Goal: Task Accomplishment & Management: Manage account settings

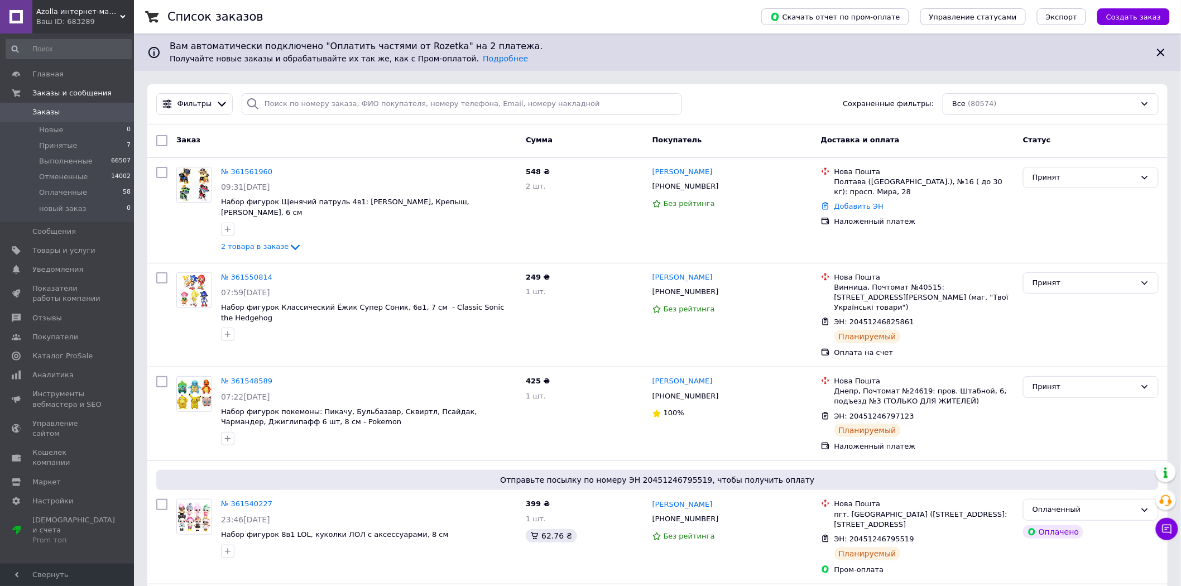
click at [70, 8] on span "Azolla интернет-магазин" at bounding box center [78, 12] width 84 height 10
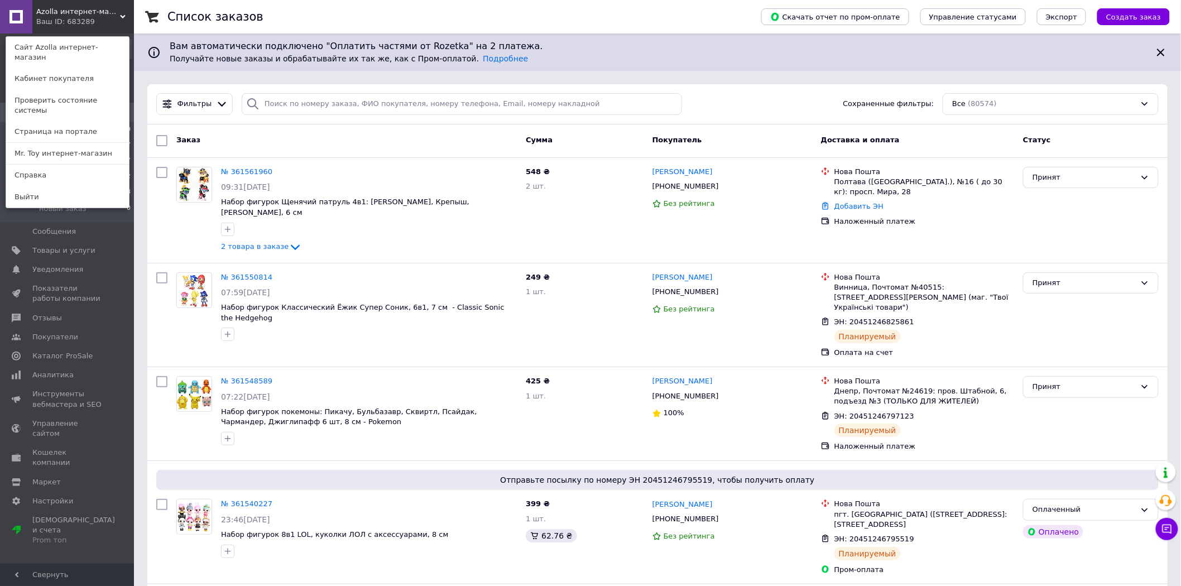
drag, startPoint x: 50, startPoint y: 140, endPoint x: 56, endPoint y: 137, distance: 6.5
click at [51, 143] on link "Mr. Toy интернет-магазин" at bounding box center [67, 153] width 123 height 21
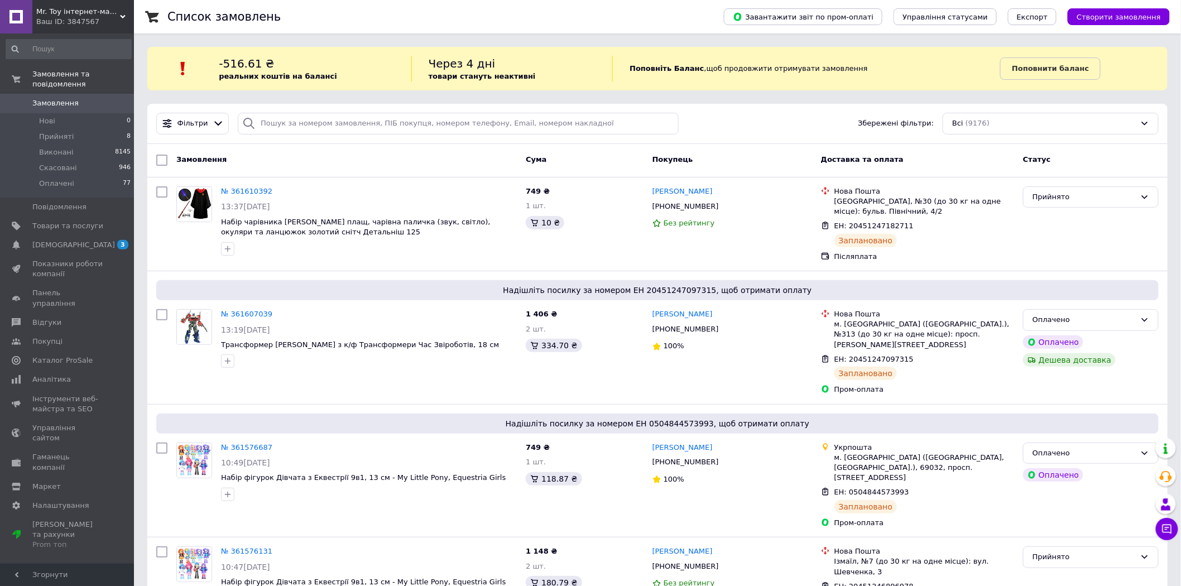
click at [77, 18] on div "Ваш ID: 3847567" at bounding box center [85, 22] width 98 height 10
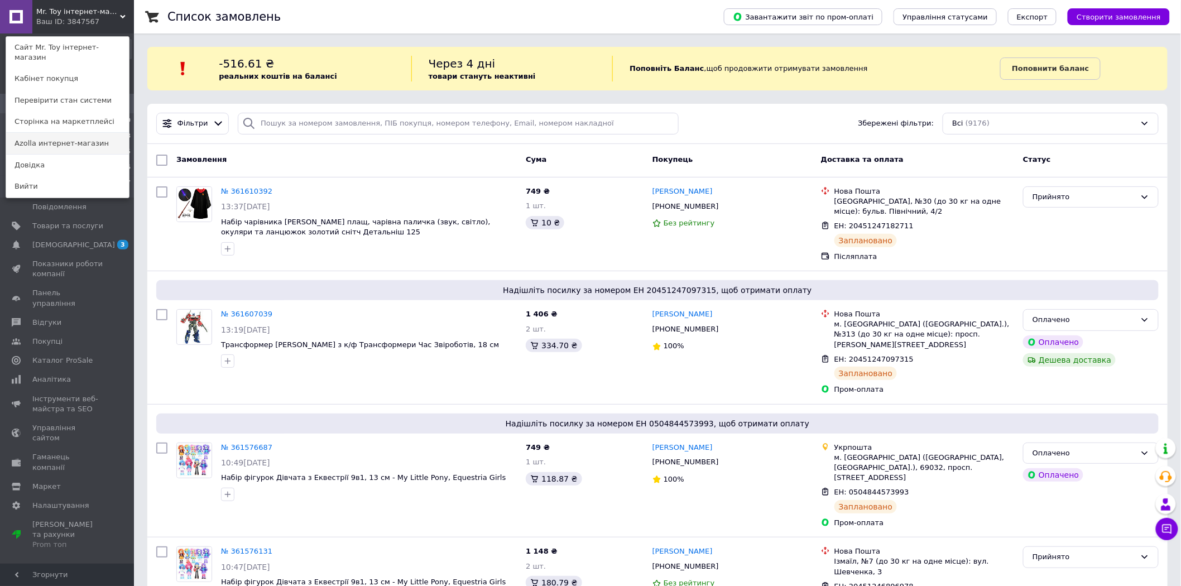
click at [64, 133] on link "Azolla интернет-магазин" at bounding box center [67, 143] width 123 height 21
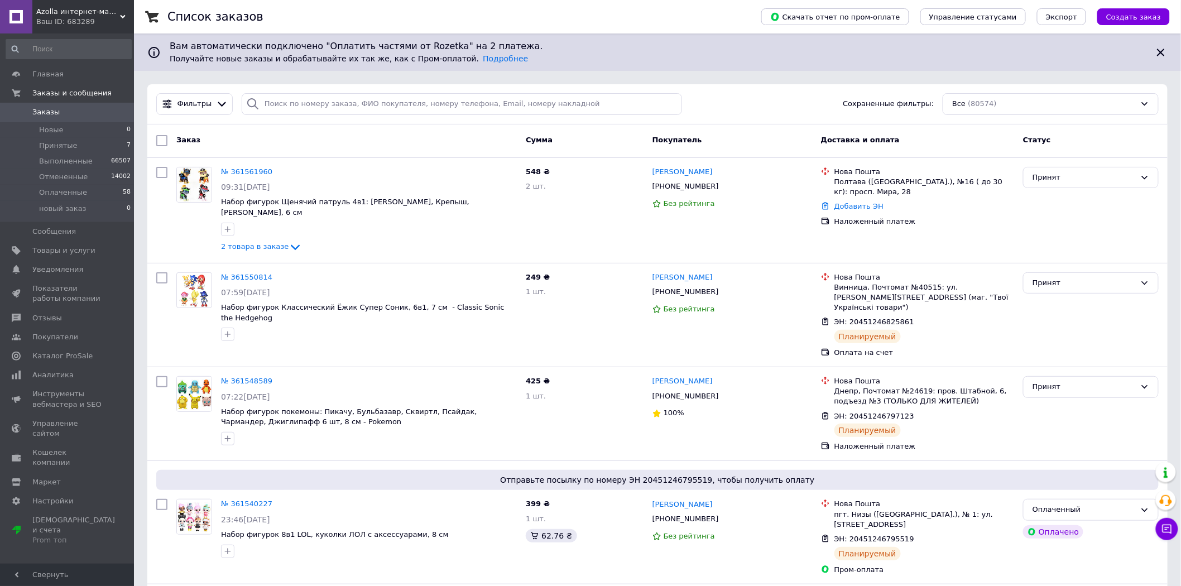
click at [37, 11] on span "Azolla интернет-магазин" at bounding box center [78, 12] width 84 height 10
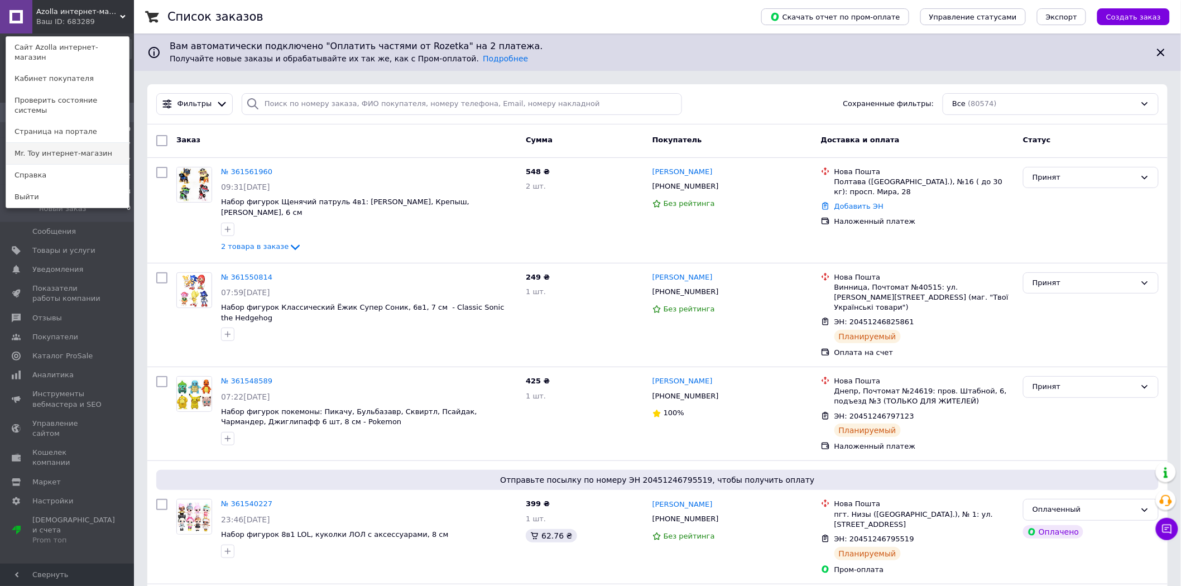
click at [56, 143] on link "Mr. Toy интернет-магазин" at bounding box center [67, 153] width 123 height 21
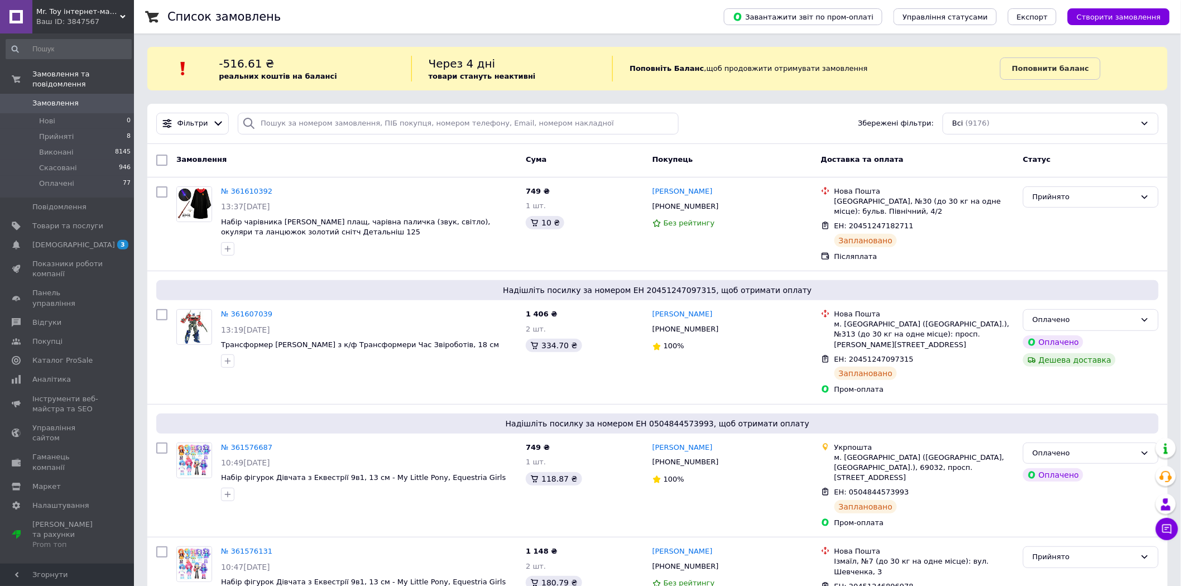
click at [73, 17] on div "Ваш ID: 3847567" at bounding box center [85, 22] width 98 height 10
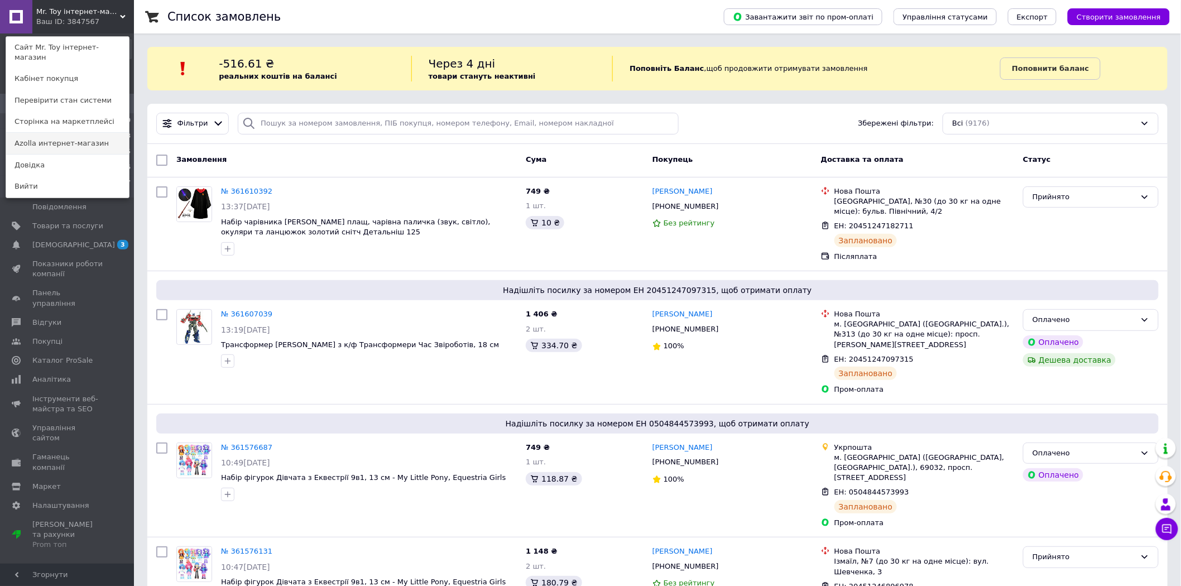
click at [76, 133] on link "Azolla интернет-магазин" at bounding box center [67, 143] width 123 height 21
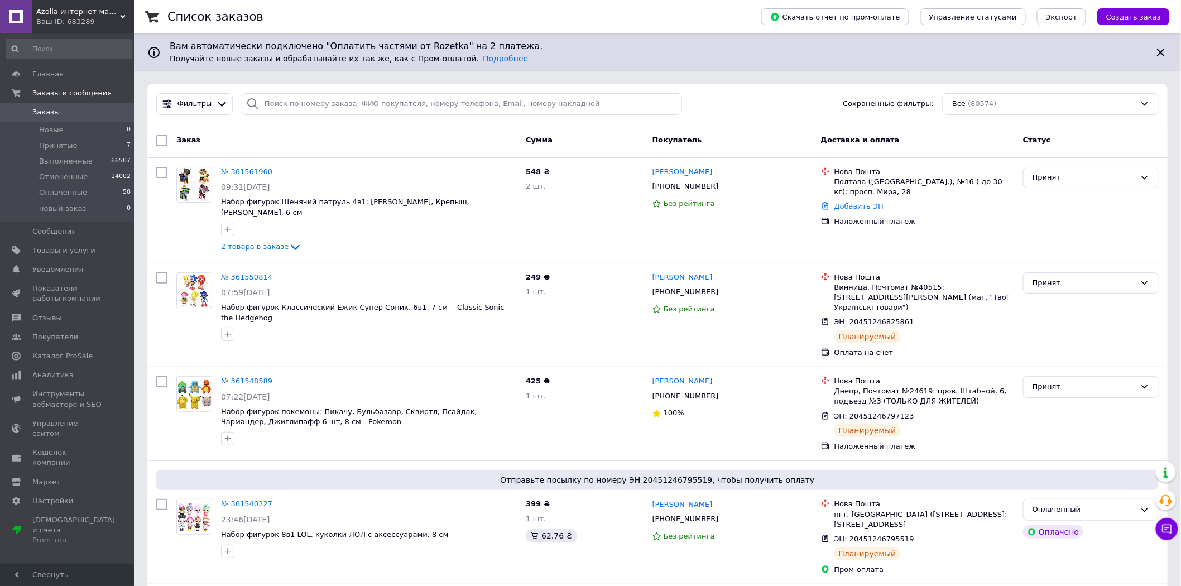
click at [65, 4] on div "Azolla интернет-магазин Ваш ID: 683289" at bounding box center [83, 16] width 102 height 33
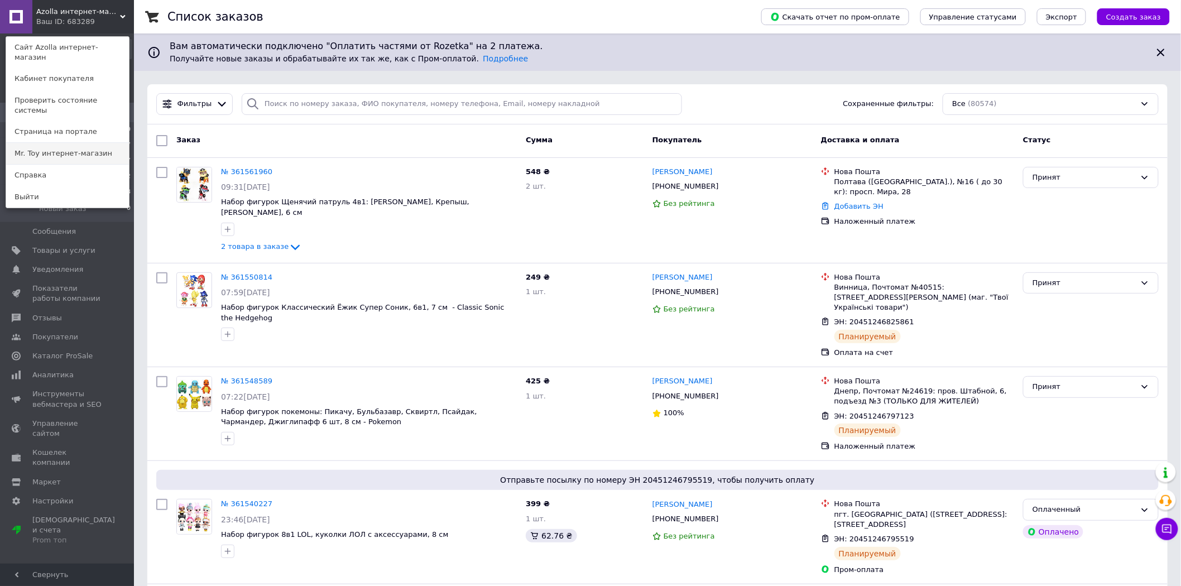
click at [62, 143] on link "Mr. Toy интернет-магазин" at bounding box center [67, 153] width 123 height 21
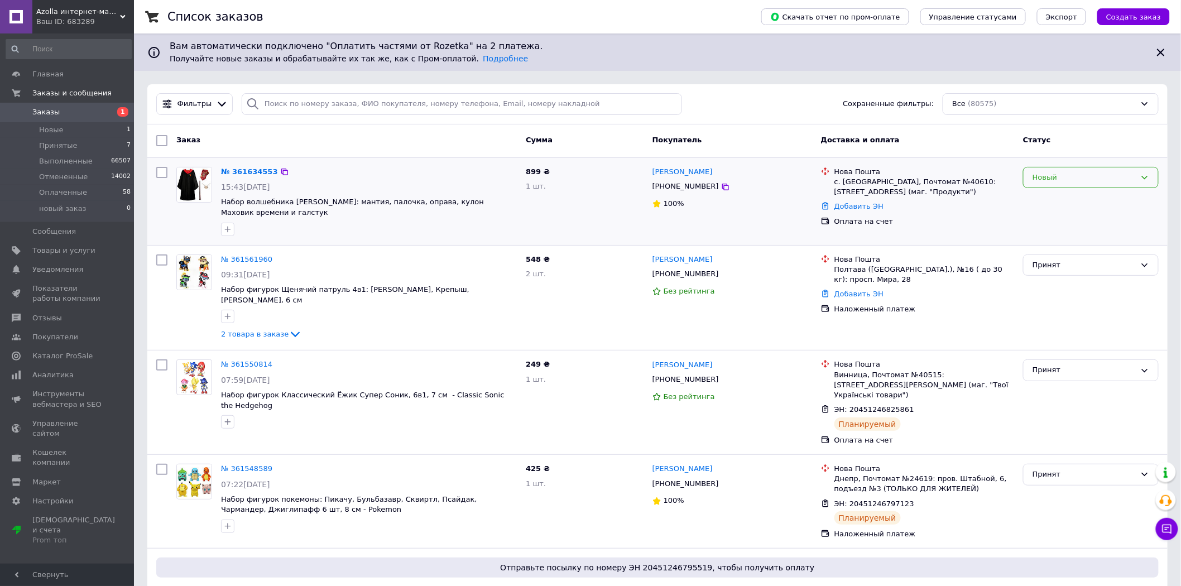
click at [1072, 183] on div "Новый" at bounding box center [1091, 178] width 136 height 22
click at [1051, 195] on li "Принят" at bounding box center [1091, 200] width 135 height 21
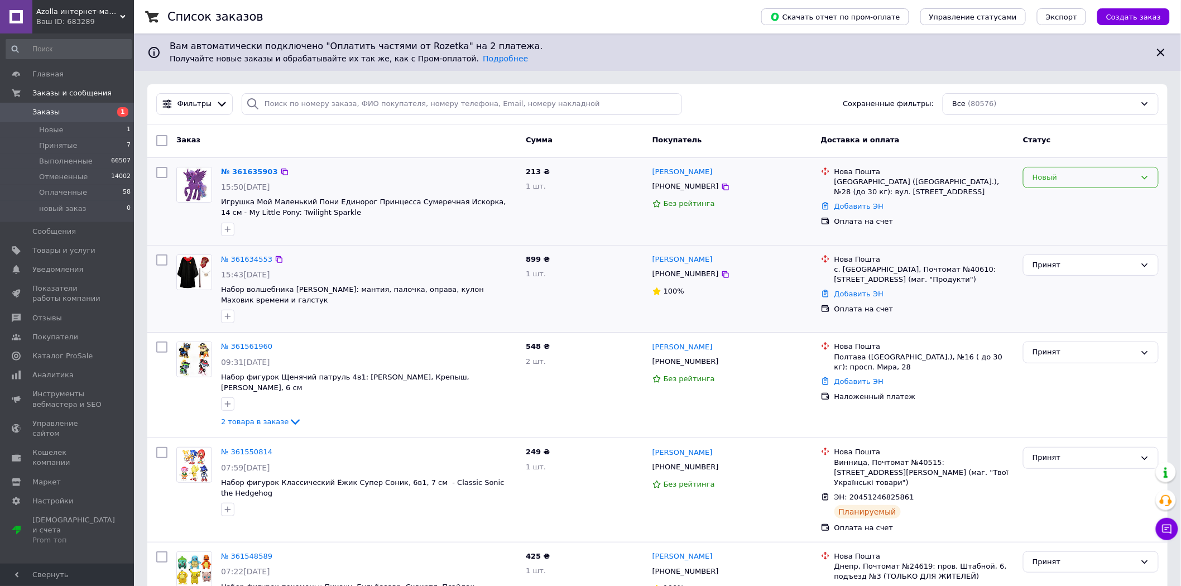
click at [1048, 186] on div "Новый" at bounding box center [1091, 178] width 136 height 22
click at [1042, 196] on li "Принят" at bounding box center [1091, 200] width 135 height 21
click at [276, 258] on icon at bounding box center [279, 259] width 7 height 7
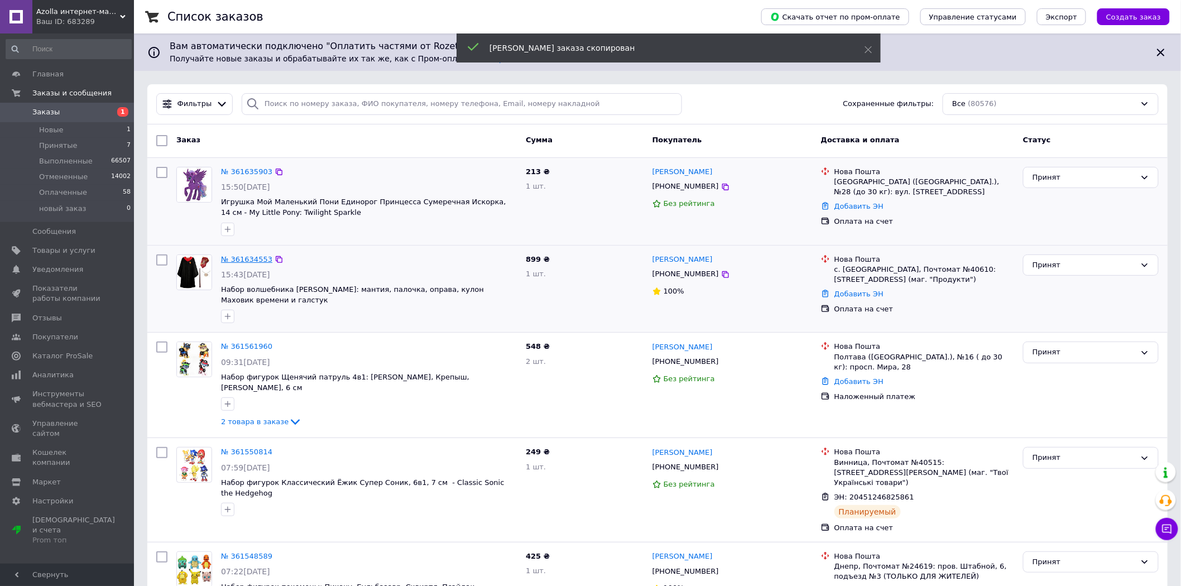
click at [255, 258] on link "№ 361634553" at bounding box center [246, 259] width 51 height 8
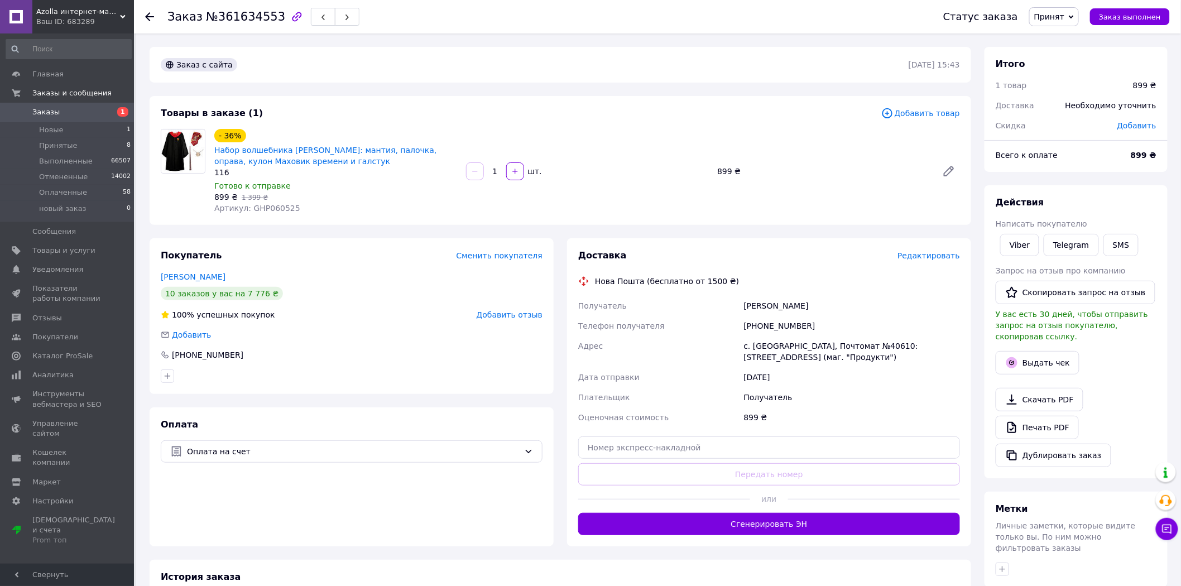
click at [752, 305] on div "Черкасова Алина" at bounding box center [852, 306] width 220 height 20
copy div "Черкасова Алина"
click at [778, 328] on div "+380939327078" at bounding box center [852, 326] width 220 height 20
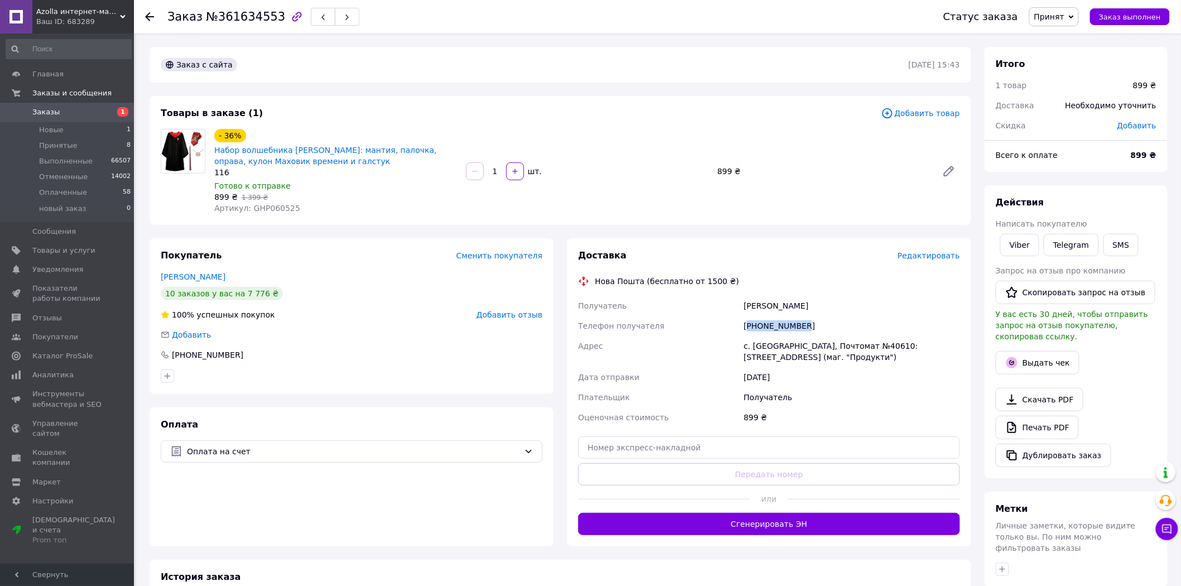
click at [778, 328] on div "+380939327078" at bounding box center [852, 326] width 220 height 20
click at [778, 325] on div "+380939327078" at bounding box center [852, 326] width 220 height 20
click at [769, 342] on div "с. Бурлачья Балка, Почтомат №40610: ул. Центральная, 97/2 (маг. "Продукти")" at bounding box center [852, 351] width 220 height 31
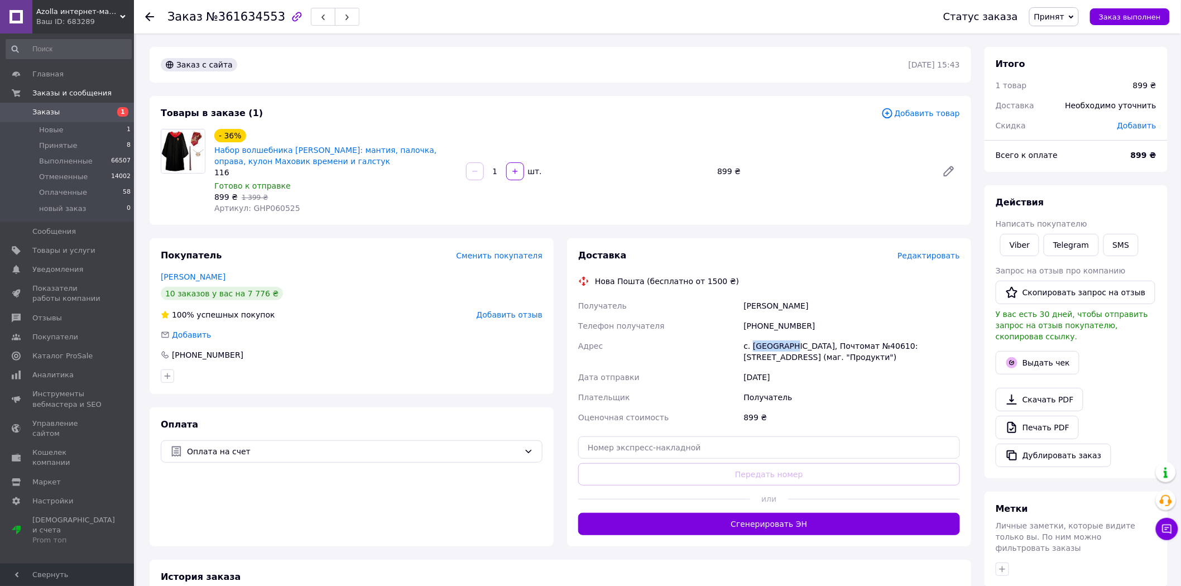
click at [768, 342] on div "с. Бурлачья Балка, Почтомат №40610: ул. Центральная, 97/2 (маг. "Продукти")" at bounding box center [852, 351] width 220 height 31
copy div "с. Бурлачья Балка, Почтомат №40610: ул. Центральная, 97/2 (маг. "Продукти")"
click at [262, 204] on span "Артикул: GHP060525" at bounding box center [257, 208] width 86 height 9
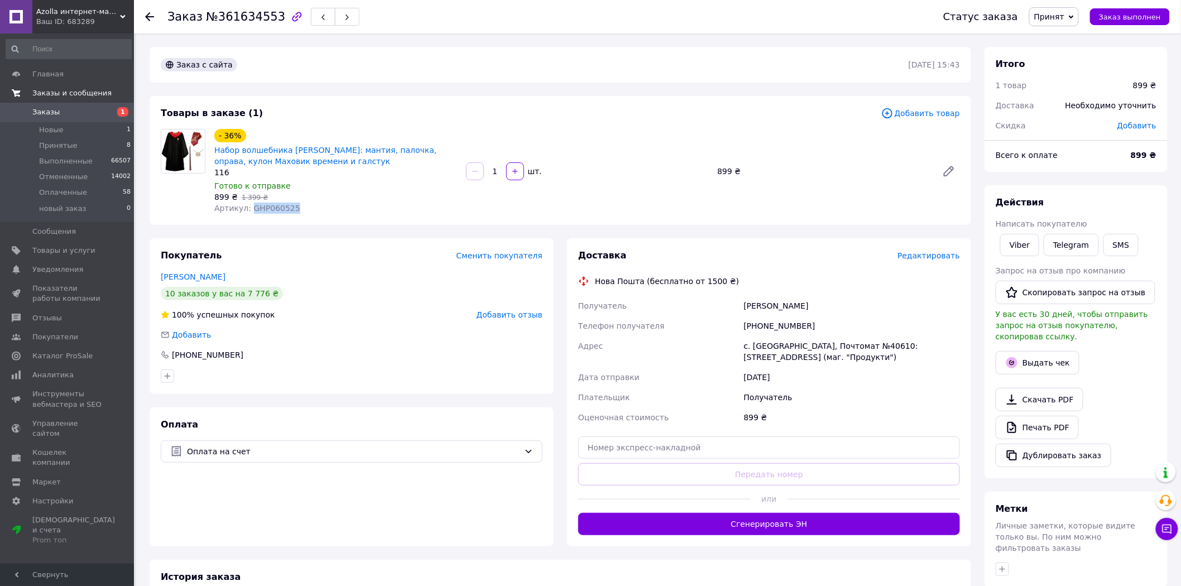
copy span "GHP060525"
click at [209, 275] on link "Черкасова Алина" at bounding box center [193, 276] width 65 height 9
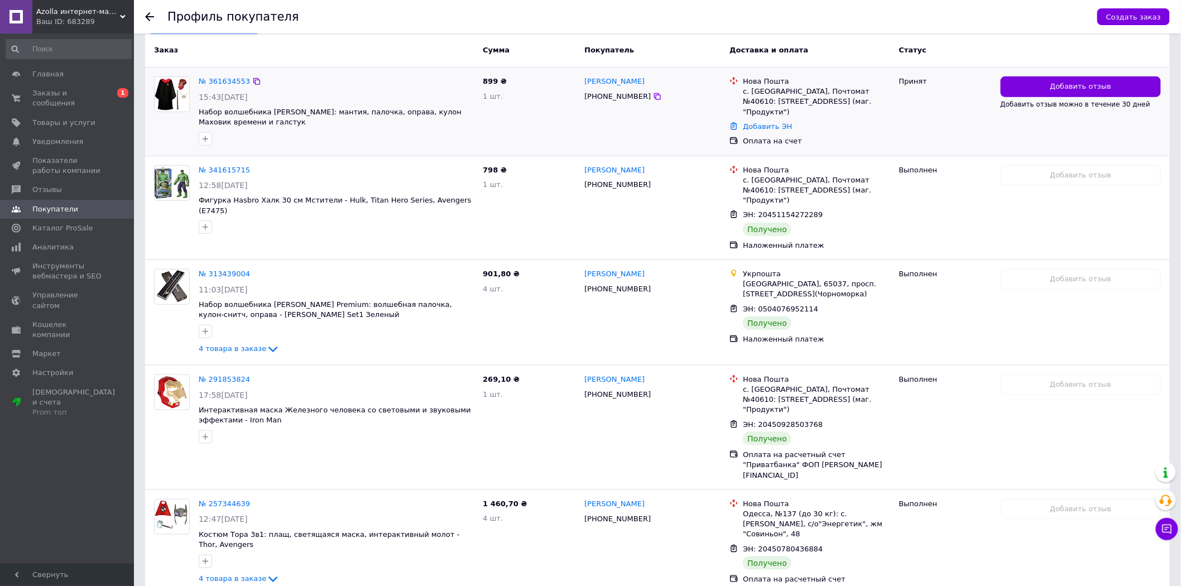
scroll to position [310, 0]
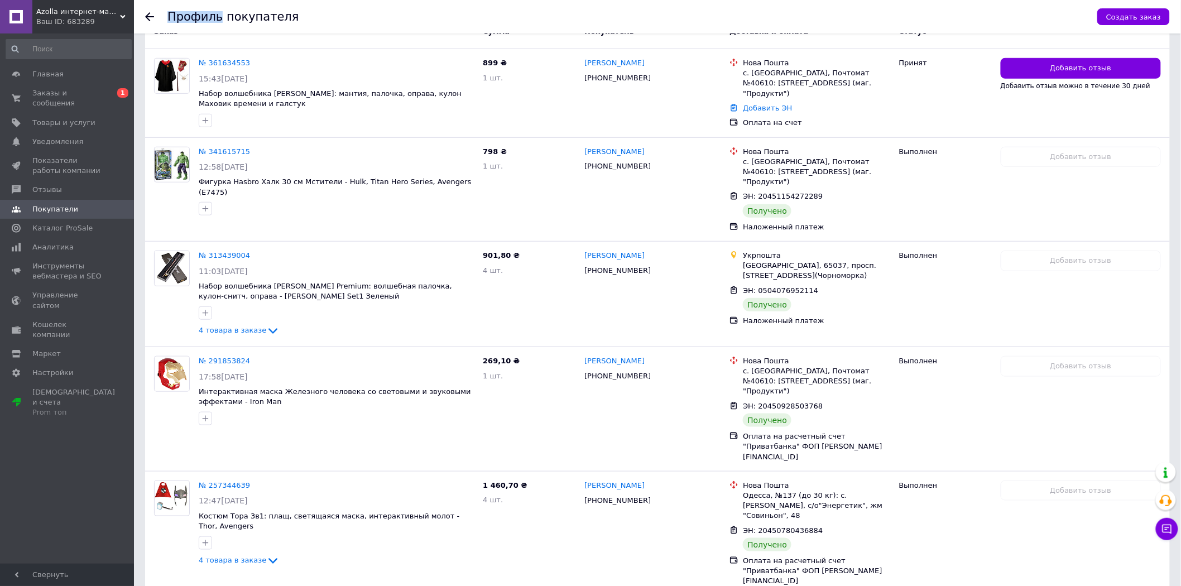
click at [149, 13] on use at bounding box center [149, 16] width 9 height 9
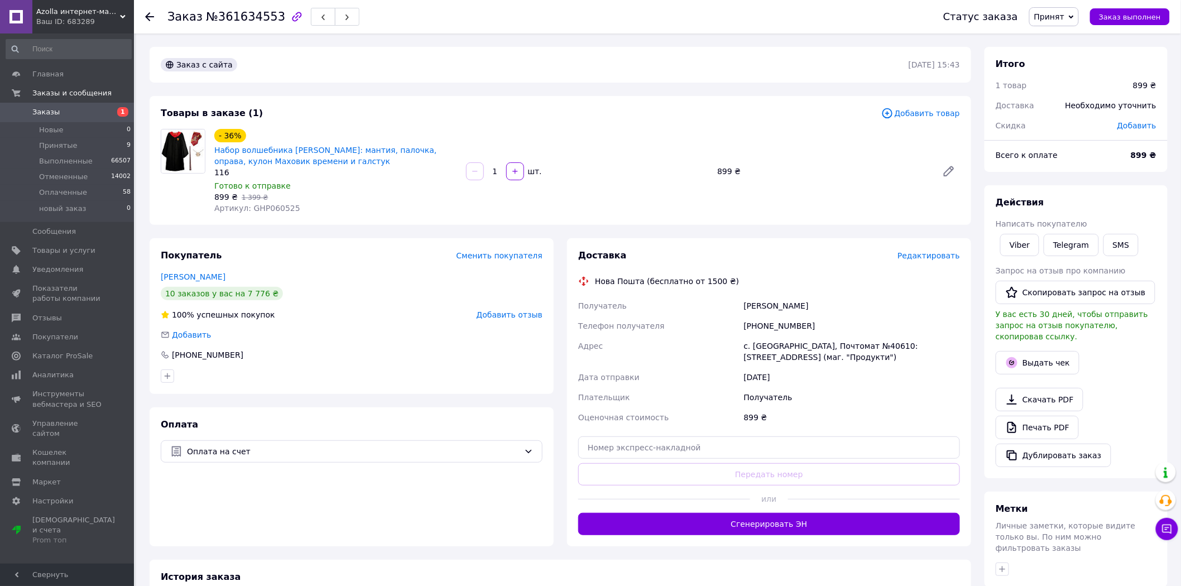
click at [1139, 123] on span "Добавить" at bounding box center [1137, 125] width 39 height 9
click at [1139, 168] on div "₴" at bounding box center [1125, 171] width 46 height 22
click at [1114, 219] on li "%" at bounding box center [1125, 215] width 45 height 21
click at [1062, 176] on input "text" at bounding box center [1065, 171] width 66 height 22
type input "10"
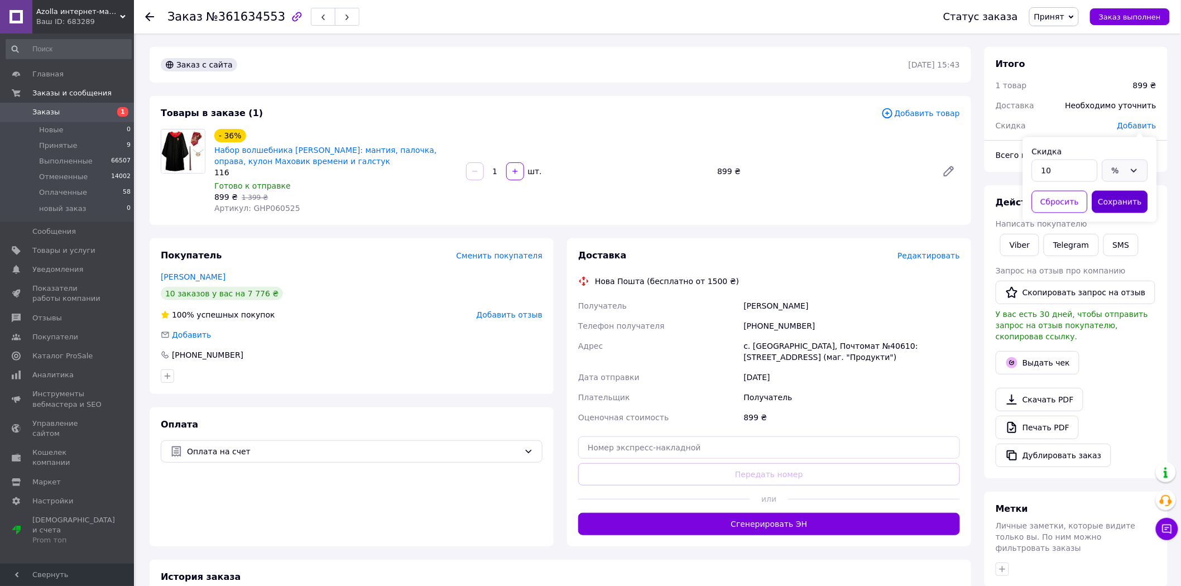
click at [1116, 196] on button "Сохранить" at bounding box center [1120, 202] width 56 height 22
click at [763, 324] on div "+380939327078" at bounding box center [852, 326] width 220 height 20
copy div "380939327078"
click at [242, 15] on span "№361634553" at bounding box center [245, 16] width 79 height 13
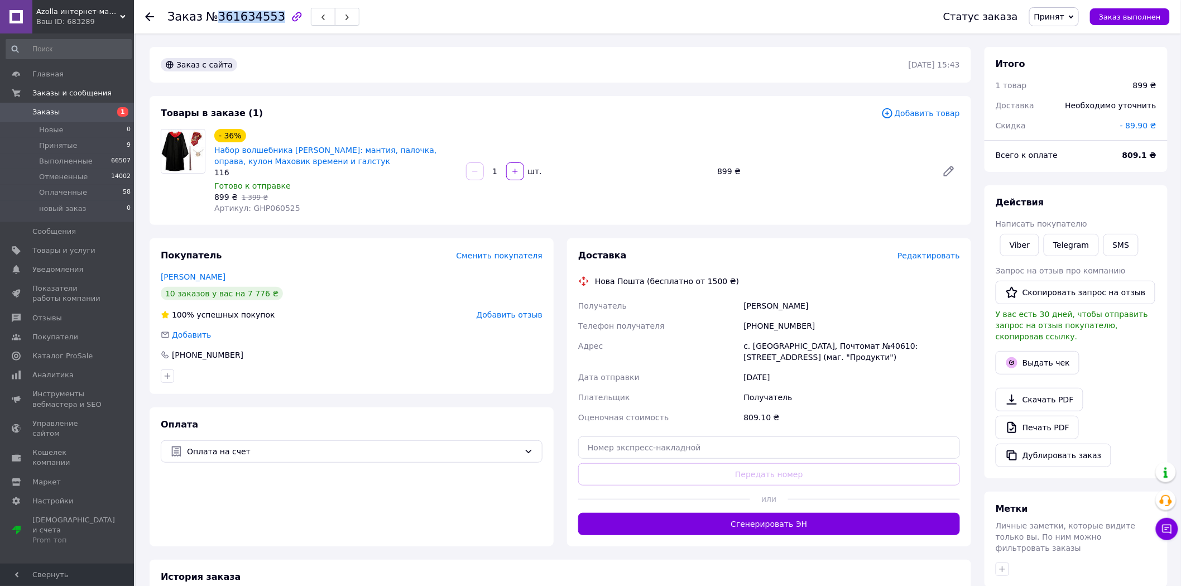
click at [242, 15] on span "№361634553" at bounding box center [245, 16] width 79 height 13
click at [1120, 247] on button "SMS" at bounding box center [1122, 245] width 36 height 22
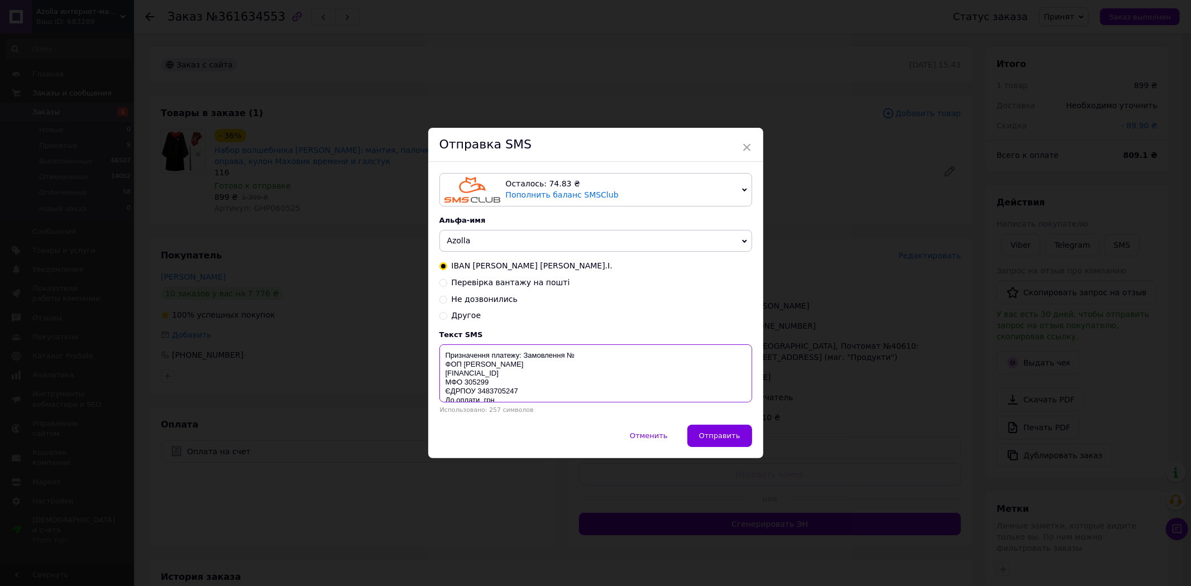
click at [598, 356] on textarea "Призначення платежу: Замовлення № ФОП Рожко Христина Ігорівна UA213052990000026…" at bounding box center [595, 373] width 313 height 58
paste textarea "380939327078"
click at [479, 376] on textarea "Призначення платежу: Замовлення № 380939327078 ФОП Рожко Христина Ігорівна UA21…" at bounding box center [595, 373] width 313 height 58
drag, startPoint x: 441, startPoint y: 355, endPoint x: 631, endPoint y: 416, distance: 199.3
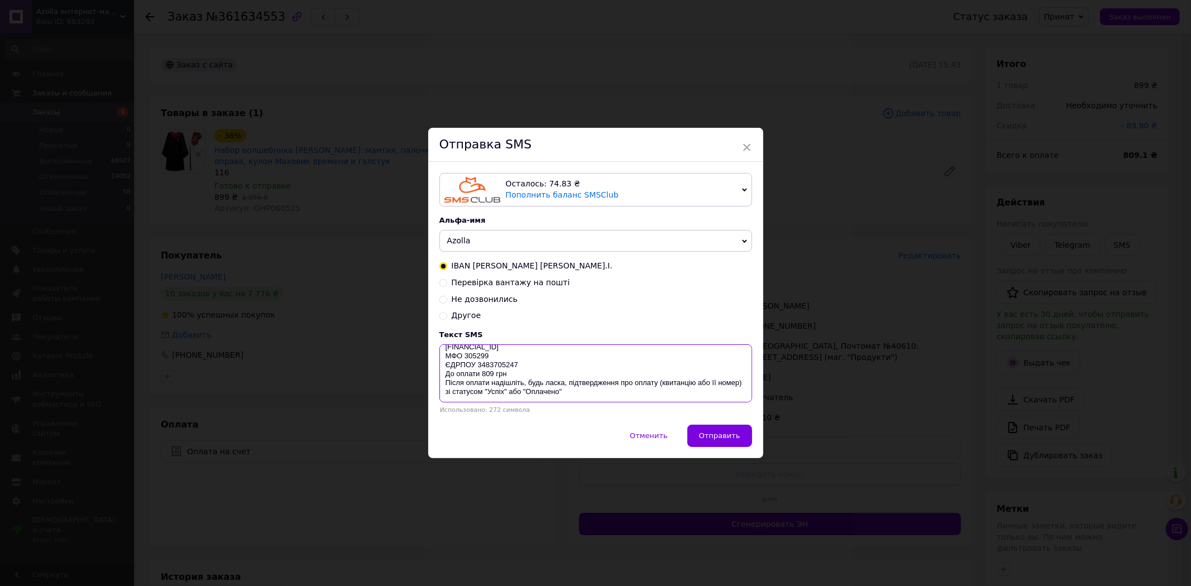
click at [631, 416] on div "Осталось: 74.83 ₴ Пополнить баланс SMSClub Подключить LetsAds Альфа-имя Azolla …" at bounding box center [595, 293] width 335 height 263
type textarea "Призначення платежу: Замовлення № 380939327078 ФОП Рожко Христина Ігорівна UA21…"
drag, startPoint x: 745, startPoint y: 146, endPoint x: 417, endPoint y: 14, distance: 353.2
click at [742, 144] on span "×" at bounding box center [747, 147] width 10 height 19
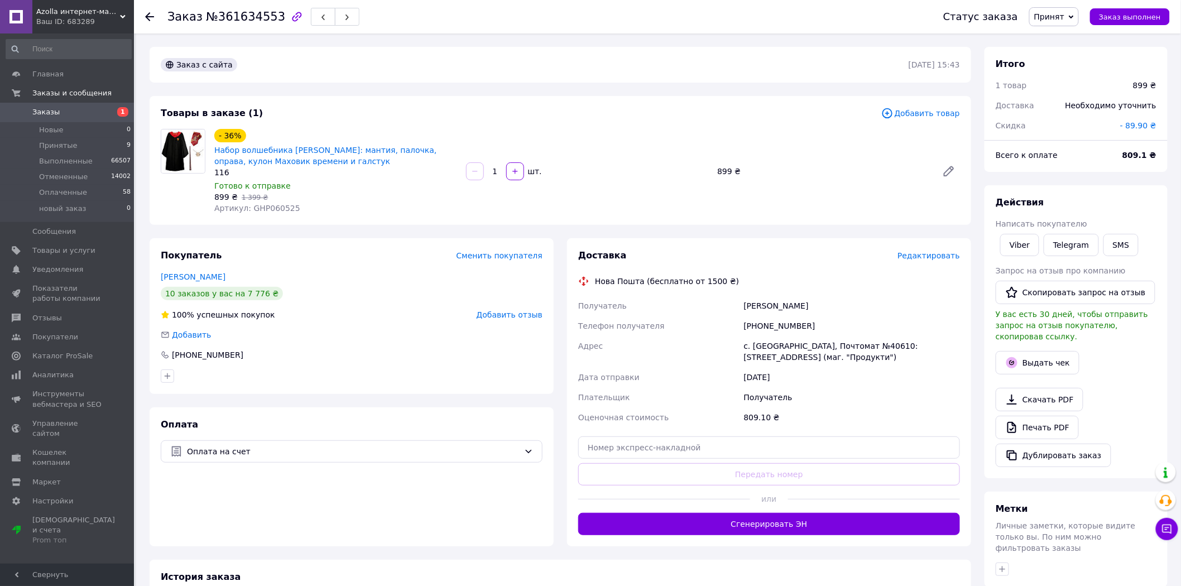
click at [147, 18] on use at bounding box center [149, 16] width 9 height 9
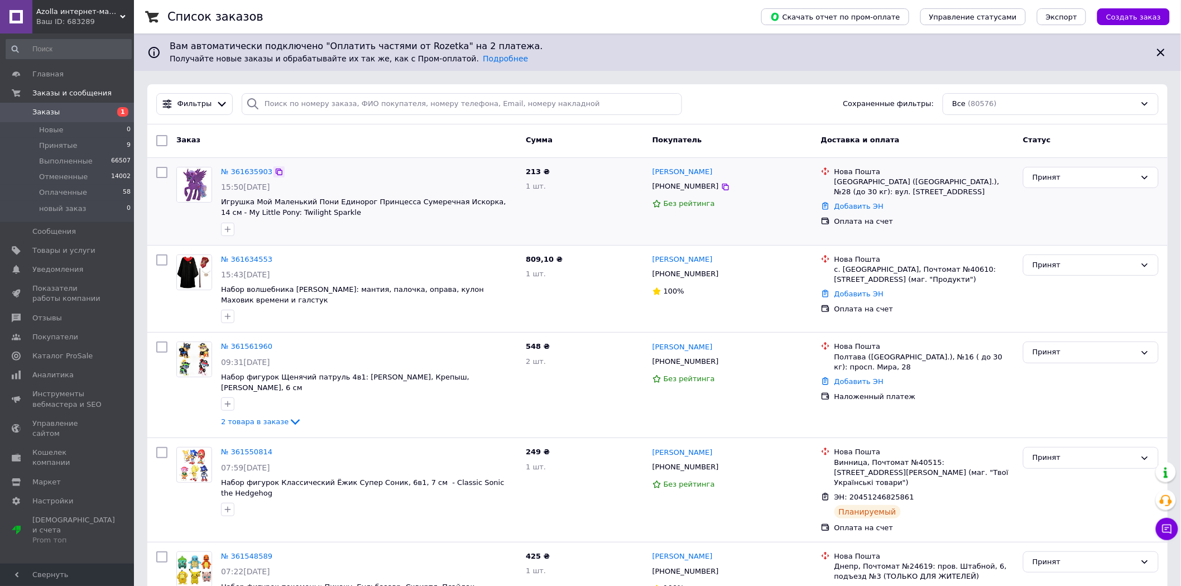
click at [276, 173] on icon at bounding box center [279, 172] width 7 height 7
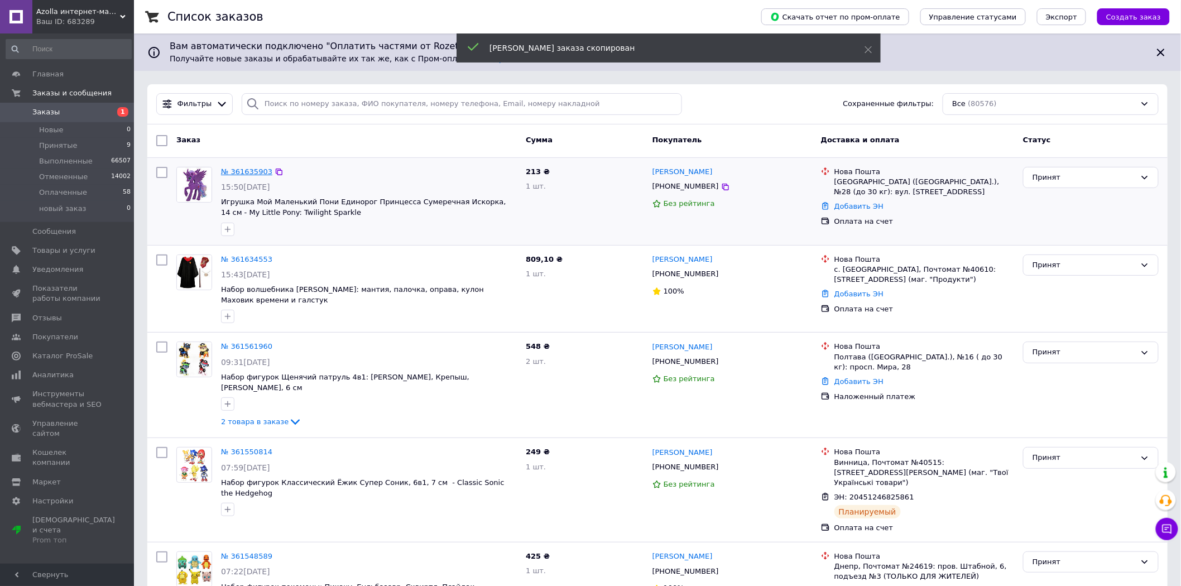
click at [254, 169] on link "№ 361635903" at bounding box center [246, 171] width 51 height 8
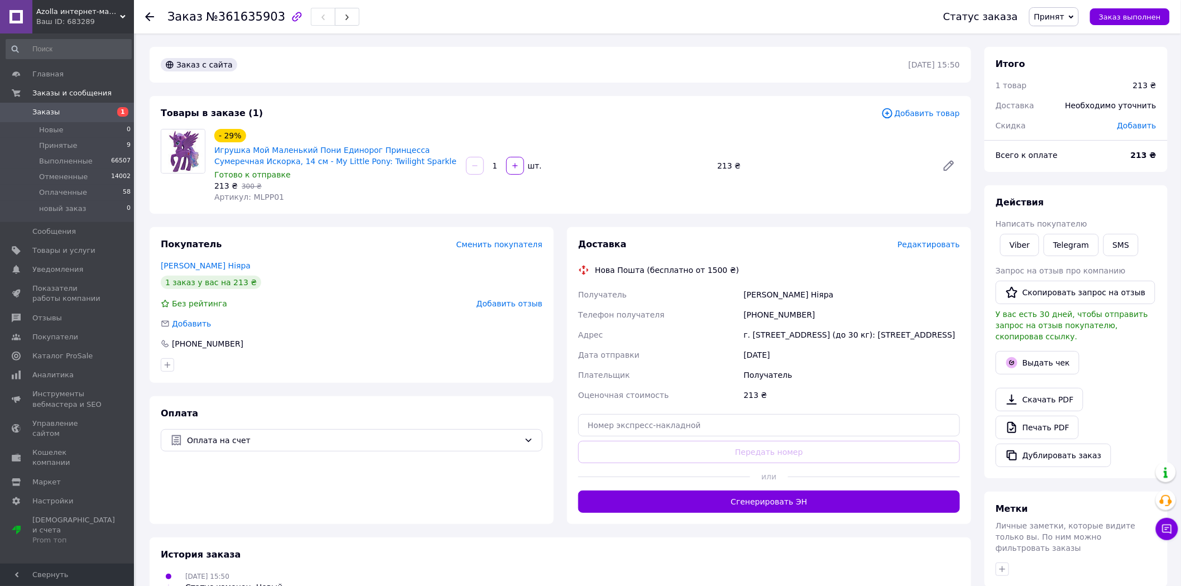
click at [754, 290] on div "[PERSON_NAME] Ніяра" at bounding box center [852, 295] width 220 height 20
copy div "[PERSON_NAME] Ніяра"
click at [771, 315] on div "[PHONE_NUMBER]" at bounding box center [852, 315] width 220 height 20
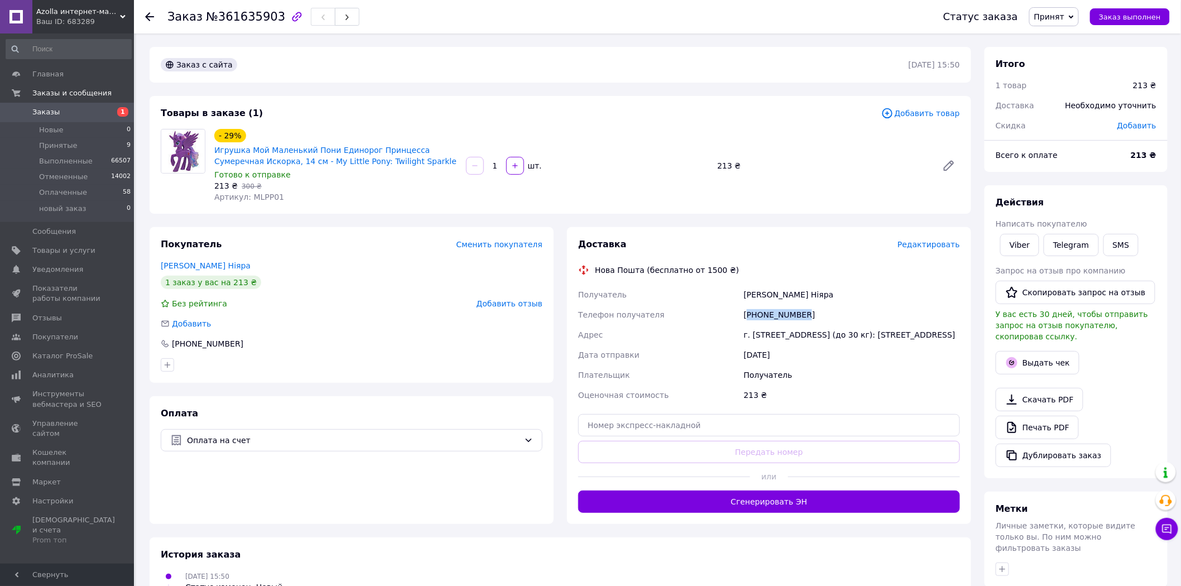
click at [771, 316] on div "[PHONE_NUMBER]" at bounding box center [852, 315] width 220 height 20
copy div "380731404903"
click at [748, 339] on div "г. [STREET_ADDRESS] (до 30 кг): [STREET_ADDRESS]" at bounding box center [852, 335] width 220 height 20
click at [749, 339] on div "г. [STREET_ADDRESS] (до 30 кг): [STREET_ADDRESS]" at bounding box center [852, 335] width 220 height 20
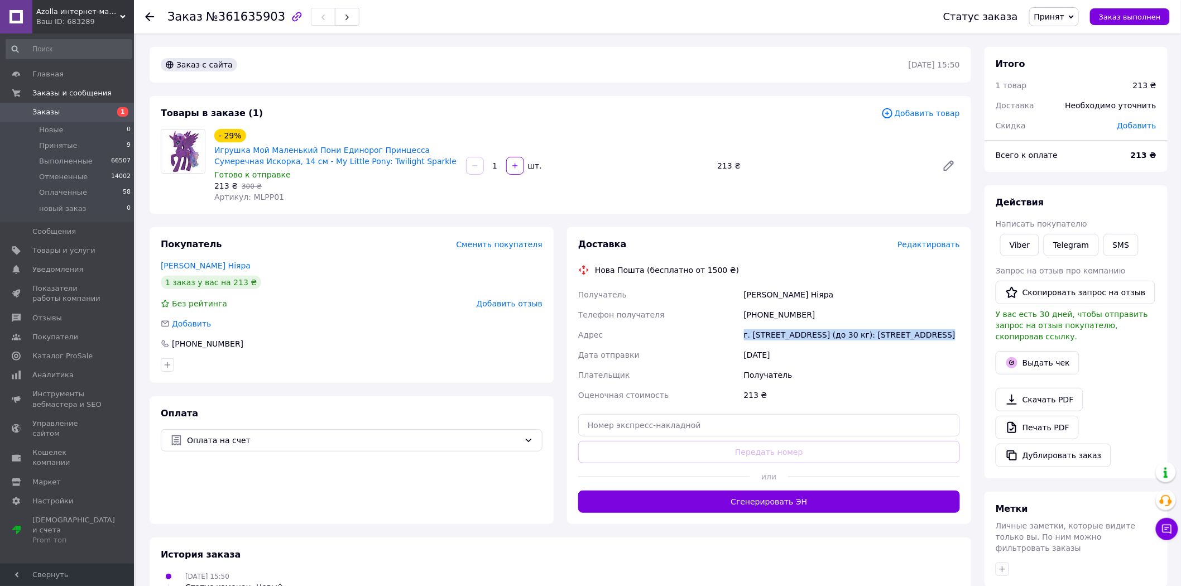
copy div "г. [STREET_ADDRESS] (до 30 кг): [STREET_ADDRESS]"
click at [266, 195] on span "Артикул: MLPP01" at bounding box center [249, 197] width 70 height 9
copy span "MLPP01"
click at [758, 313] on div "[PHONE_NUMBER]" at bounding box center [852, 315] width 220 height 20
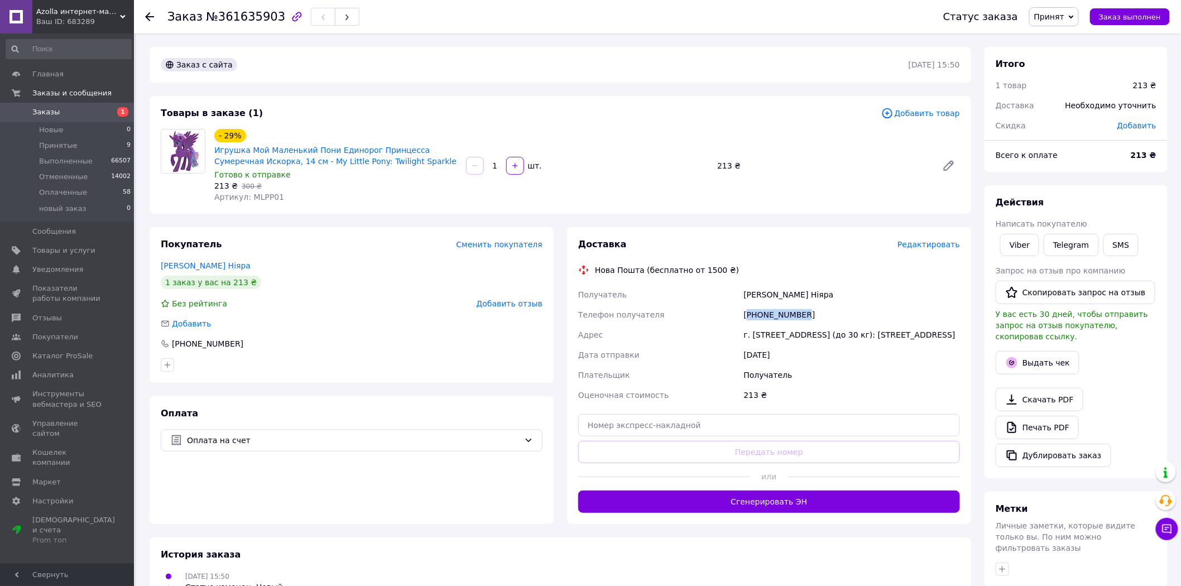
click at [758, 313] on div "[PHONE_NUMBER]" at bounding box center [852, 315] width 220 height 20
copy div "380731404903"
click at [147, 17] on use at bounding box center [149, 16] width 9 height 9
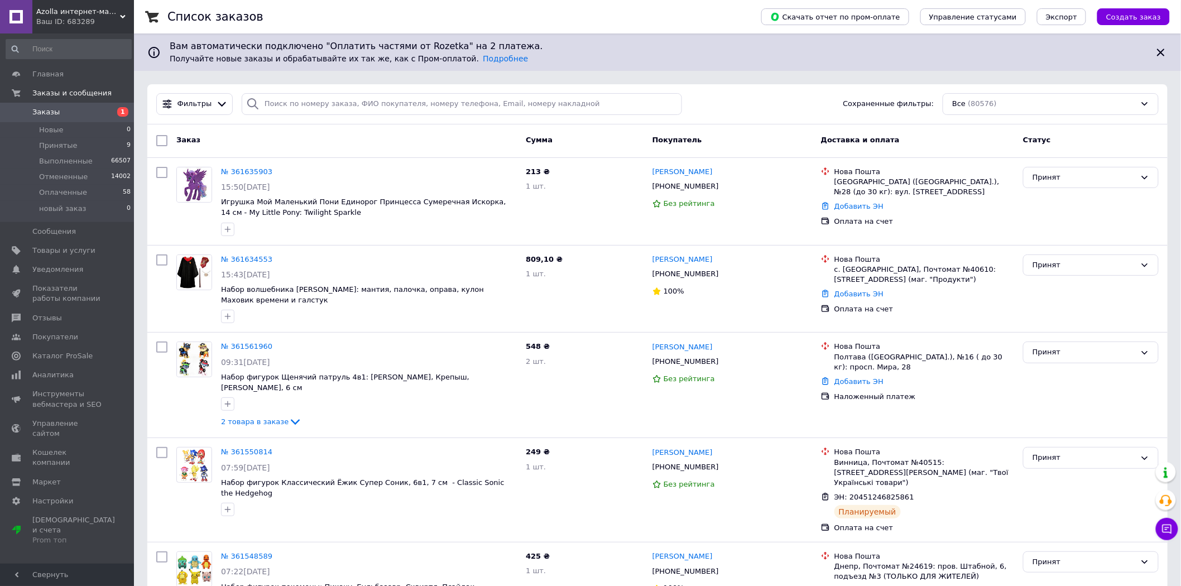
click at [61, 13] on span "Azolla интернет-магазин" at bounding box center [78, 12] width 84 height 10
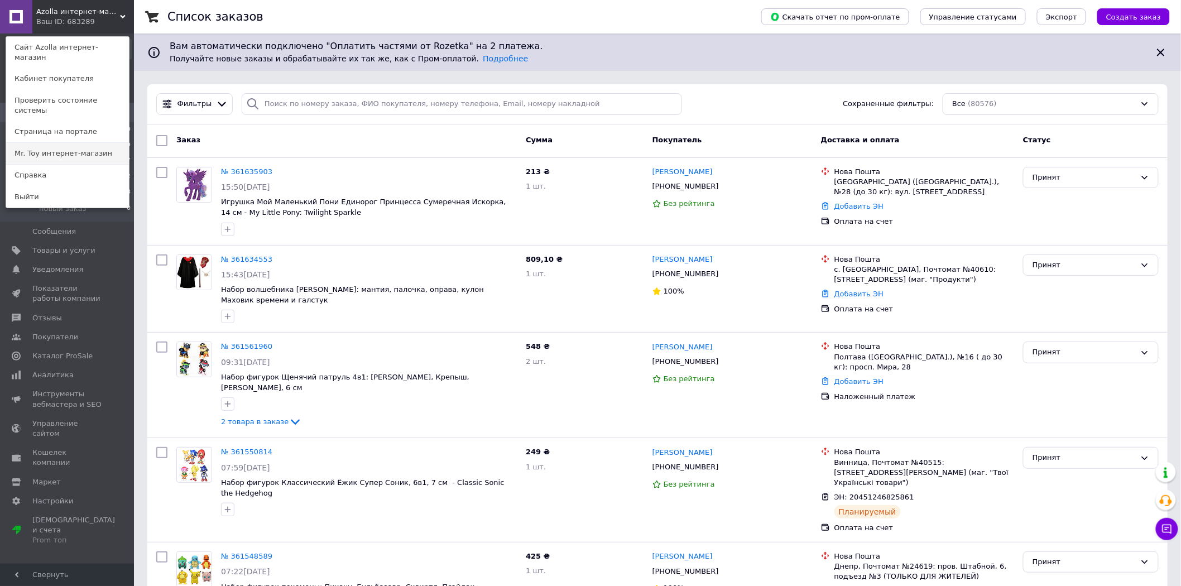
click at [57, 143] on link "Mr. Toy интернет-магазин" at bounding box center [67, 153] width 123 height 21
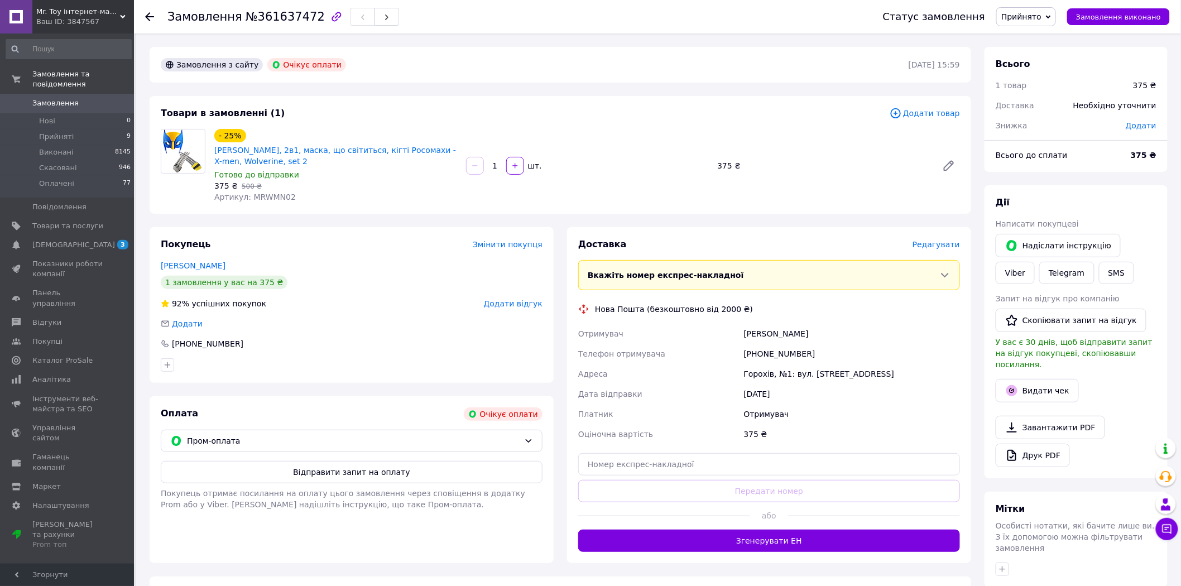
click at [763, 358] on div "[PHONE_NUMBER]" at bounding box center [852, 354] width 220 height 20
copy div "380971760063"
click at [266, 20] on span "№361637472" at bounding box center [285, 16] width 79 height 13
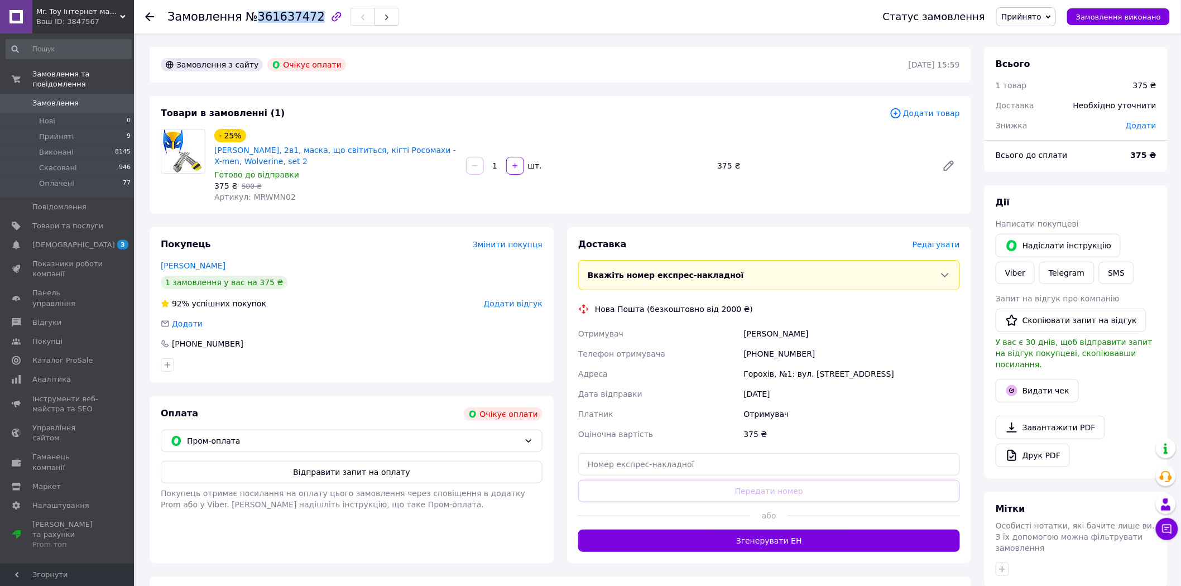
copy span "361637472"
drag, startPoint x: 152, startPoint y: 12, endPoint x: 143, endPoint y: 1, distance: 14.3
click at [152, 12] on icon at bounding box center [149, 16] width 9 height 9
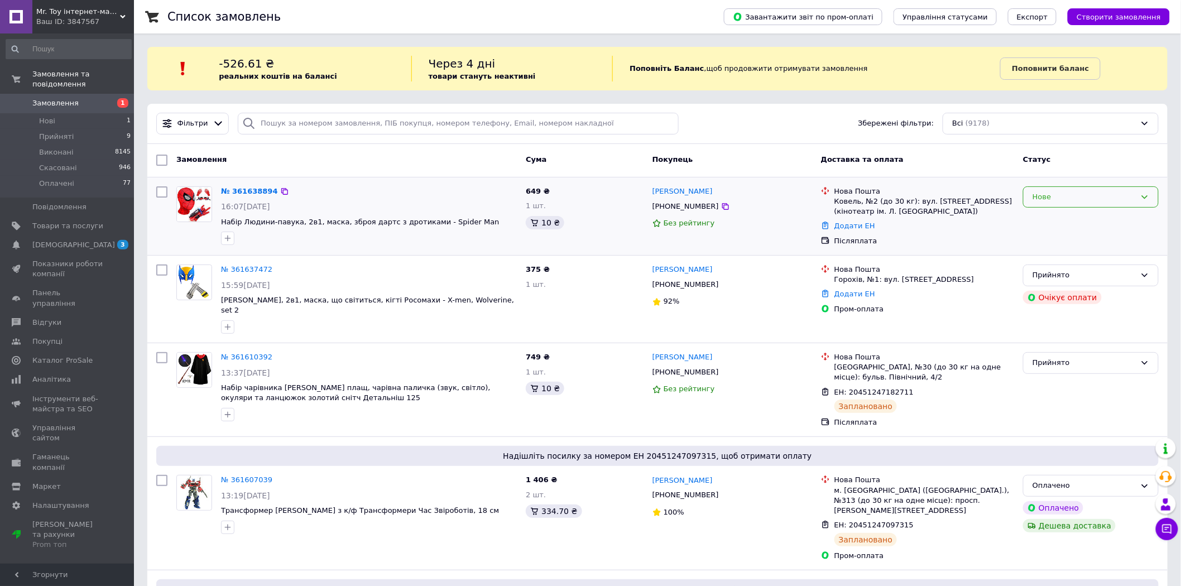
click at [1040, 193] on div "Нове" at bounding box center [1084, 197] width 103 height 12
click at [1041, 214] on li "Прийнято" at bounding box center [1091, 220] width 135 height 21
click at [281, 194] on icon at bounding box center [284, 191] width 7 height 7
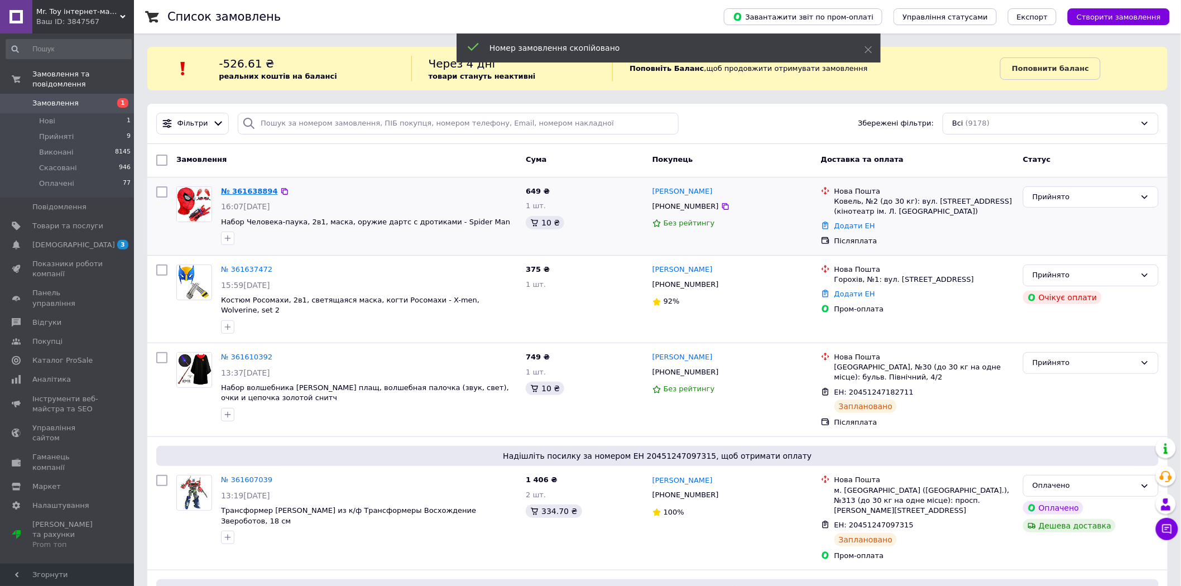
click at [253, 191] on link "№ 361638894" at bounding box center [249, 191] width 57 height 8
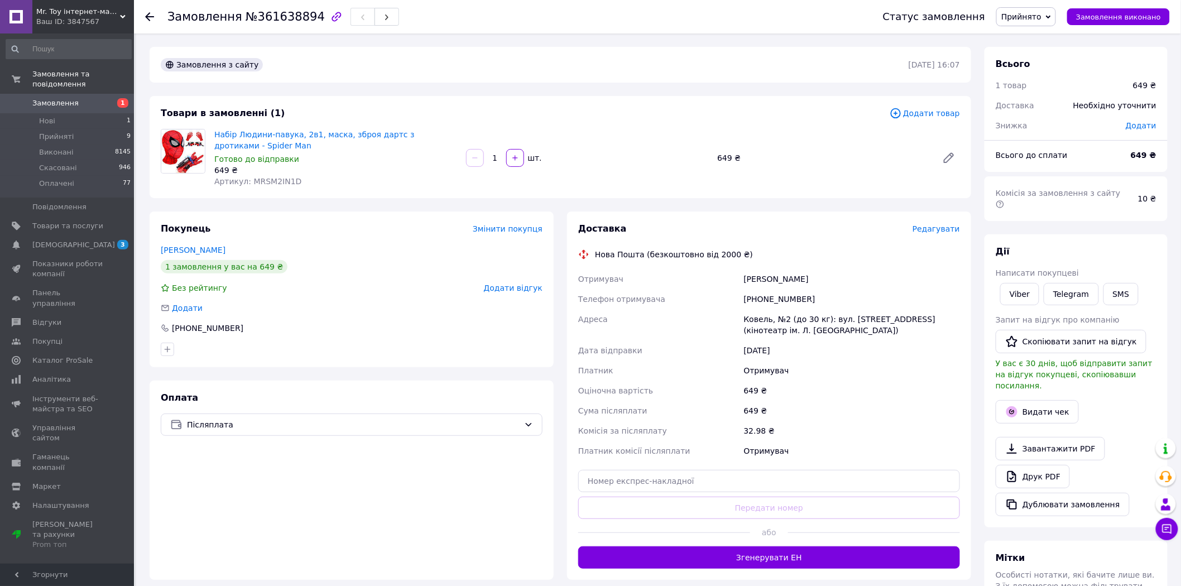
click at [752, 280] on div "Скрко Ірина" at bounding box center [852, 279] width 220 height 20
copy div "Скрко Ірина"
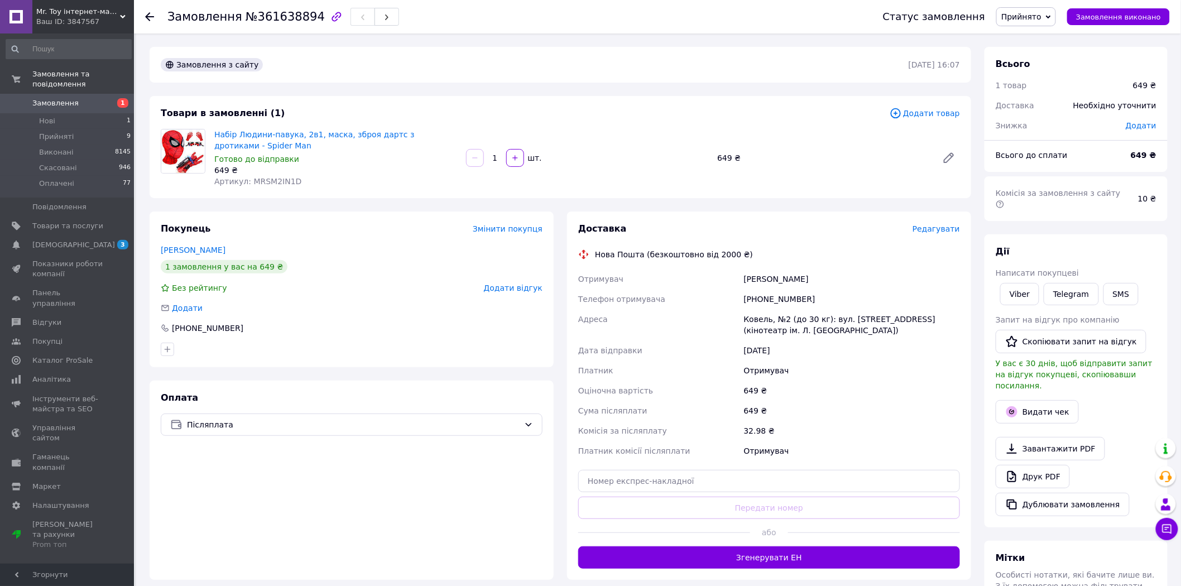
click at [756, 298] on div "+380957279304" at bounding box center [852, 299] width 220 height 20
copy div "380957279304"
click at [866, 319] on div "Ковель, №2 (до 30 кг): вул. Театральна, 18 (кінотеатр ім. Л. Українки)" at bounding box center [852, 324] width 220 height 31
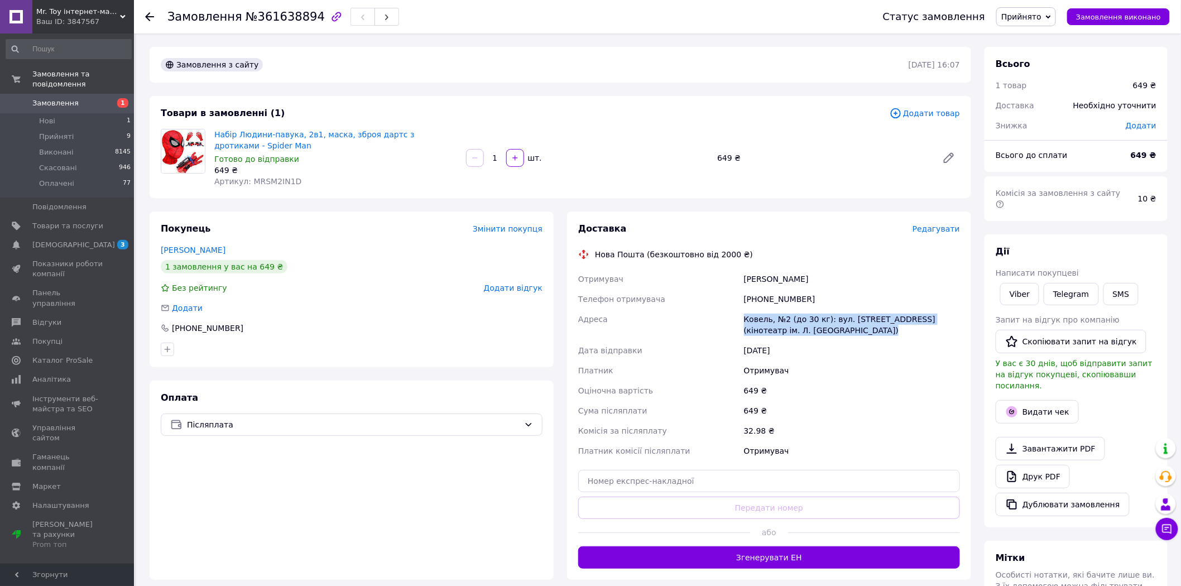
click at [866, 319] on div "Ковель, №2 (до 30 кг): вул. Театральна, 18 (кінотеатр ім. Л. Українки)" at bounding box center [852, 324] width 220 height 31
copy div "Ковель, №2 (до 30 кг): вул. Театральна, 18 (кінотеатр ім. Л. Українки)"
drag, startPoint x: 257, startPoint y: 183, endPoint x: 301, endPoint y: 183, distance: 44.1
click at [301, 183] on div "Артикул: MRSM2IN1D" at bounding box center [335, 181] width 243 height 11
copy span "SM2IN1D"
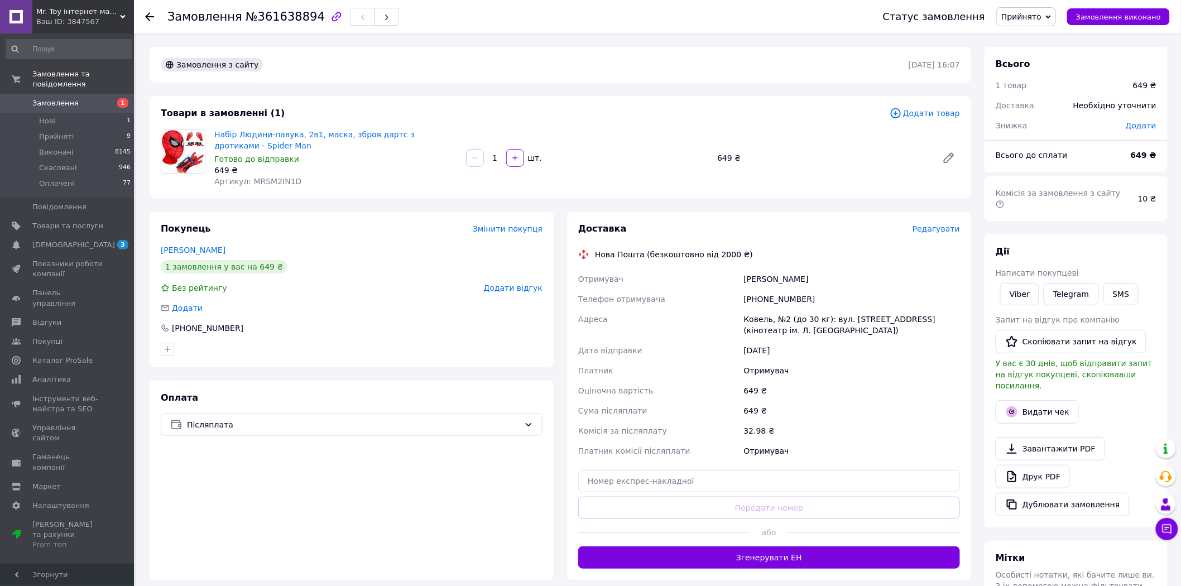
click at [778, 298] on div "+380957279304" at bounding box center [852, 299] width 220 height 20
copy div "380957279304"
click at [257, 11] on span "№361638894" at bounding box center [285, 16] width 79 height 13
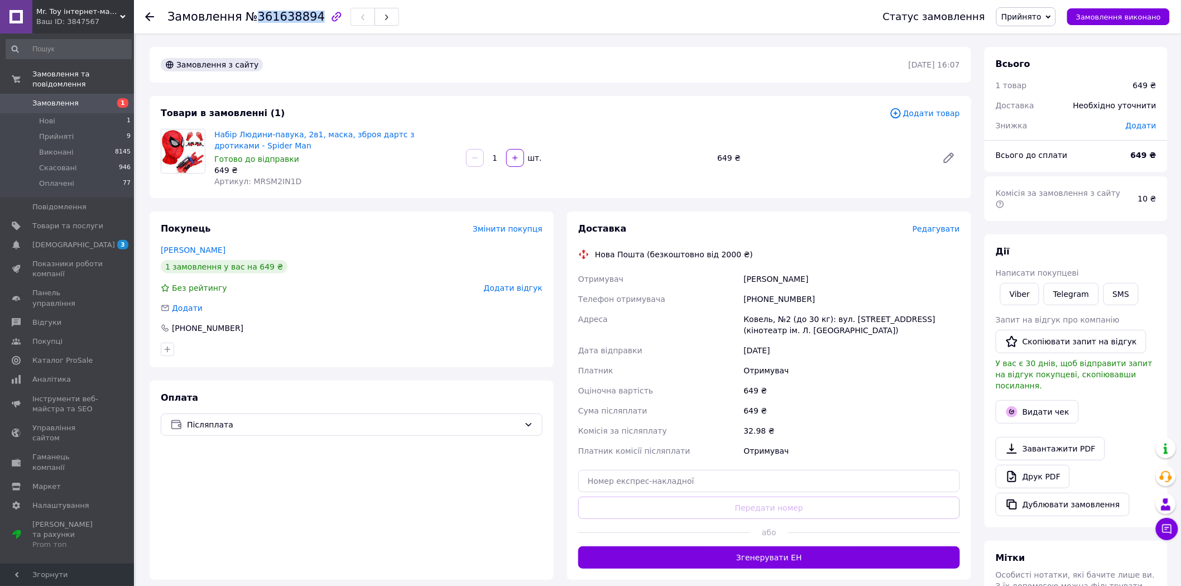
copy span "361638894"
click at [151, 16] on icon at bounding box center [149, 16] width 9 height 9
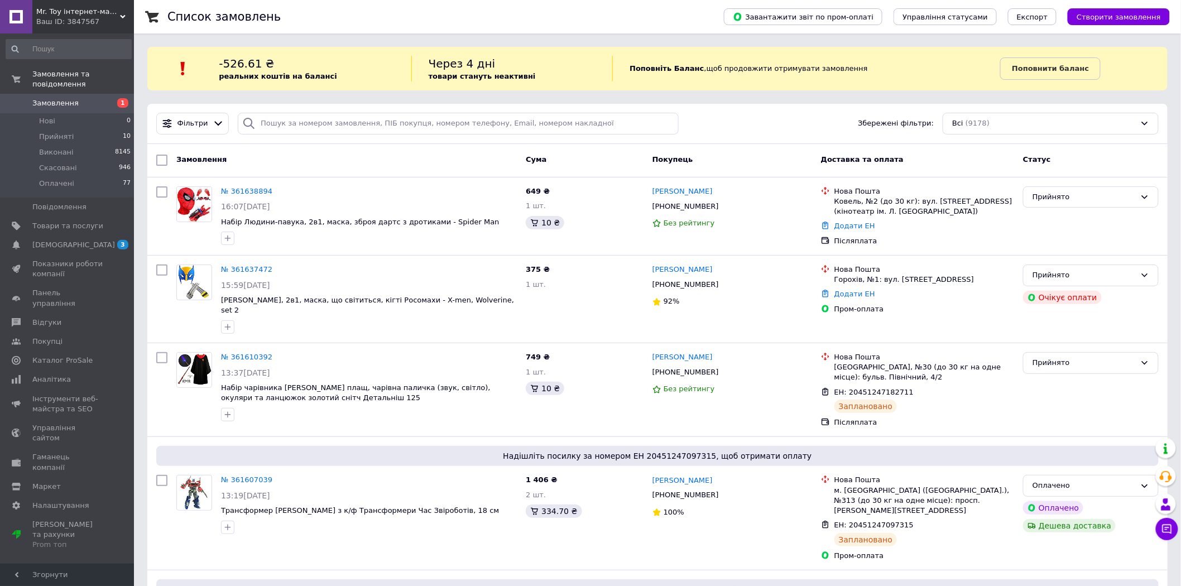
click at [76, 7] on span "Mr. Toy інтернет-магазин" at bounding box center [78, 12] width 84 height 10
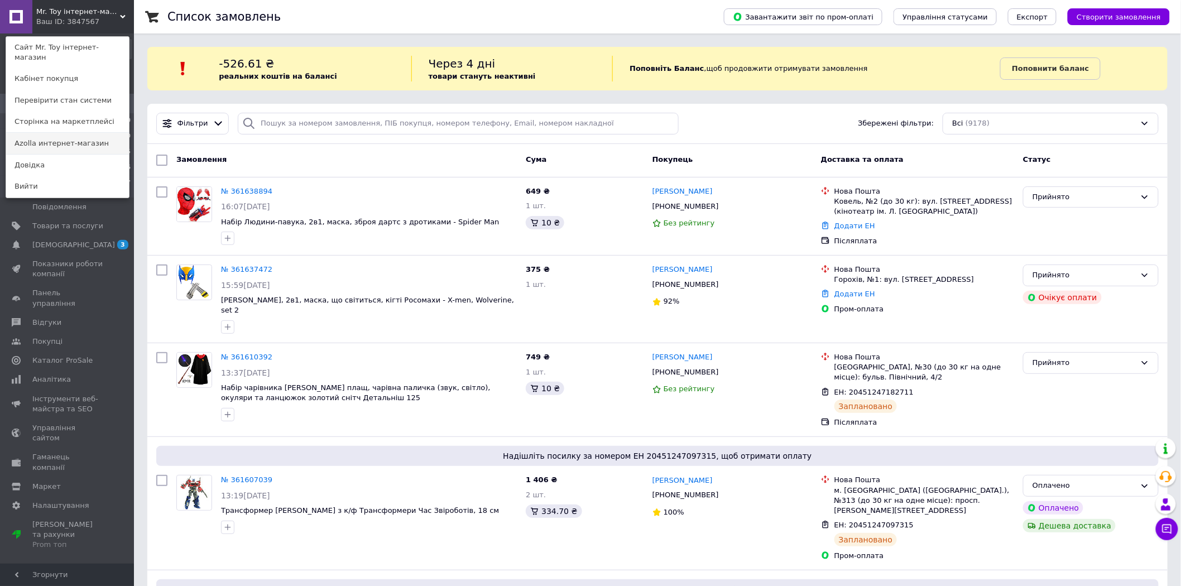
click at [69, 133] on link "Azolla интернет-магазин" at bounding box center [67, 143] width 123 height 21
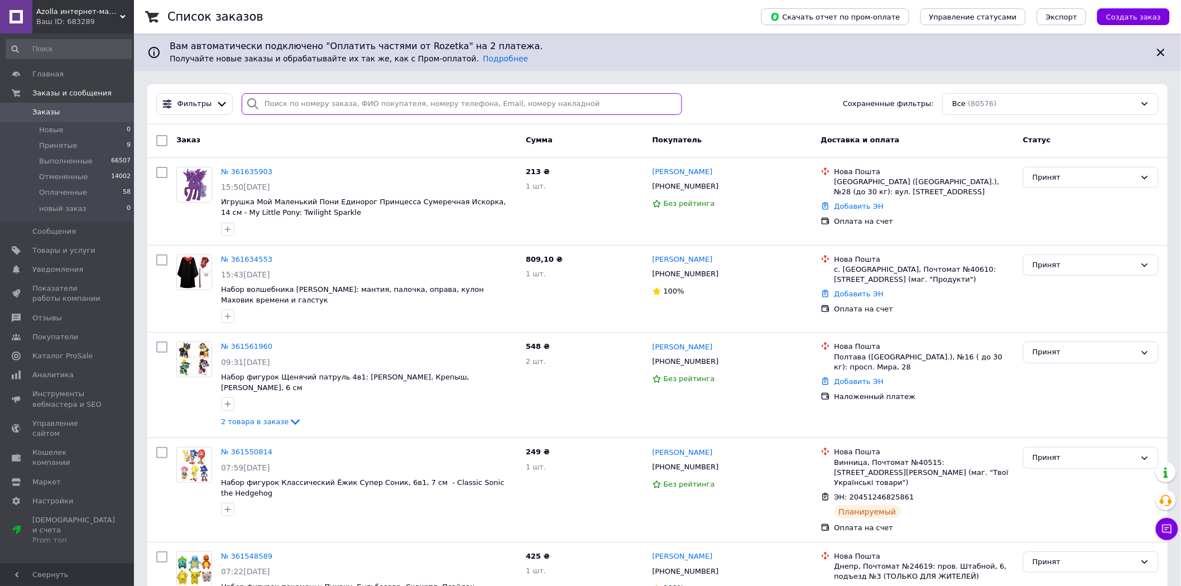
click at [311, 104] on input "search" at bounding box center [462, 104] width 440 height 22
paste input "361634553"
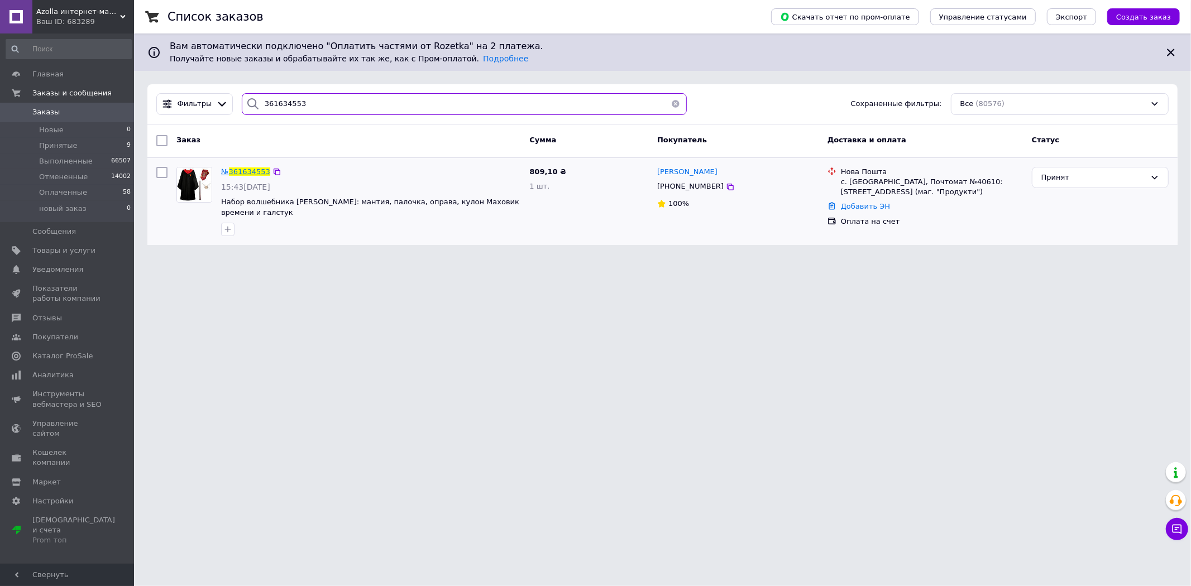
type input "361634553"
click at [250, 170] on span "361634553" at bounding box center [249, 171] width 41 height 8
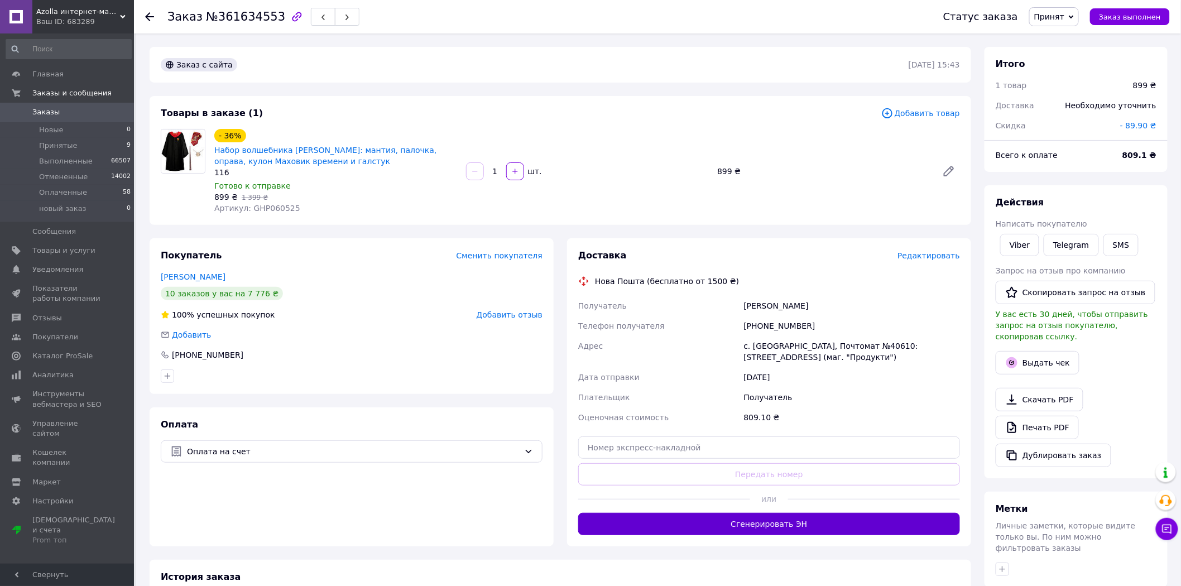
click at [783, 520] on button "Сгенерировать ЭН" at bounding box center [769, 524] width 382 height 22
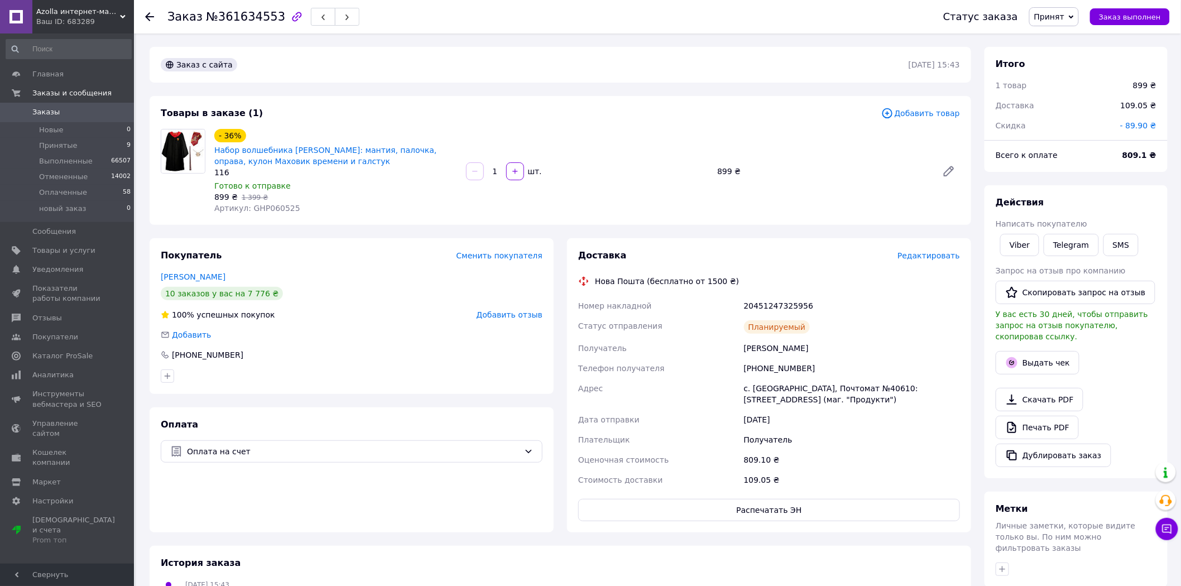
click at [152, 18] on icon at bounding box center [149, 16] width 9 height 9
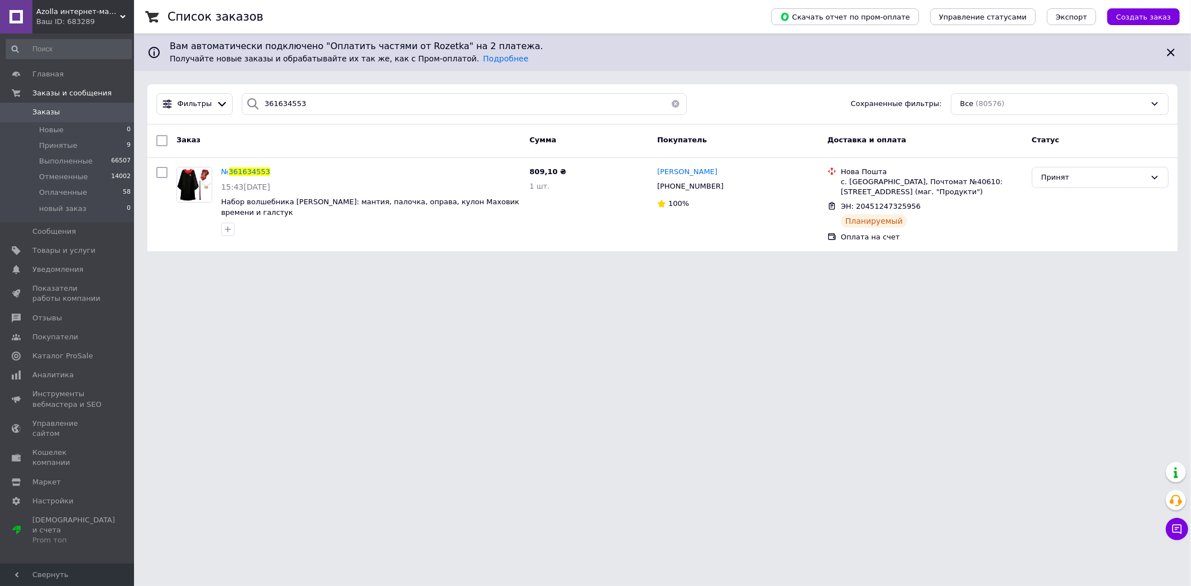
click at [293, 118] on div "Фильтры 361634553 Сохраненные фильтры: Все (80576)" at bounding box center [662, 104] width 1030 height 40
click at [298, 106] on input "361634553" at bounding box center [464, 104] width 445 height 22
paste input "590"
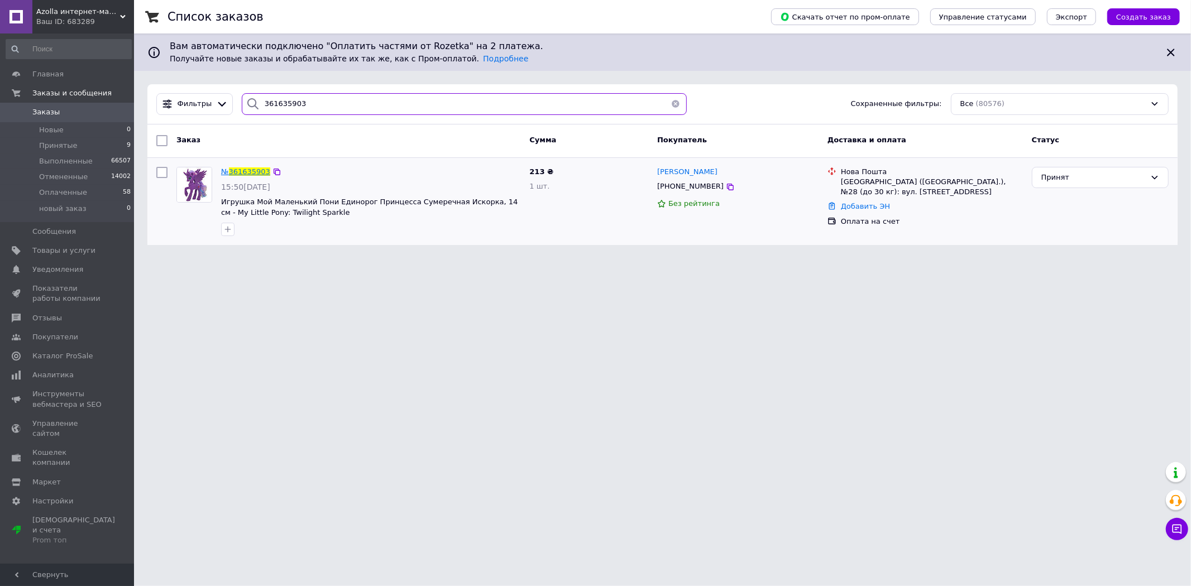
type input "361635903"
click at [248, 169] on span "361635903" at bounding box center [249, 171] width 41 height 8
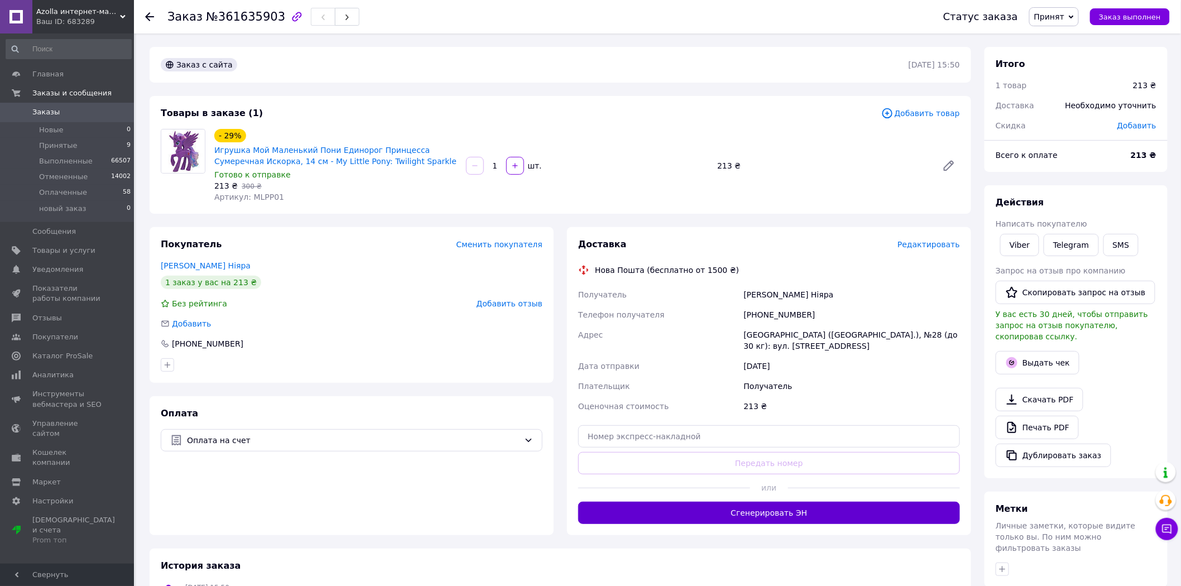
click at [738, 502] on button "Сгенерировать ЭН" at bounding box center [769, 513] width 382 height 22
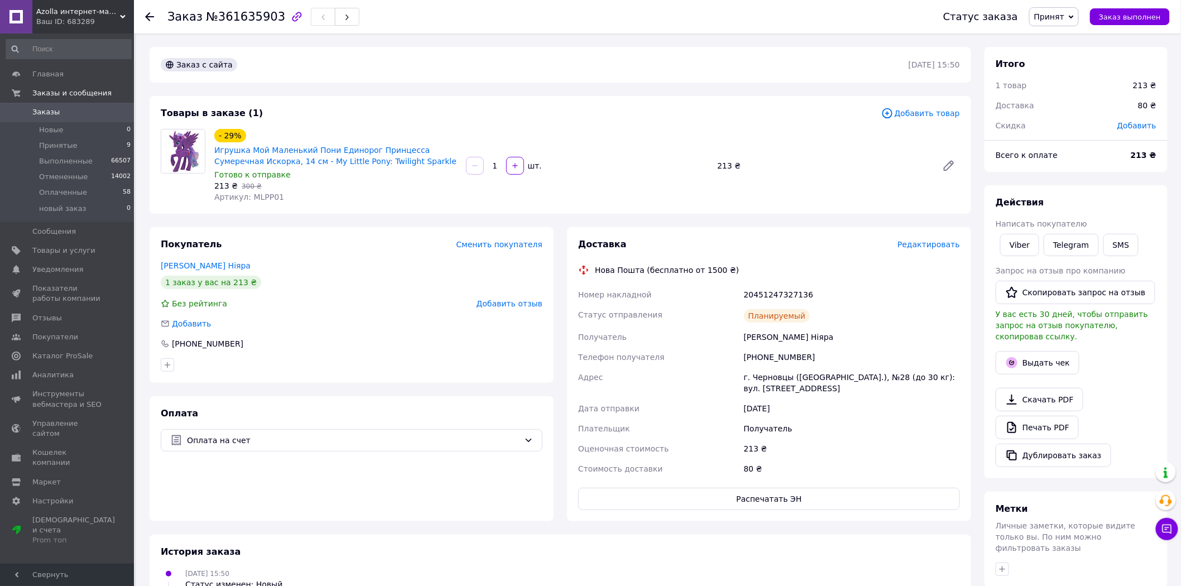
click at [151, 12] on icon at bounding box center [149, 16] width 9 height 9
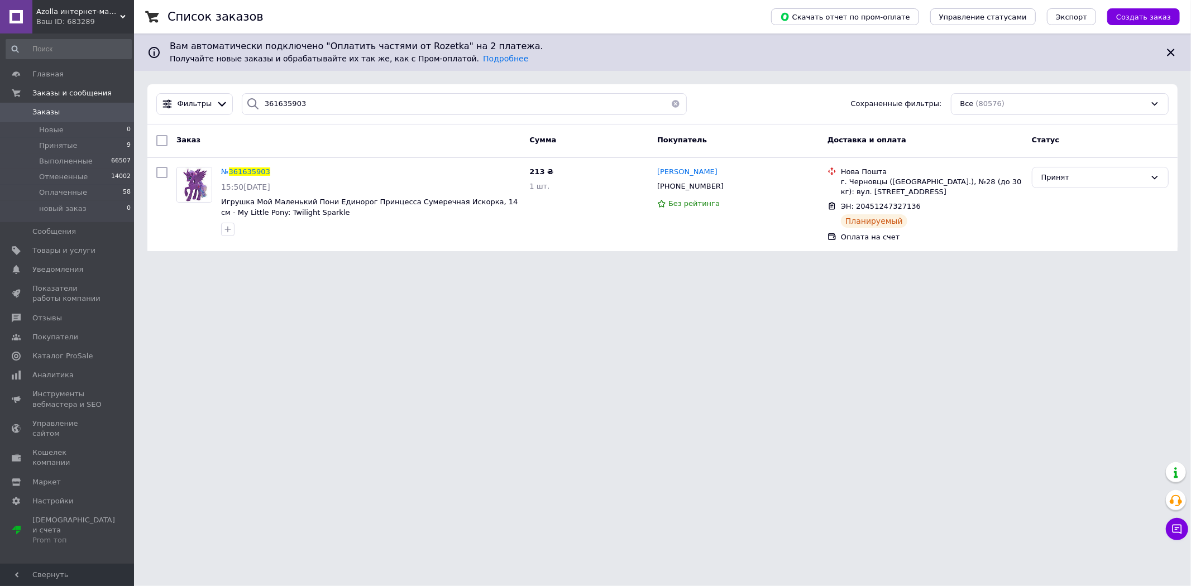
click at [672, 102] on button "button" at bounding box center [675, 104] width 22 height 22
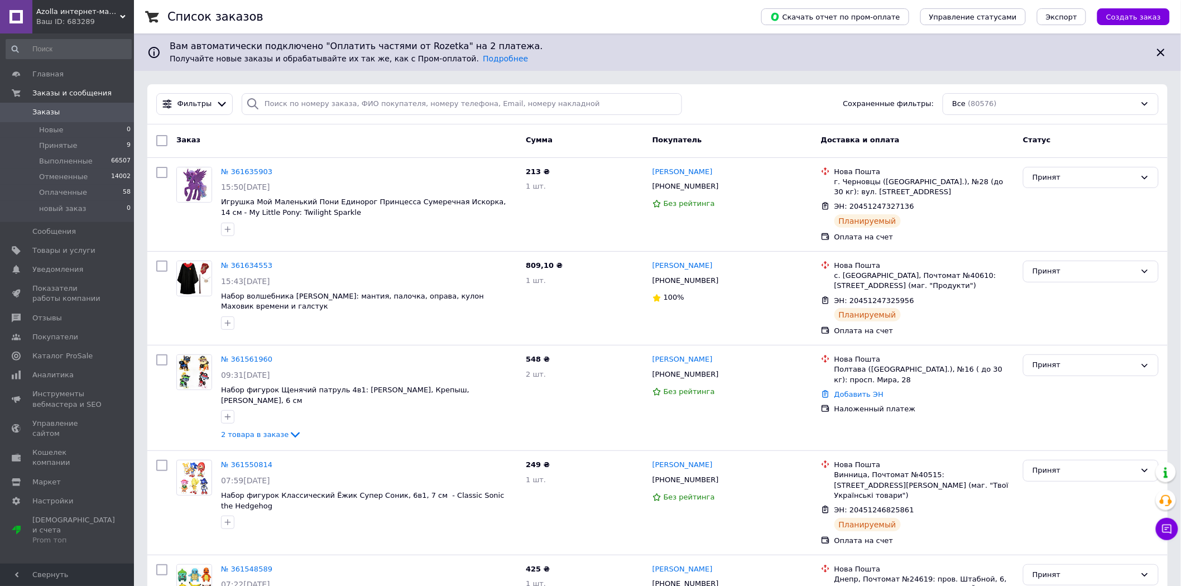
click at [38, 11] on span "Azolla интернет-магазин" at bounding box center [78, 12] width 84 height 10
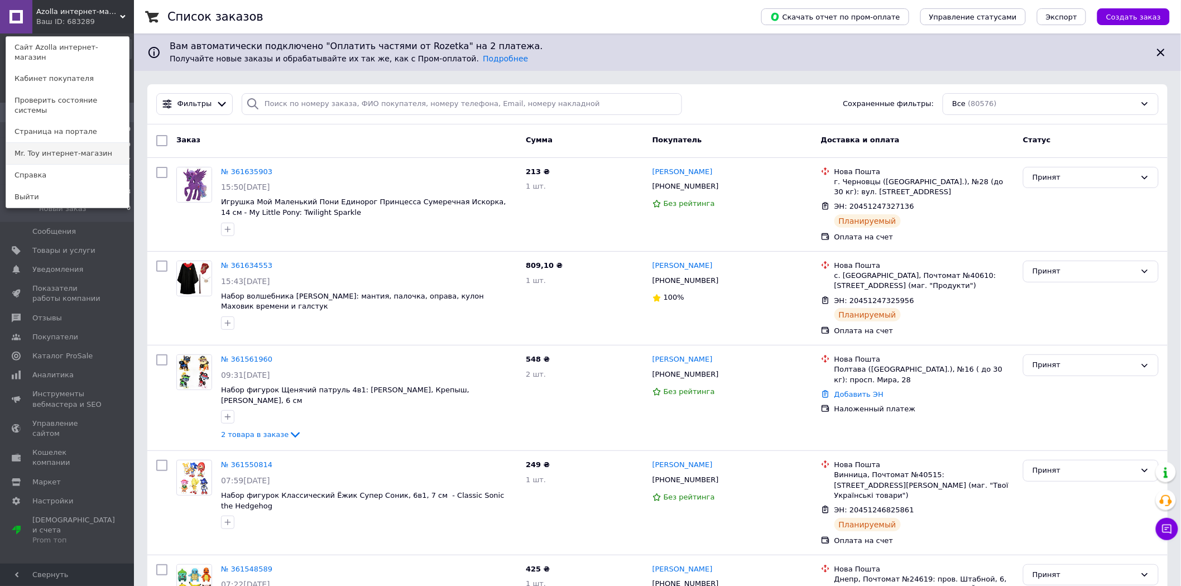
click at [27, 143] on link "Mr. Toy интернет-магазин" at bounding box center [67, 153] width 123 height 21
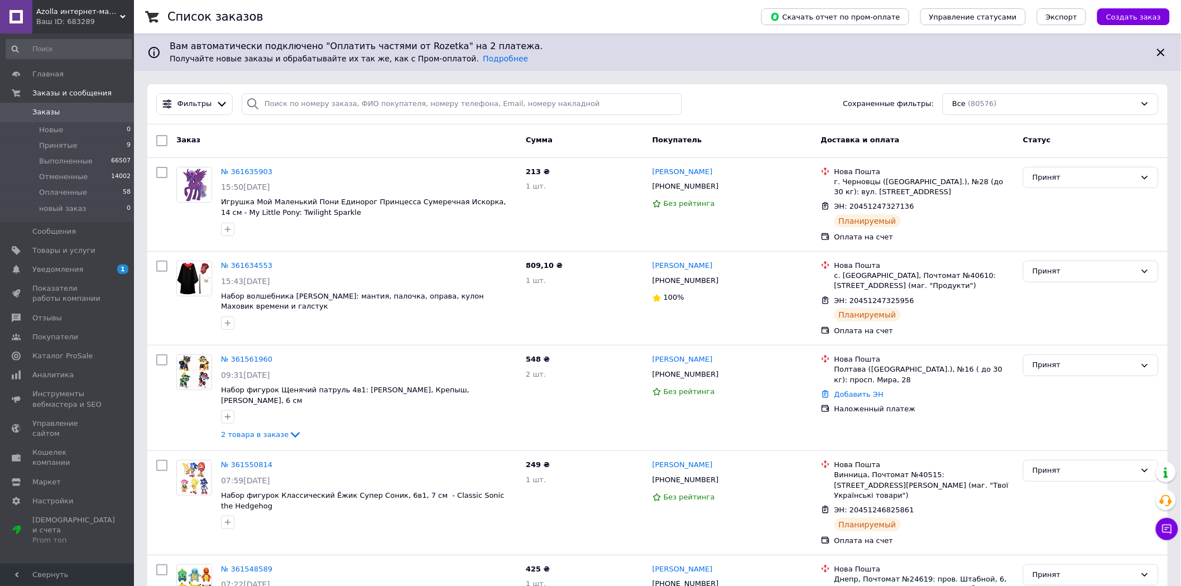
click at [63, 13] on span "Azolla интернет-магазин" at bounding box center [78, 12] width 84 height 10
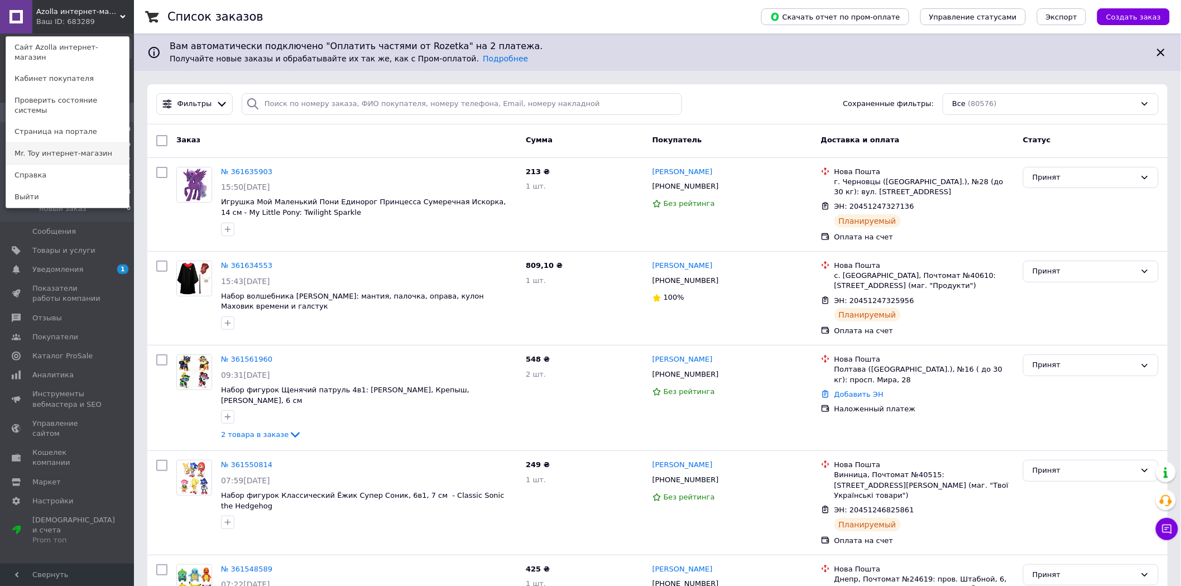
click at [63, 143] on link "Mr. Toy интернет-магазин" at bounding box center [67, 153] width 123 height 21
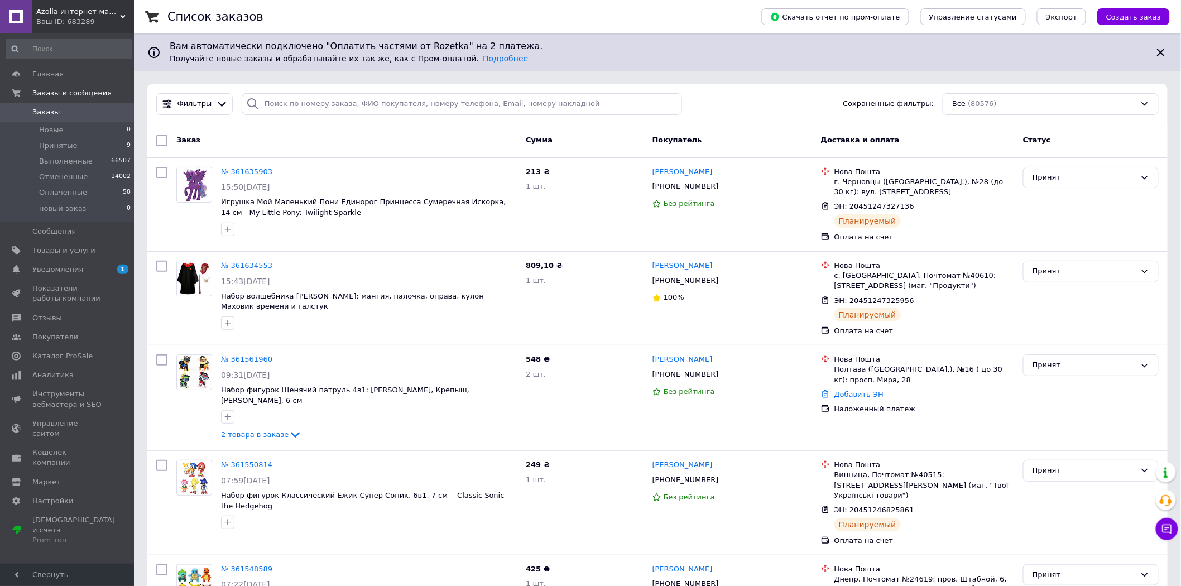
click at [75, 9] on span "Azolla интернет-магазин" at bounding box center [78, 12] width 84 height 10
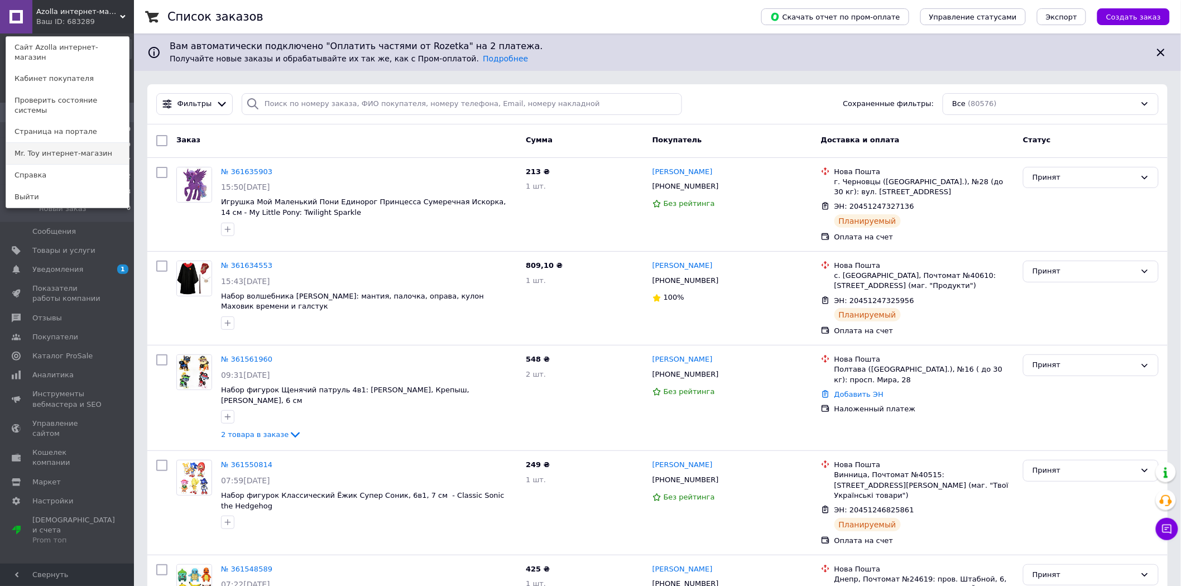
click at [37, 143] on link "Mr. Toy интернет-магазин" at bounding box center [67, 153] width 123 height 21
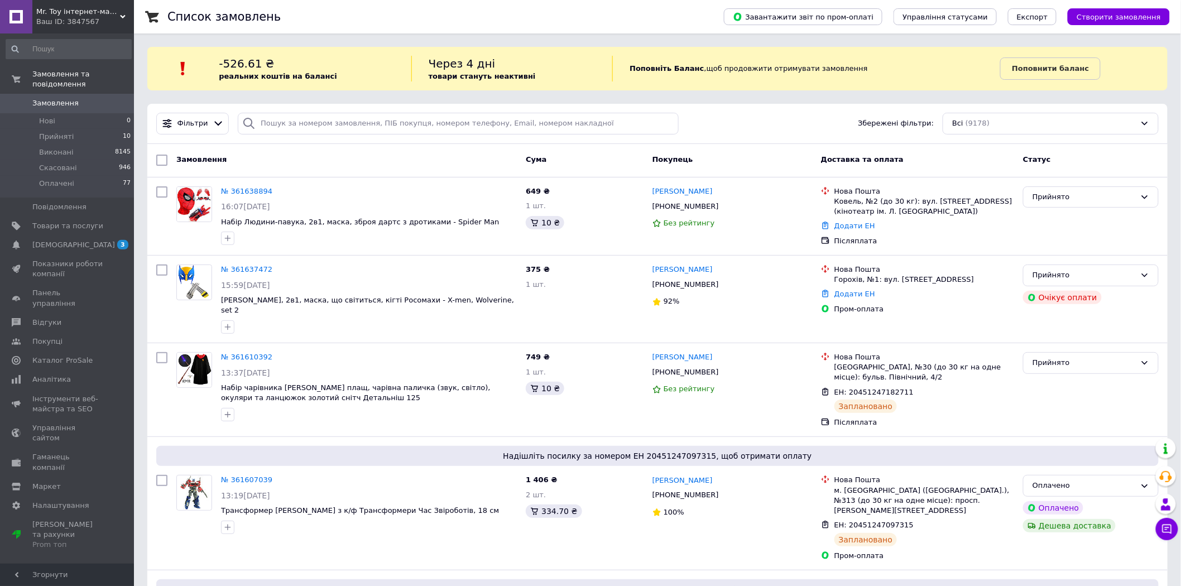
click at [62, 11] on span "Mr. Toy інтернет-магазин" at bounding box center [78, 12] width 84 height 10
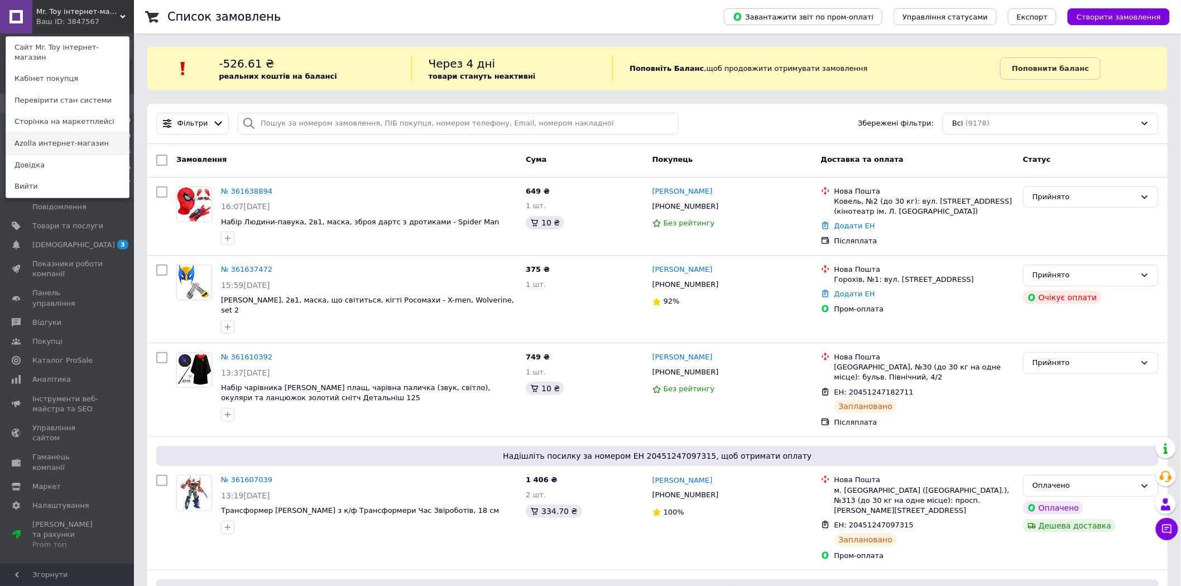
click at [54, 137] on link "Azolla интернет-магазин" at bounding box center [67, 143] width 123 height 21
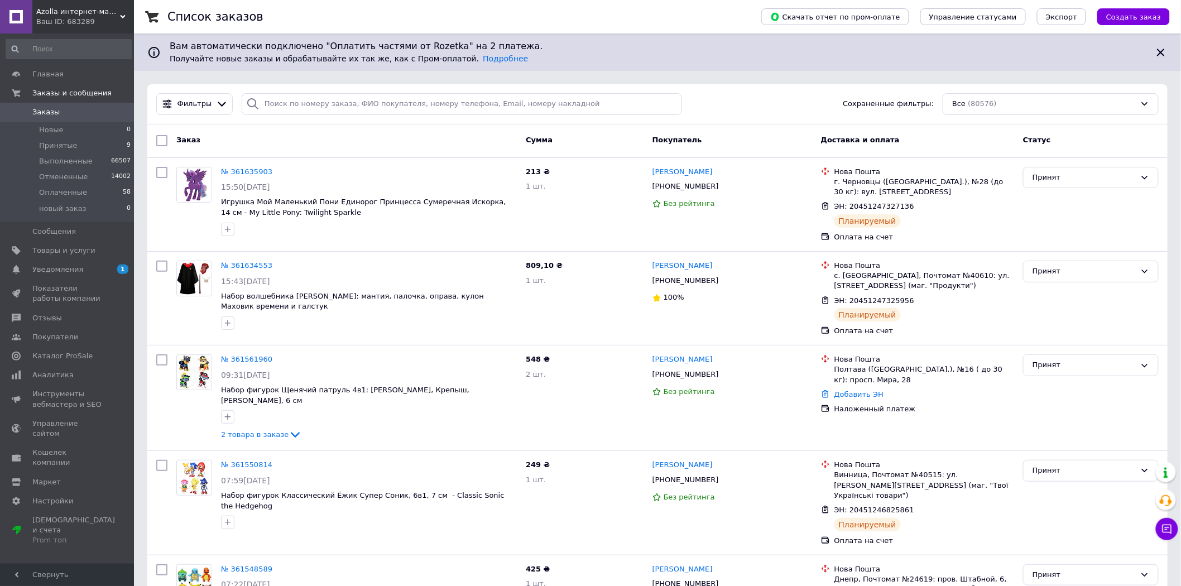
click at [91, 18] on div "Ваш ID: 683289" at bounding box center [85, 22] width 98 height 10
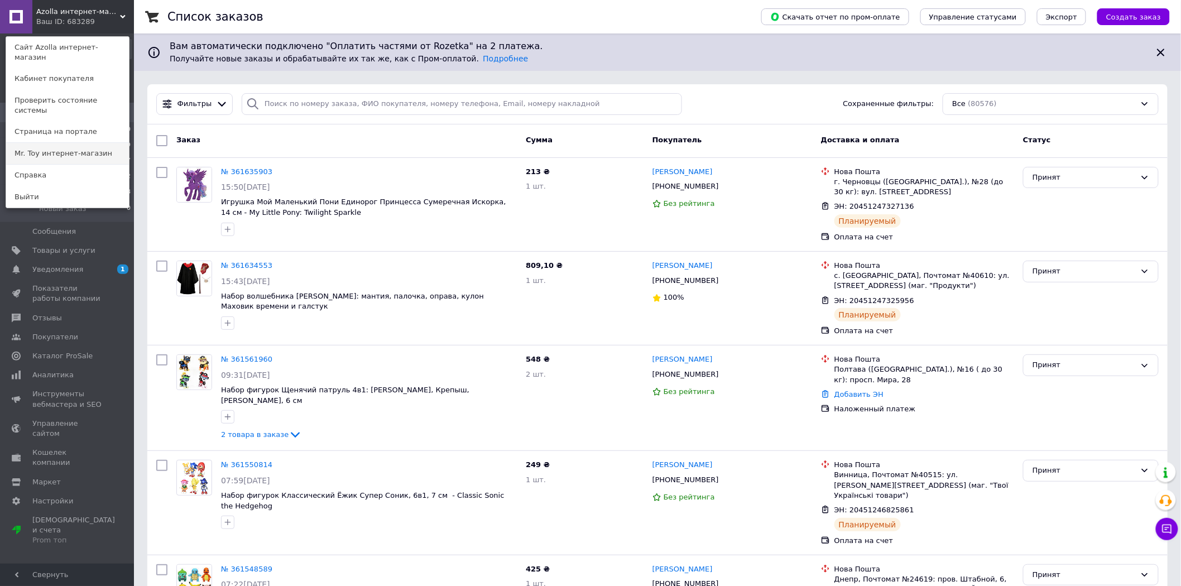
click at [74, 143] on link "Mr. Toy интернет-магазин" at bounding box center [67, 153] width 123 height 21
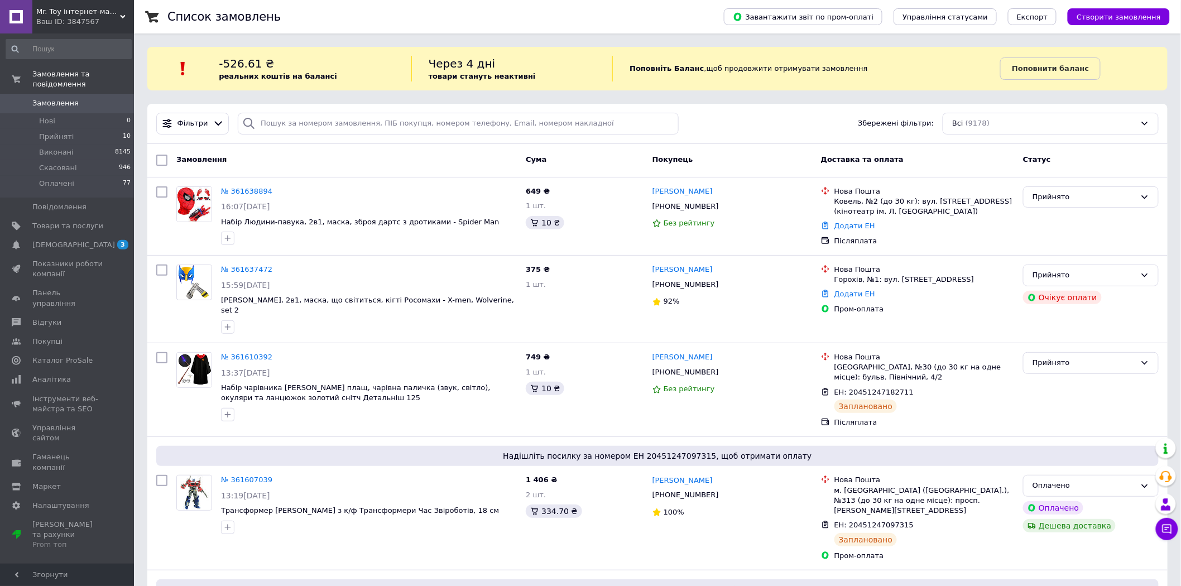
click at [69, 17] on div "Ваш ID: 3847567" at bounding box center [85, 22] width 98 height 10
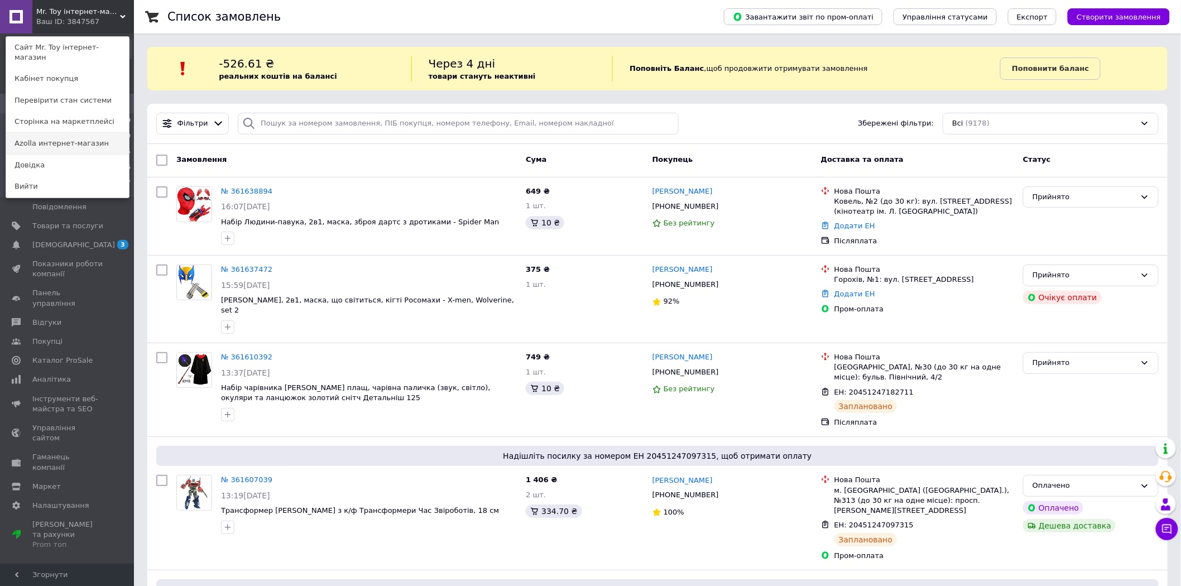
click at [79, 133] on link "Azolla интернет-магазин" at bounding box center [67, 143] width 123 height 21
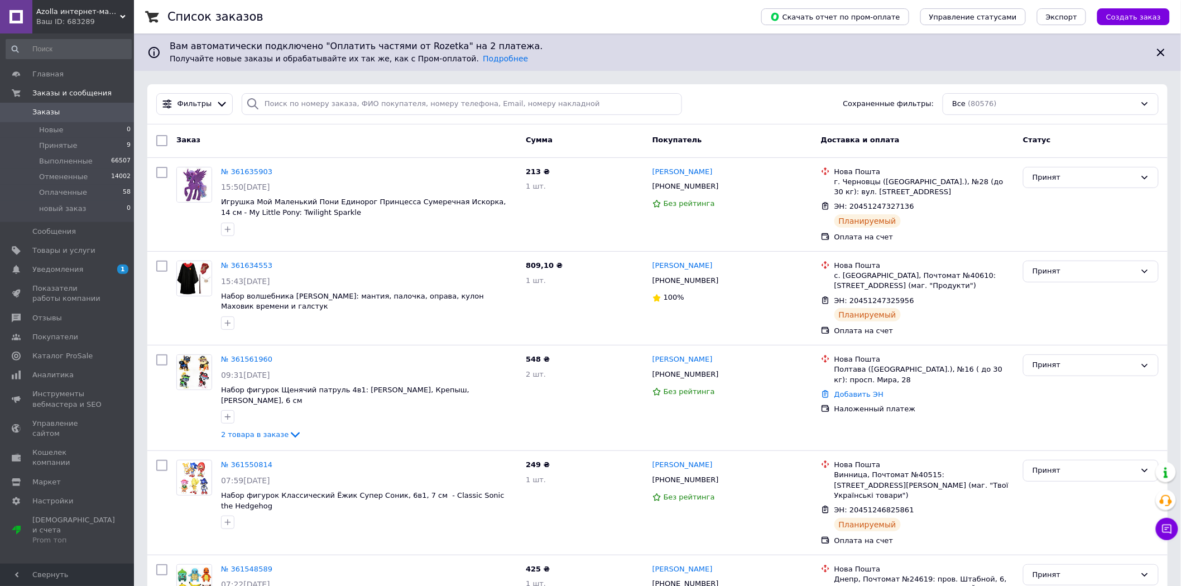
click at [54, 6] on div "Azolla интернет-магазин Ваш ID: 683289" at bounding box center [83, 16] width 102 height 33
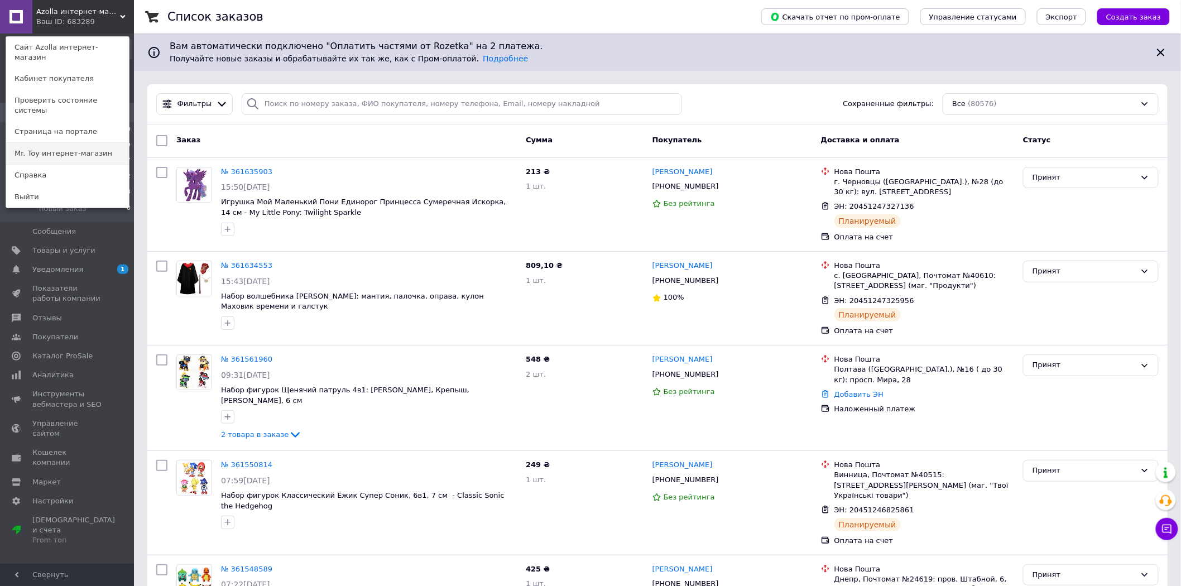
click at [54, 143] on link "Mr. Toy интернет-магазин" at bounding box center [67, 153] width 123 height 21
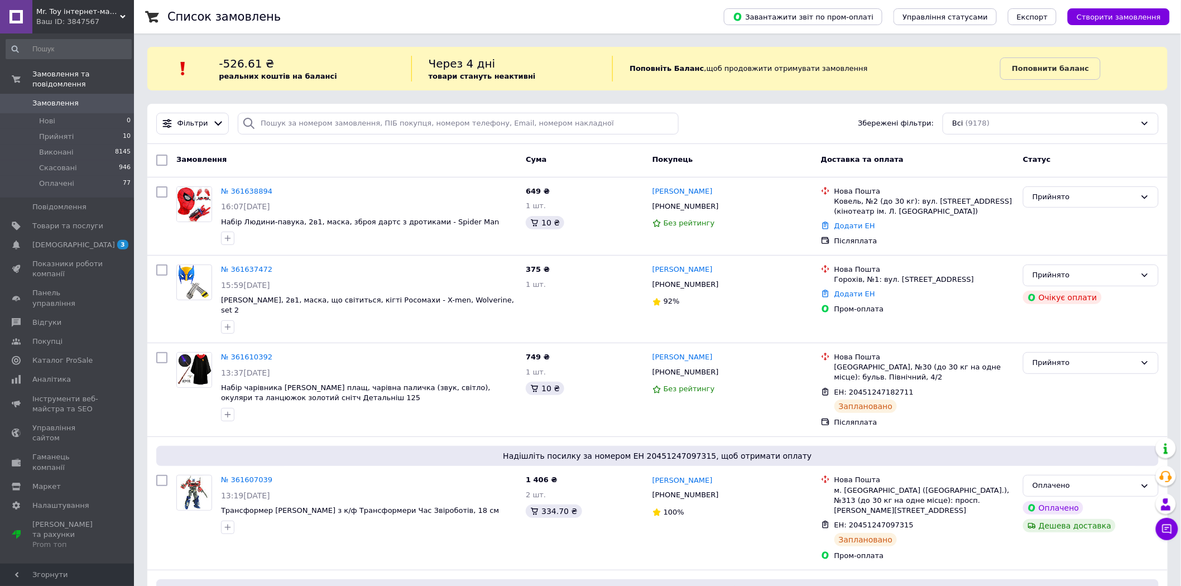
click at [58, 6] on div "Mr. Toy інтернет-магазин Ваш ID: 3847567" at bounding box center [83, 16] width 102 height 33
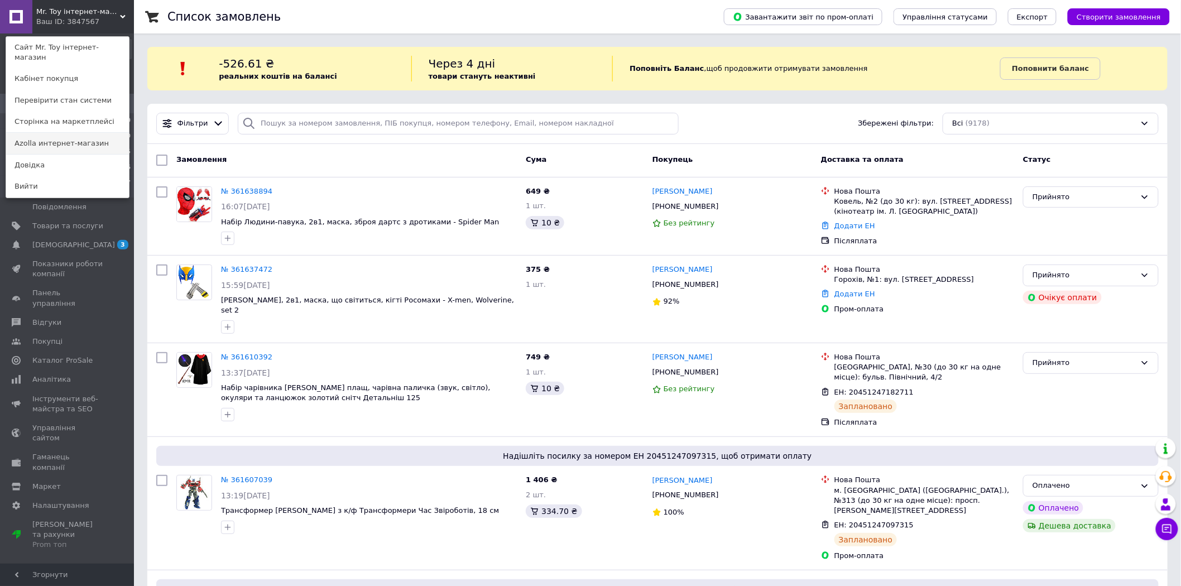
click at [56, 134] on link "Azolla интернет-магазин" at bounding box center [67, 143] width 123 height 21
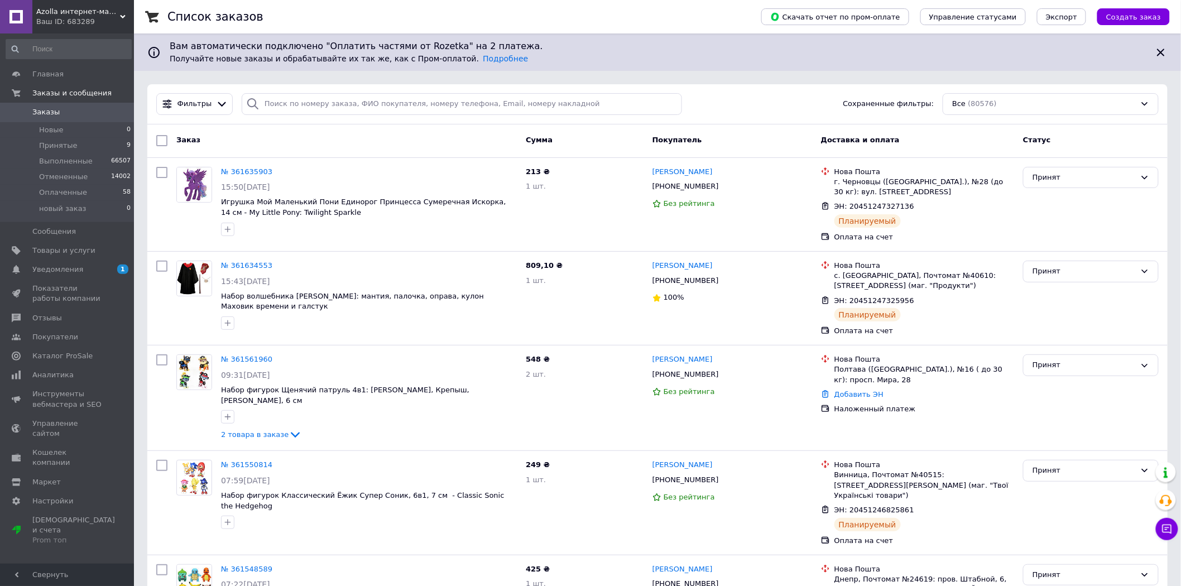
click at [62, 18] on div "Ваш ID: 683289" at bounding box center [85, 22] width 98 height 10
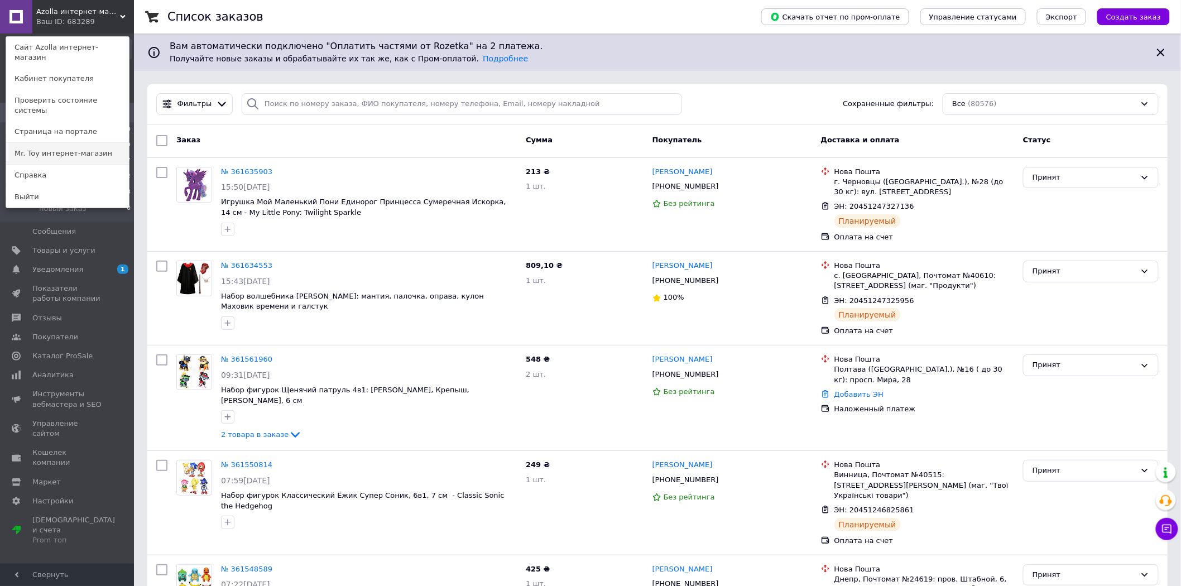
click at [55, 143] on link "Mr. Toy интернет-магазин" at bounding box center [67, 153] width 123 height 21
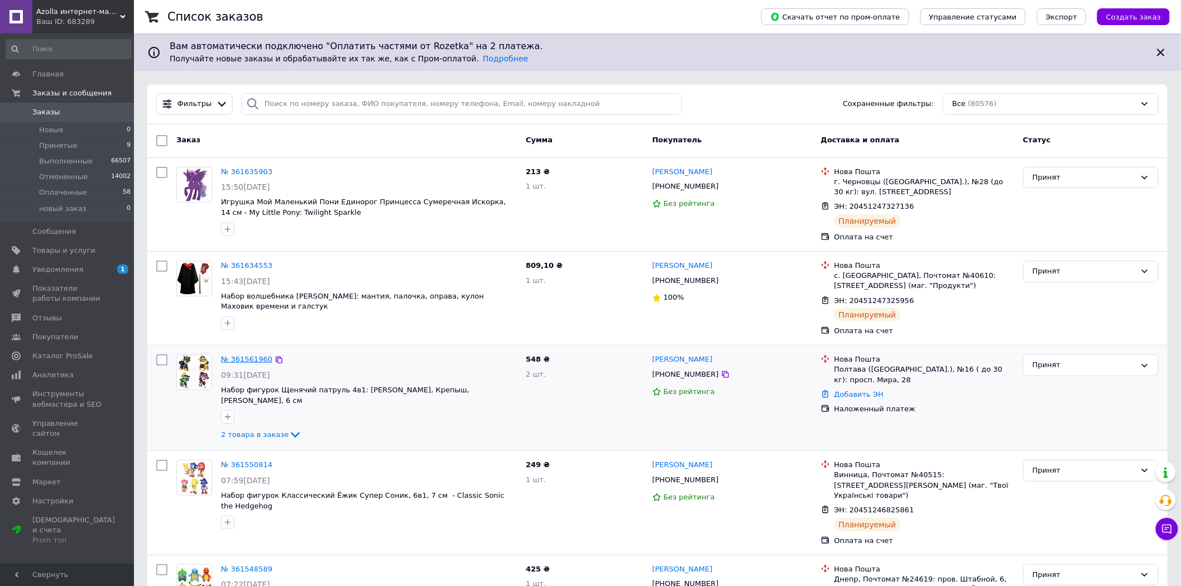
click at [250, 361] on link "№ 361561960" at bounding box center [246, 359] width 51 height 8
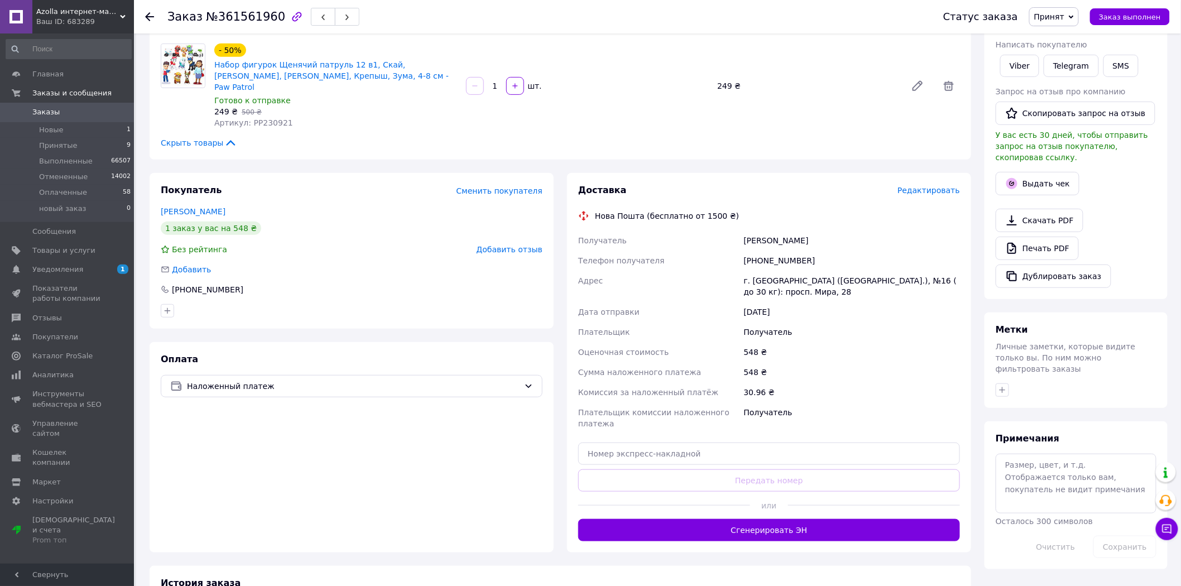
scroll to position [186, 0]
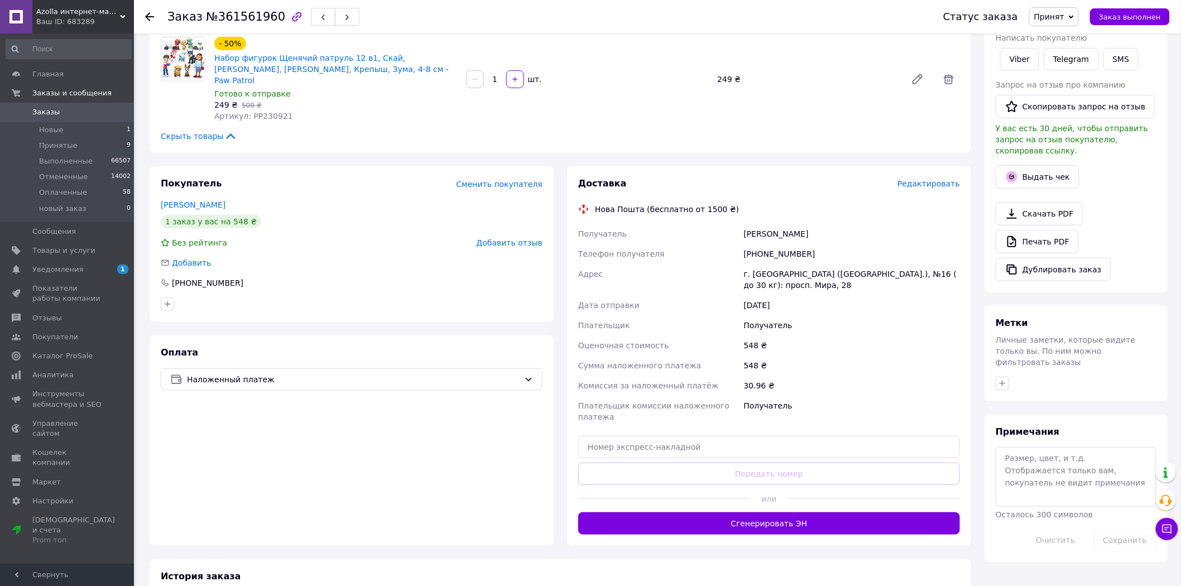
drag, startPoint x: 740, startPoint y: 511, endPoint x: 678, endPoint y: 493, distance: 65.0
click at [740, 512] on button "Сгенерировать ЭН" at bounding box center [769, 523] width 382 height 22
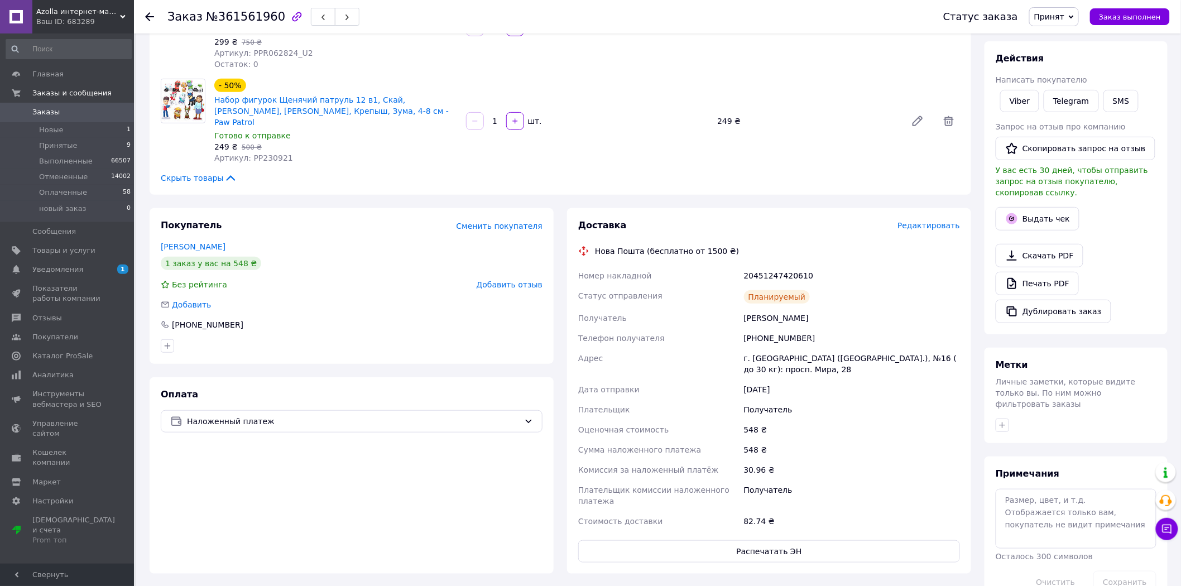
scroll to position [62, 0]
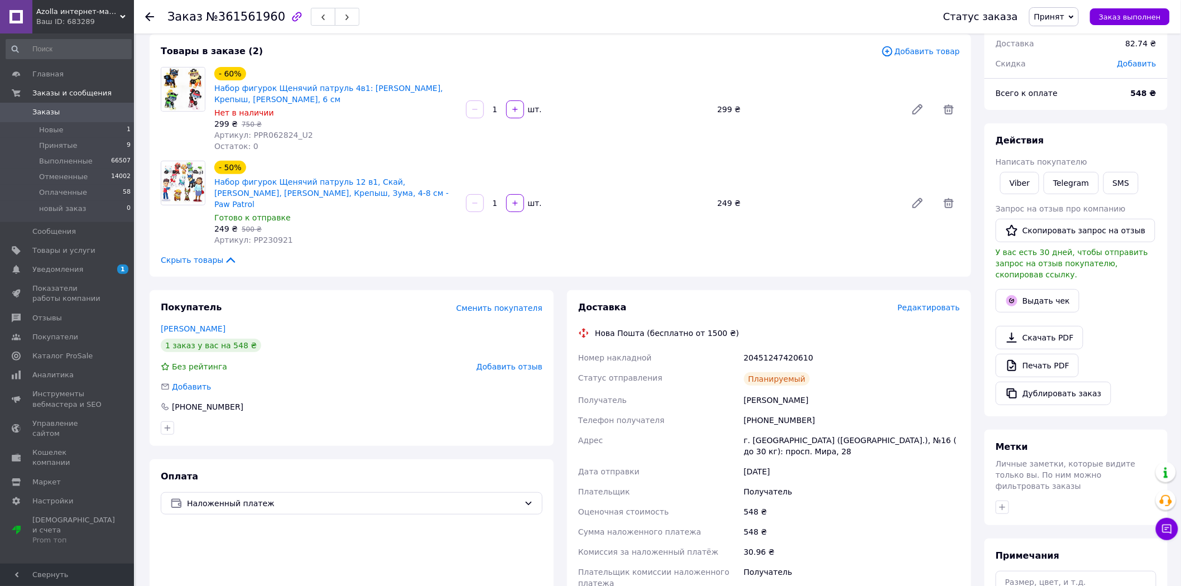
click at [46, 111] on span "Заказы" at bounding box center [45, 112] width 27 height 10
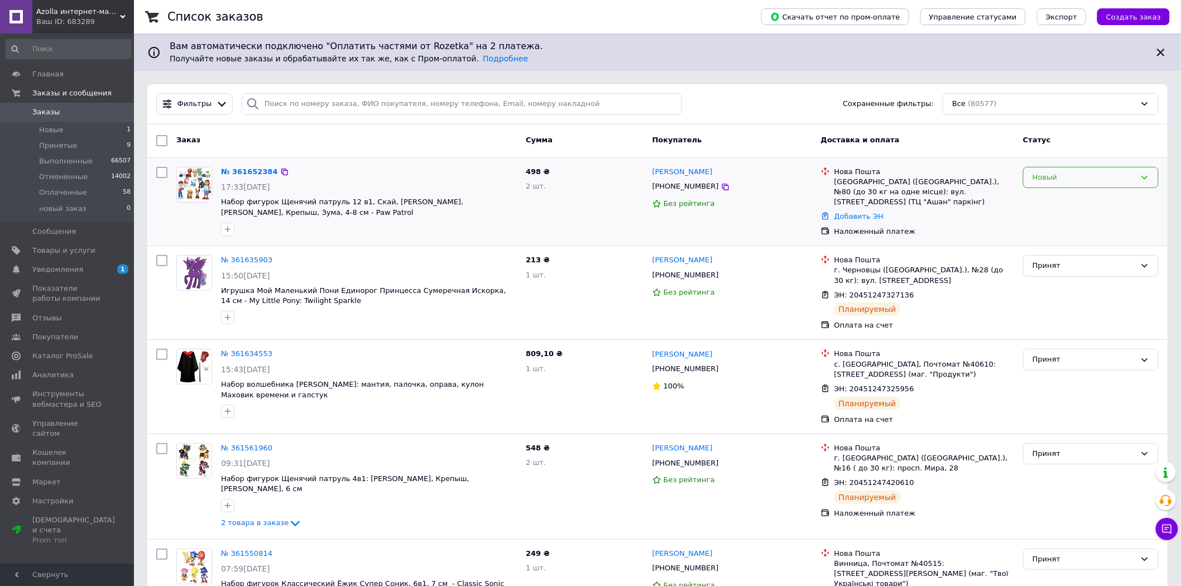
click at [1083, 177] on div "Новый" at bounding box center [1084, 178] width 103 height 12
click at [1052, 202] on li "Принят" at bounding box center [1091, 200] width 135 height 21
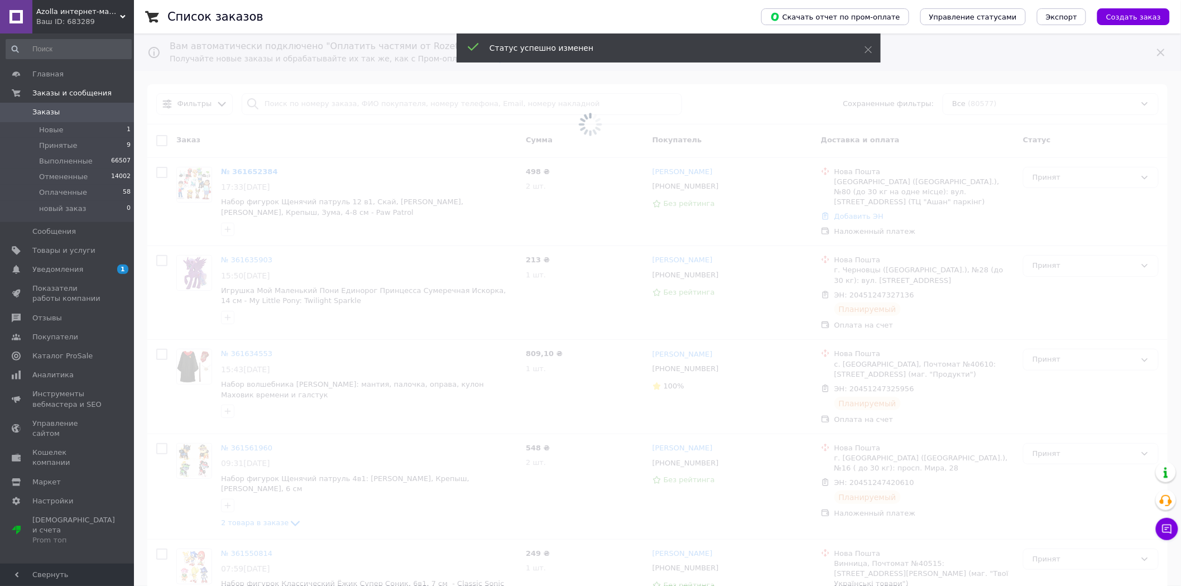
click at [276, 166] on span at bounding box center [590, 124] width 1181 height 248
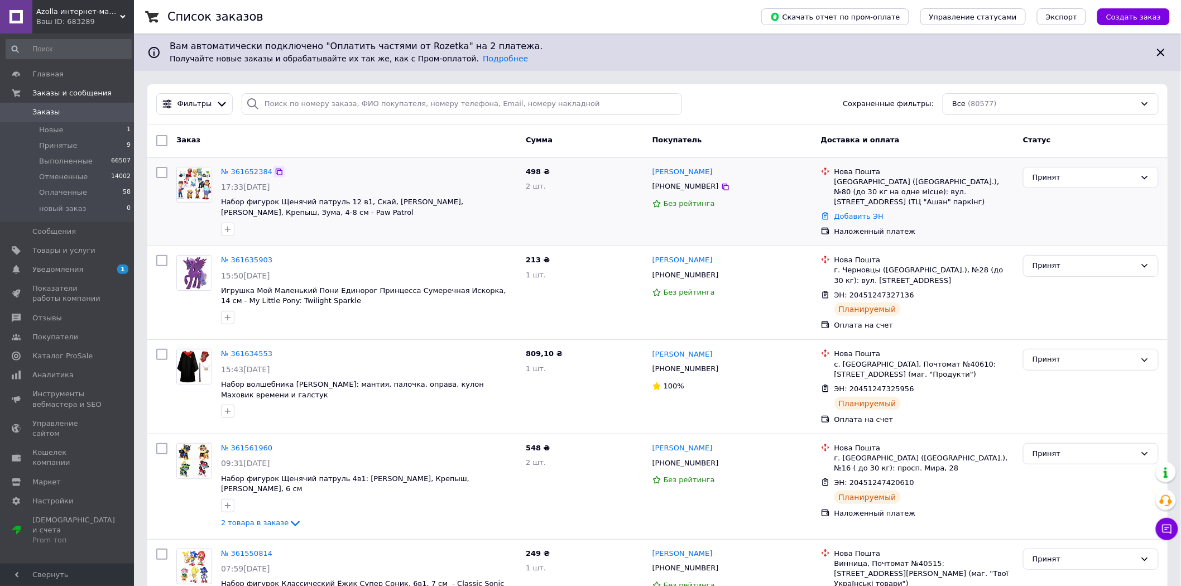
click at [275, 170] on icon at bounding box center [279, 171] width 9 height 9
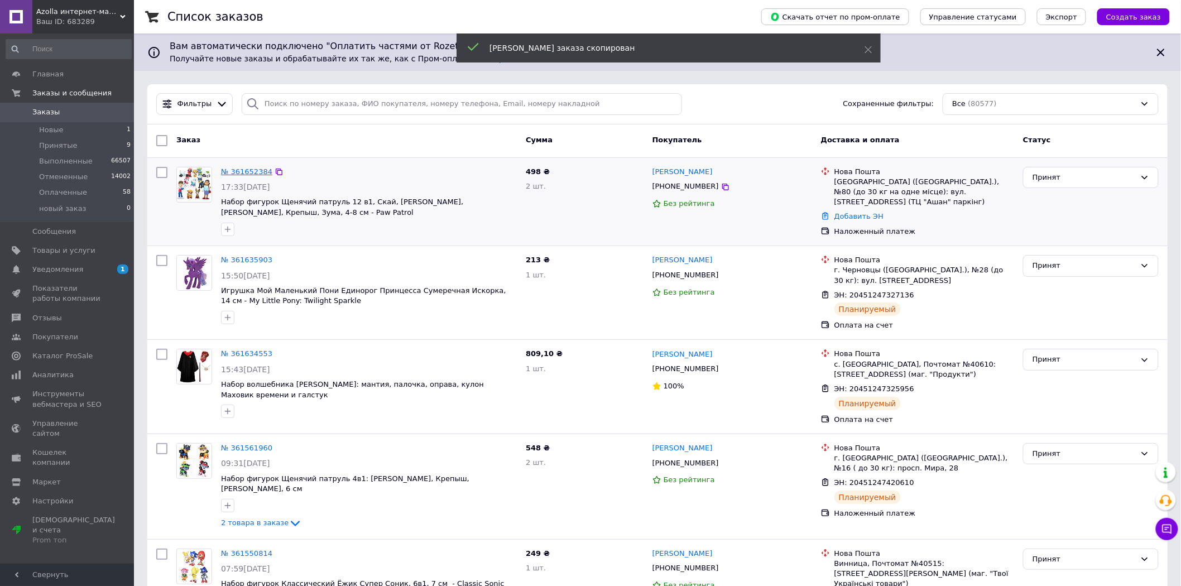
click at [255, 169] on link "№ 361652384" at bounding box center [246, 171] width 51 height 8
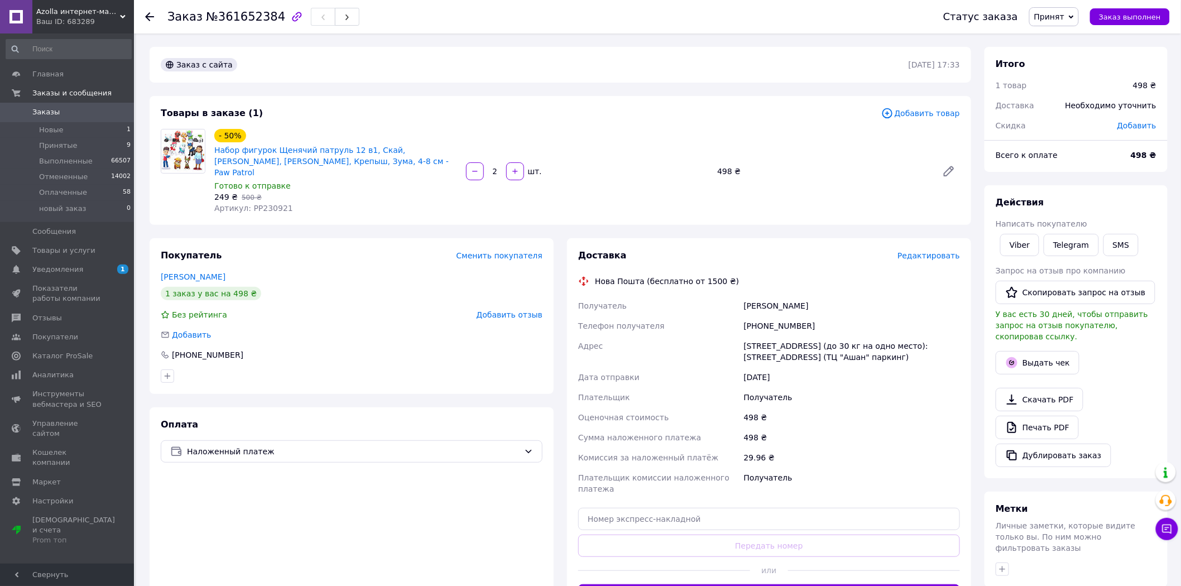
click at [750, 296] on div "Савчук Марина" at bounding box center [852, 306] width 220 height 20
copy div "Савчук Марина"
click at [762, 316] on div "[PHONE_NUMBER]" at bounding box center [852, 326] width 220 height 20
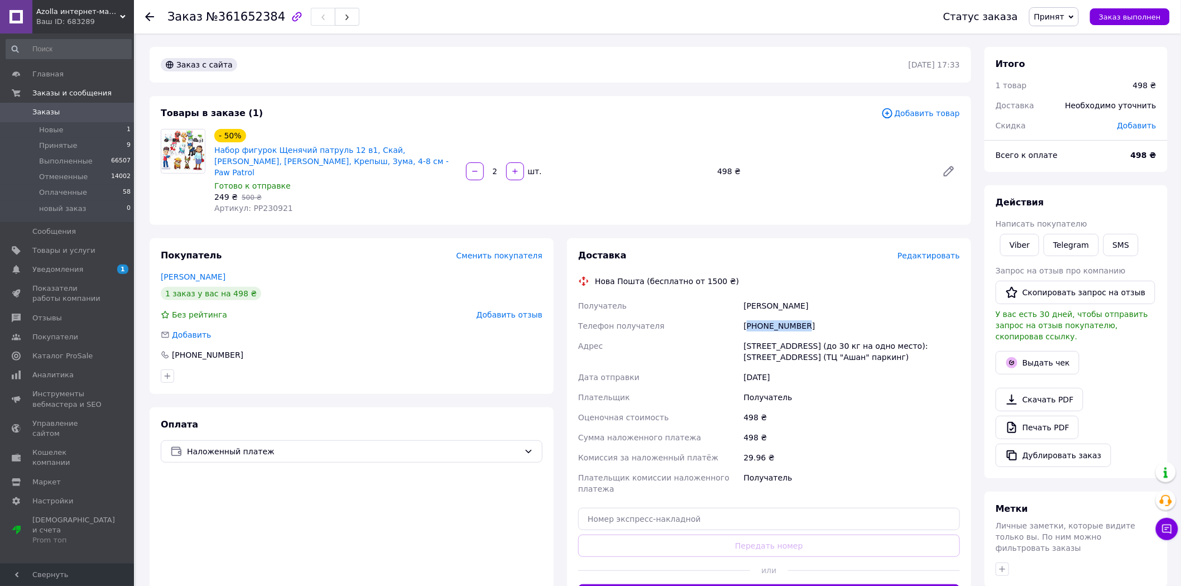
click at [762, 316] on div "[PHONE_NUMBER]" at bounding box center [852, 326] width 220 height 20
copy div "380983070603"
click at [755, 336] on div "[STREET_ADDRESS] (до 30 кг на одно место): [STREET_ADDRESS] (ТЦ "Ашан" паркинг)" at bounding box center [852, 351] width 220 height 31
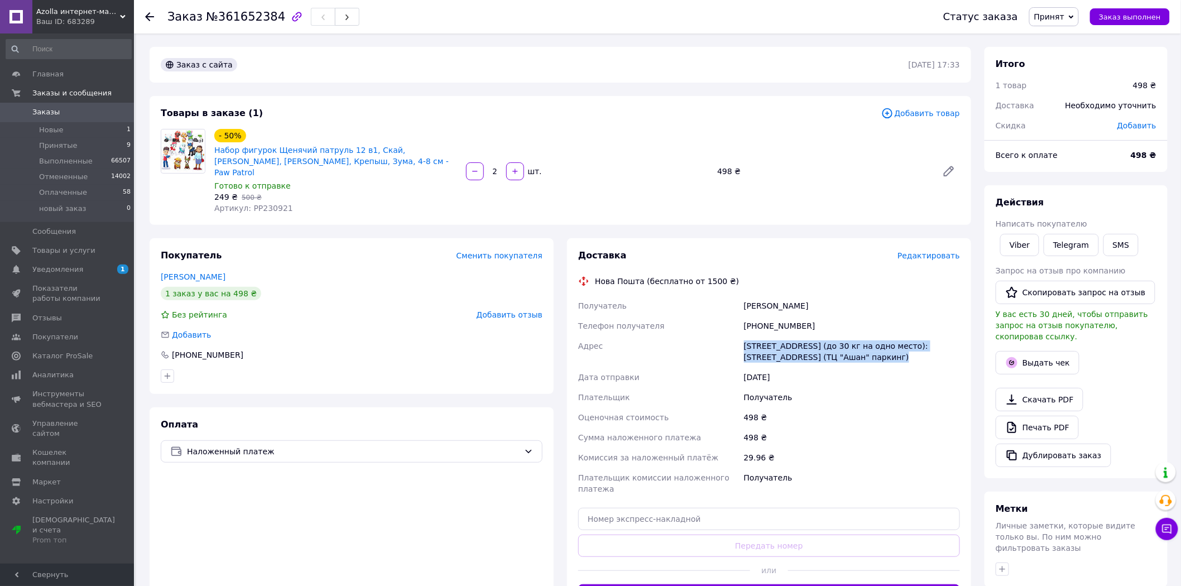
copy div "[STREET_ADDRESS] (до 30 кг на одно место): [STREET_ADDRESS] (ТЦ "Ашан" паркинг)"
click at [272, 204] on span "Артикул: PP230921" at bounding box center [253, 208] width 79 height 9
copy span "PP230921"
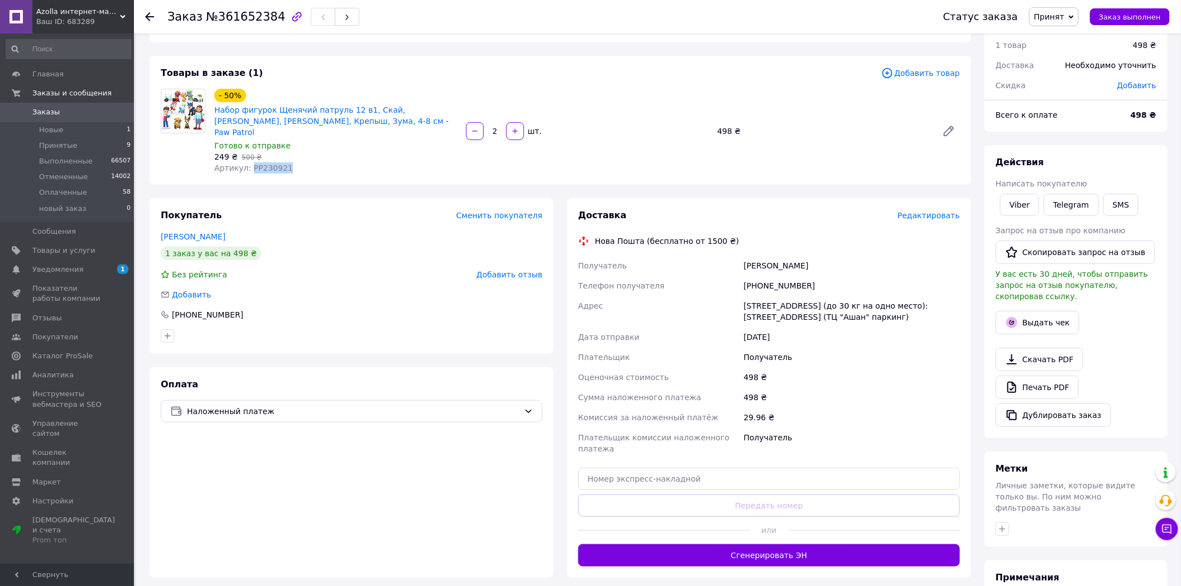
scroll to position [62, 0]
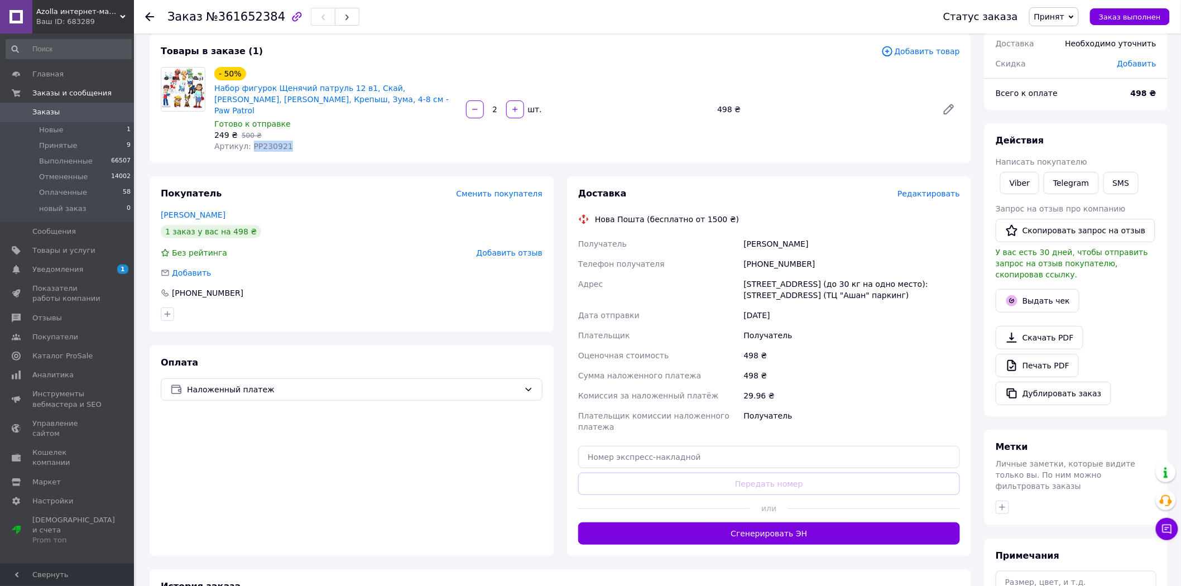
click at [721, 529] on button "Сгенерировать ЭН" at bounding box center [769, 533] width 382 height 22
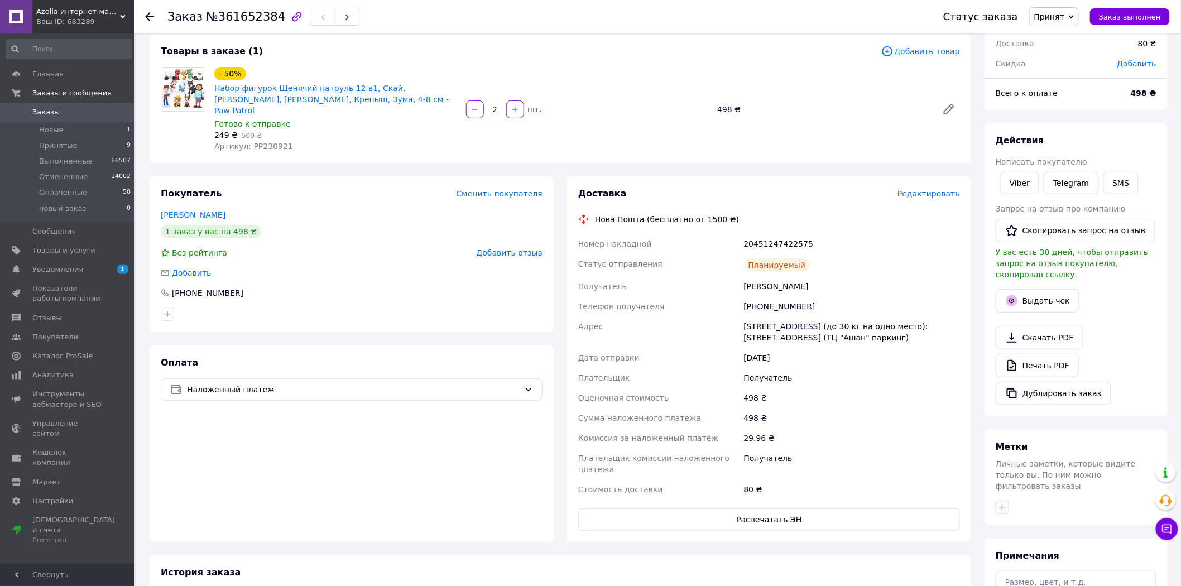
click at [147, 9] on div at bounding box center [156, 16] width 22 height 33
click at [260, 96] on link "Набор фигурок Щенячий патруль 12 в1, Скай, [PERSON_NAME], [PERSON_NAME], Крепыш…" at bounding box center [331, 99] width 234 height 31
click at [144, 21] on div "Заказ №361652384 Статус заказа Принят Выполнен Отменен Оплаченный новый заказ З…" at bounding box center [657, 16] width 1047 height 33
click at [151, 17] on icon at bounding box center [149, 16] width 9 height 9
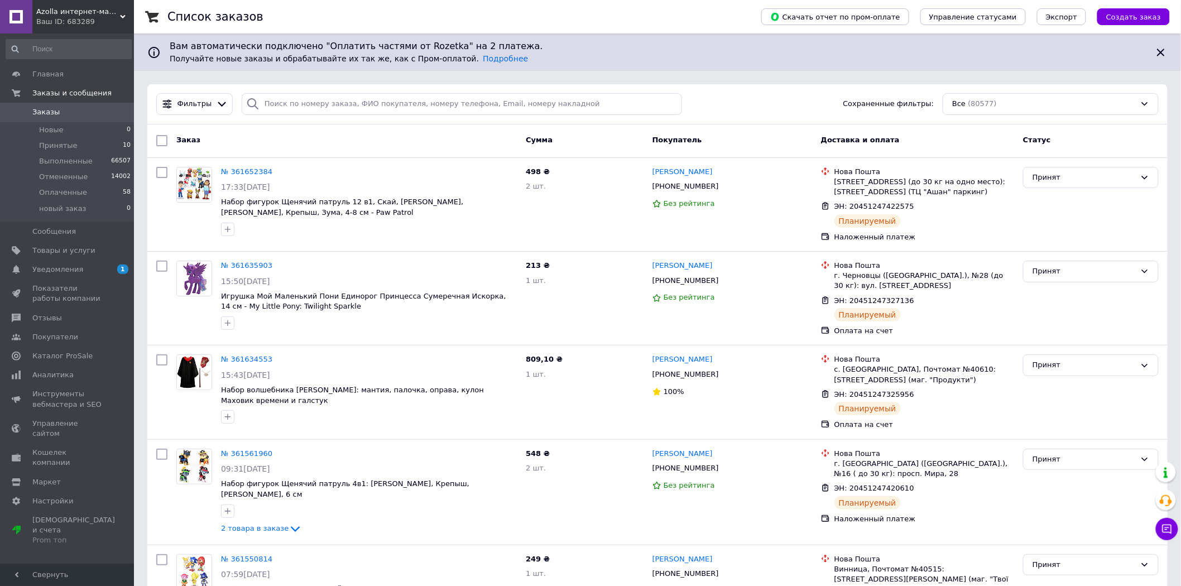
click at [78, 18] on div "Ваш ID: 683289" at bounding box center [85, 22] width 98 height 10
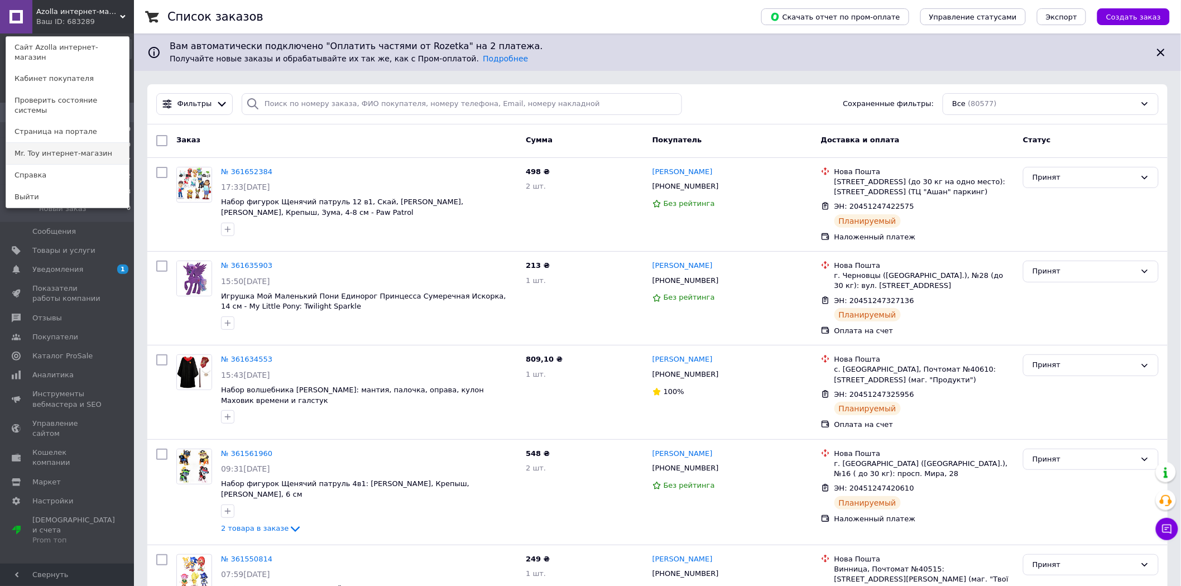
click at [64, 143] on link "Mr. Toy интернет-магазин" at bounding box center [67, 153] width 123 height 21
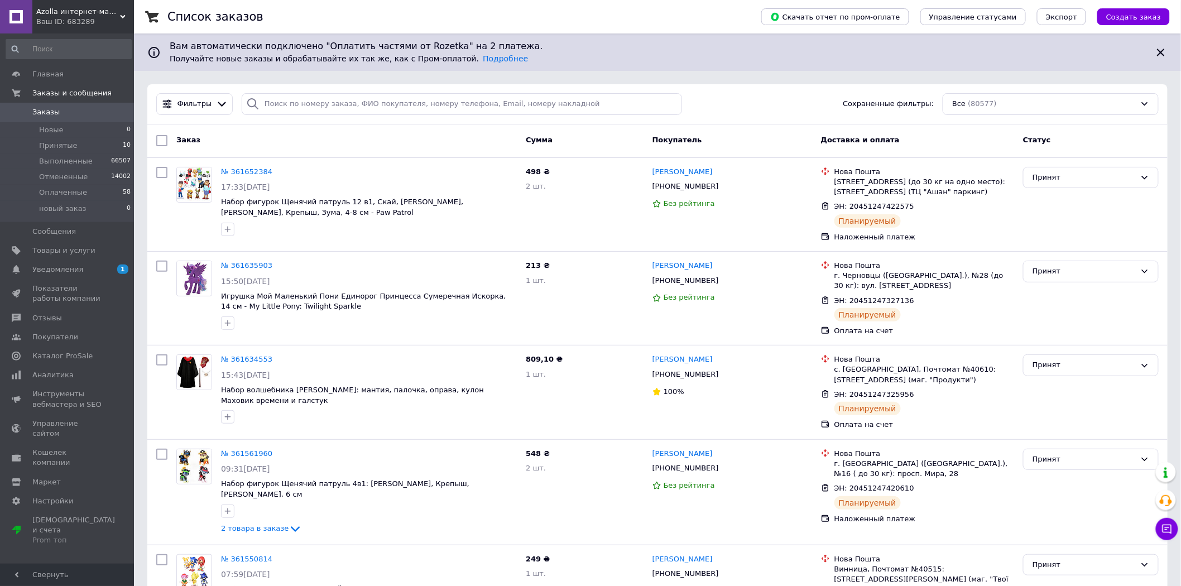
click at [41, 12] on span "Azolla интернет-магазин" at bounding box center [78, 12] width 84 height 10
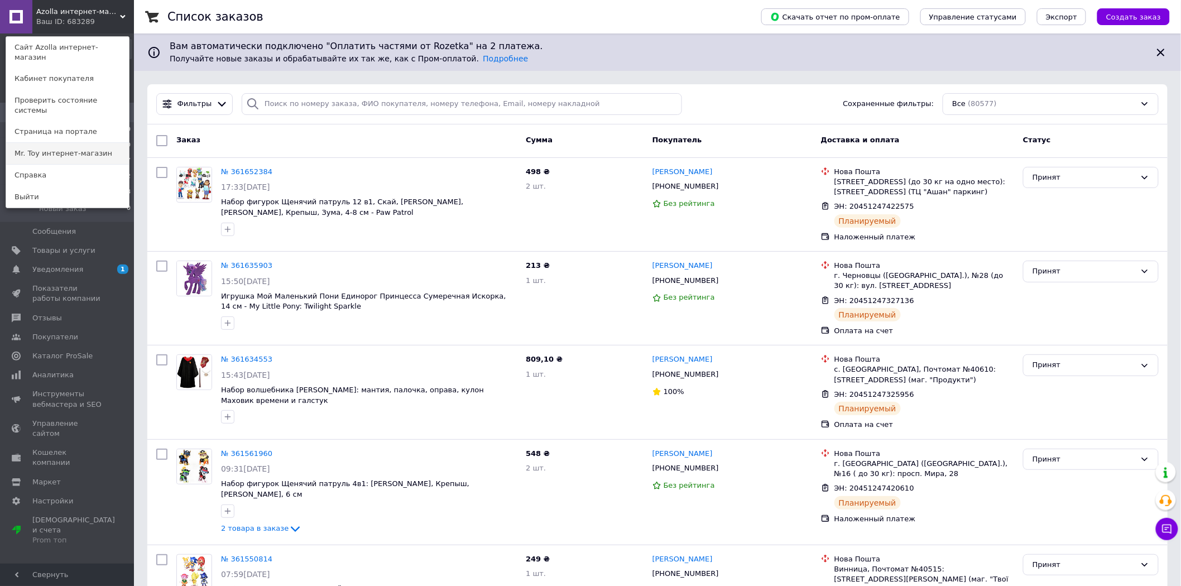
click at [90, 143] on link "Mr. Toy интернет-магазин" at bounding box center [67, 153] width 123 height 21
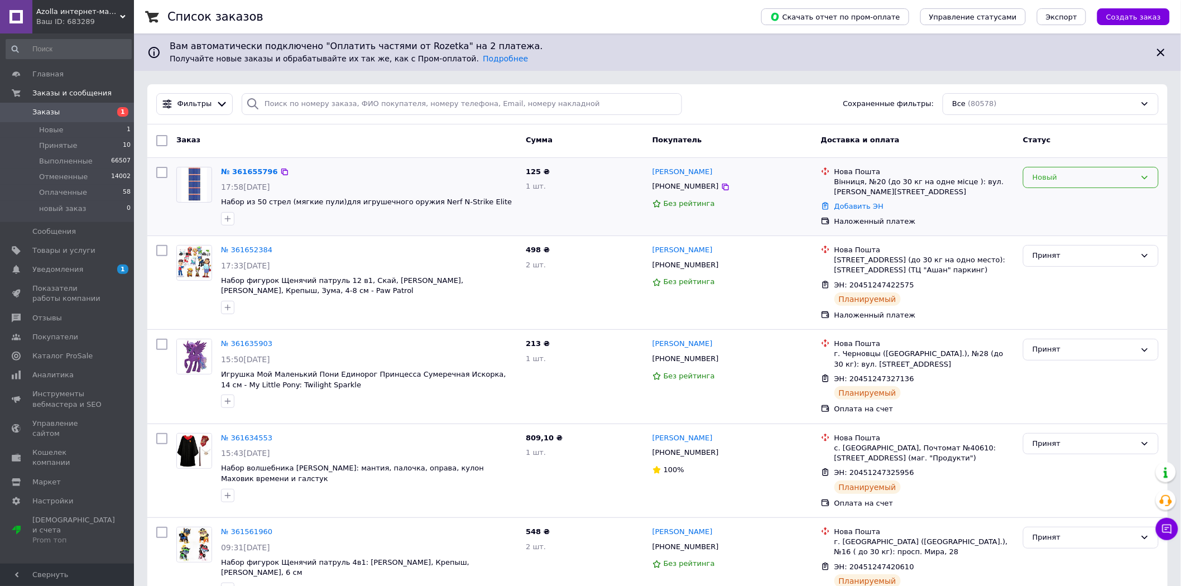
click at [1028, 180] on div "Новый" at bounding box center [1091, 178] width 136 height 22
click at [1038, 198] on li "Принят" at bounding box center [1091, 200] width 135 height 21
click at [276, 169] on icon at bounding box center [279, 172] width 7 height 7
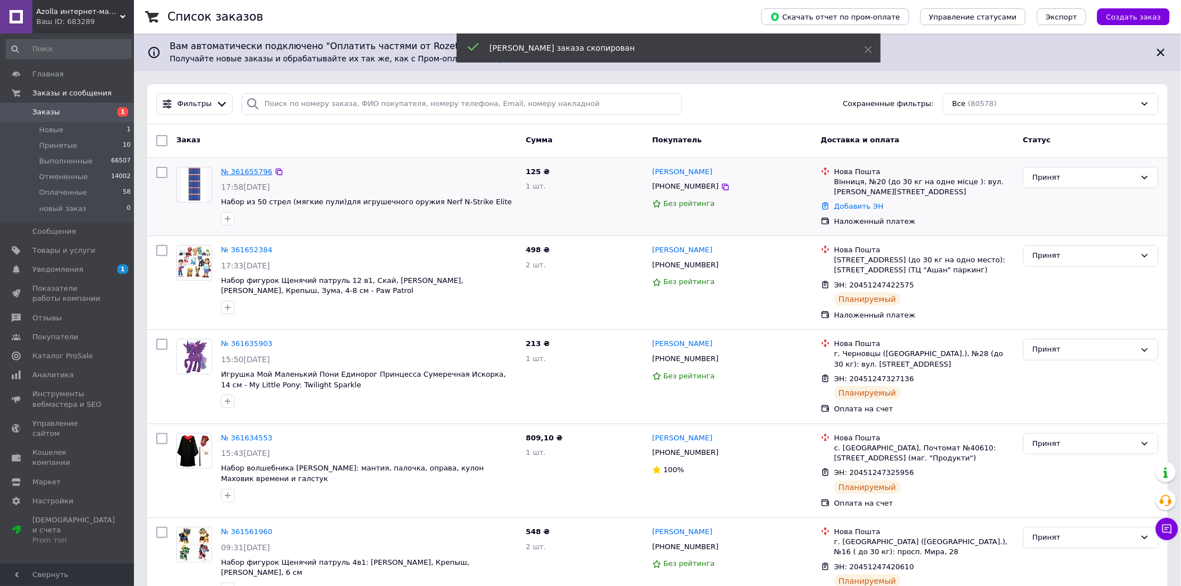
click at [243, 174] on link "№ 361655796" at bounding box center [246, 171] width 51 height 8
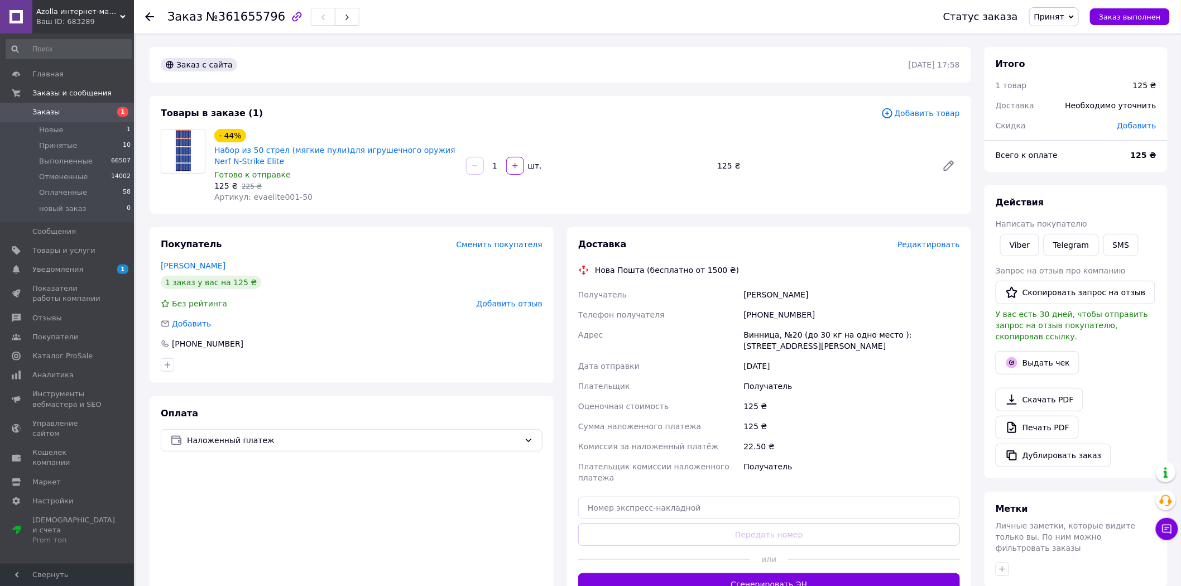
click at [744, 293] on div "Килимник Ліза" at bounding box center [852, 295] width 220 height 20
copy div "Килимник Ліза"
click at [776, 317] on div "[PHONE_NUMBER]" at bounding box center [852, 315] width 220 height 20
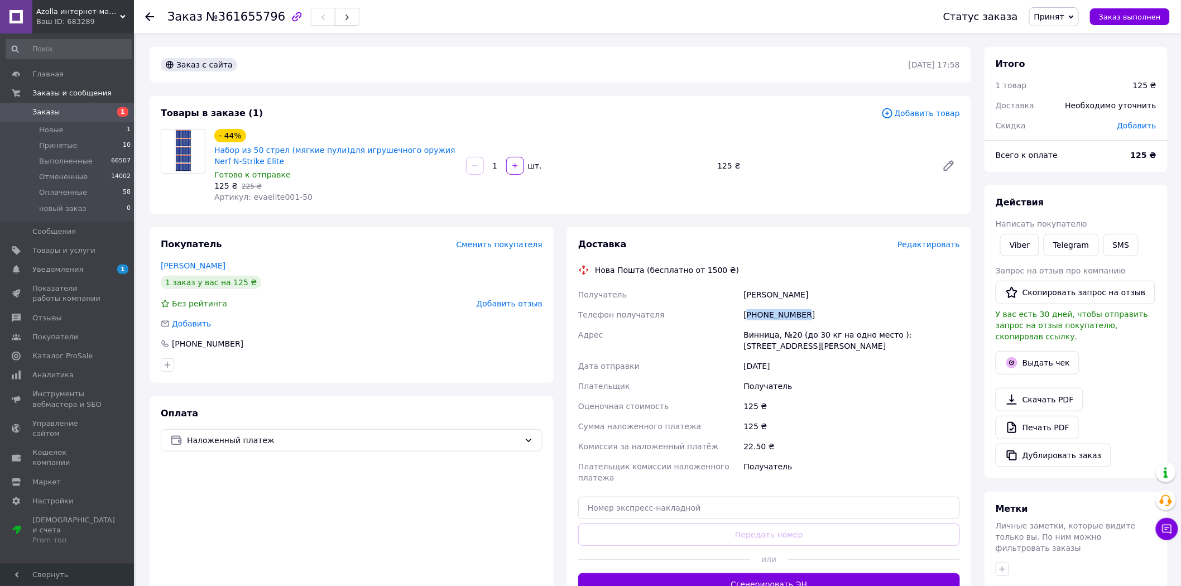
click at [776, 317] on div "[PHONE_NUMBER]" at bounding box center [852, 315] width 220 height 20
copy div "380674593913"
click at [237, 16] on span "№361655796" at bounding box center [245, 16] width 79 height 13
copy span "361655796"
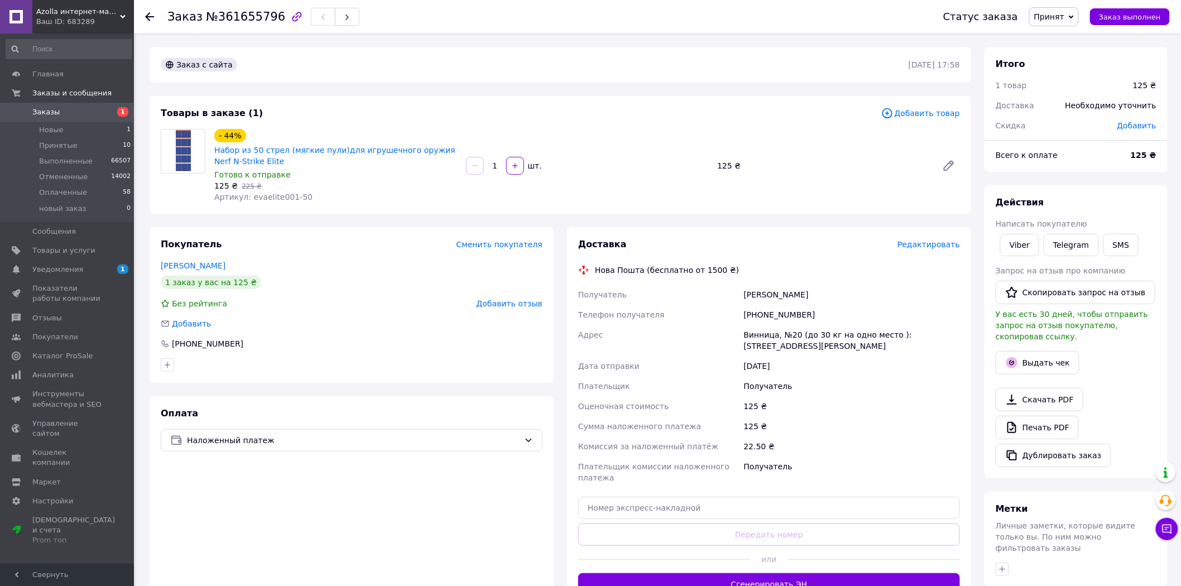
click at [770, 338] on div "Винница, №20 (до 30 кг на одно место ): [STREET_ADDRESS][PERSON_NAME]" at bounding box center [852, 340] width 220 height 31
copy div "Винница, №20 (до 30 кг на одно место ): [STREET_ADDRESS][PERSON_NAME]"
click at [263, 199] on span "Артикул: evaelite001-50" at bounding box center [263, 197] width 98 height 9
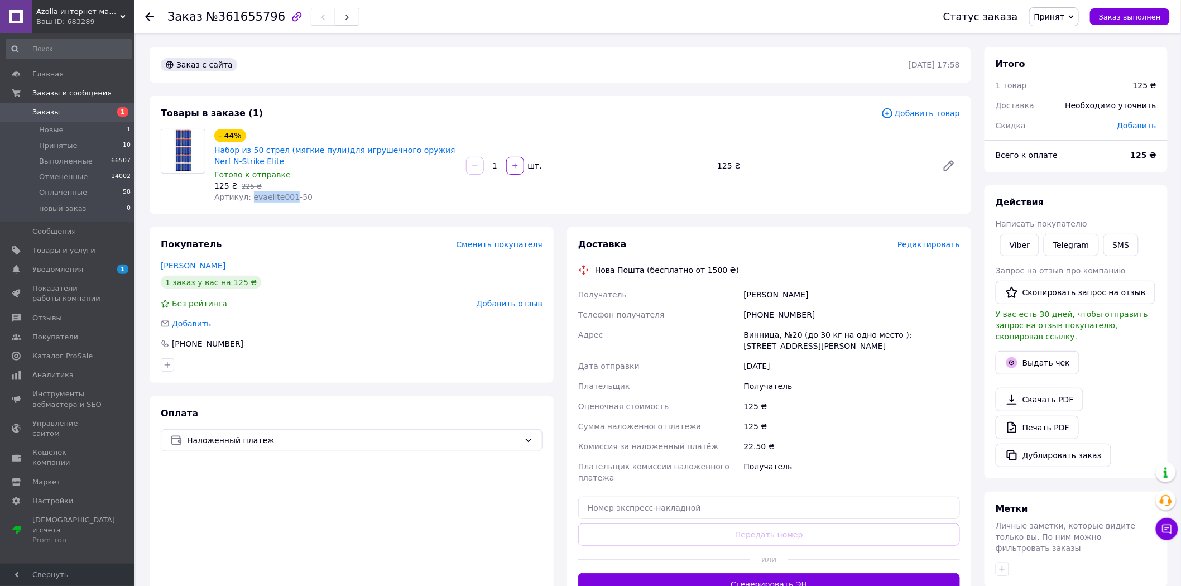
click at [263, 199] on span "Артикул: evaelite001-50" at bounding box center [263, 197] width 98 height 9
copy span "evaelite001"
click at [77, 9] on span "Azolla интернет-магазин" at bounding box center [78, 12] width 84 height 10
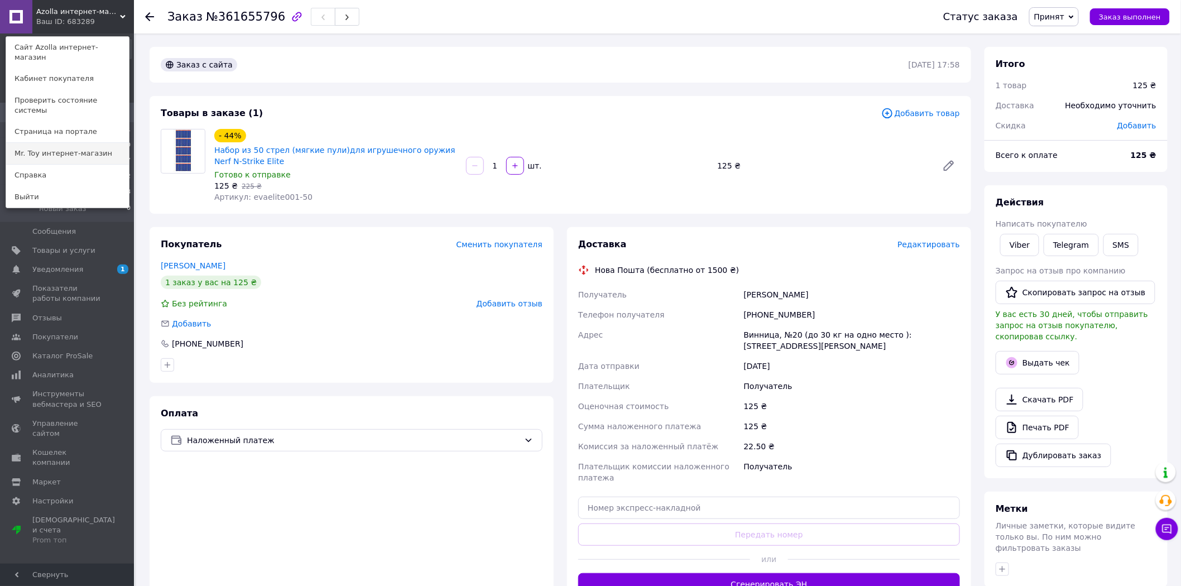
click at [83, 143] on link "Mr. Toy интернет-магазин" at bounding box center [67, 153] width 123 height 21
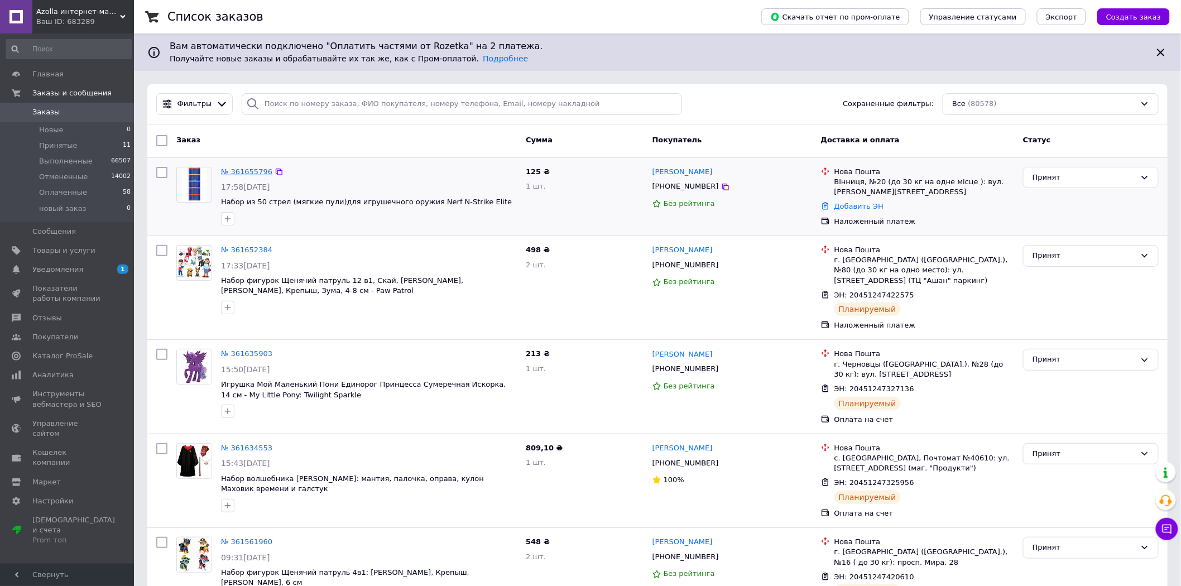
click at [238, 170] on link "№ 361655796" at bounding box center [246, 171] width 51 height 8
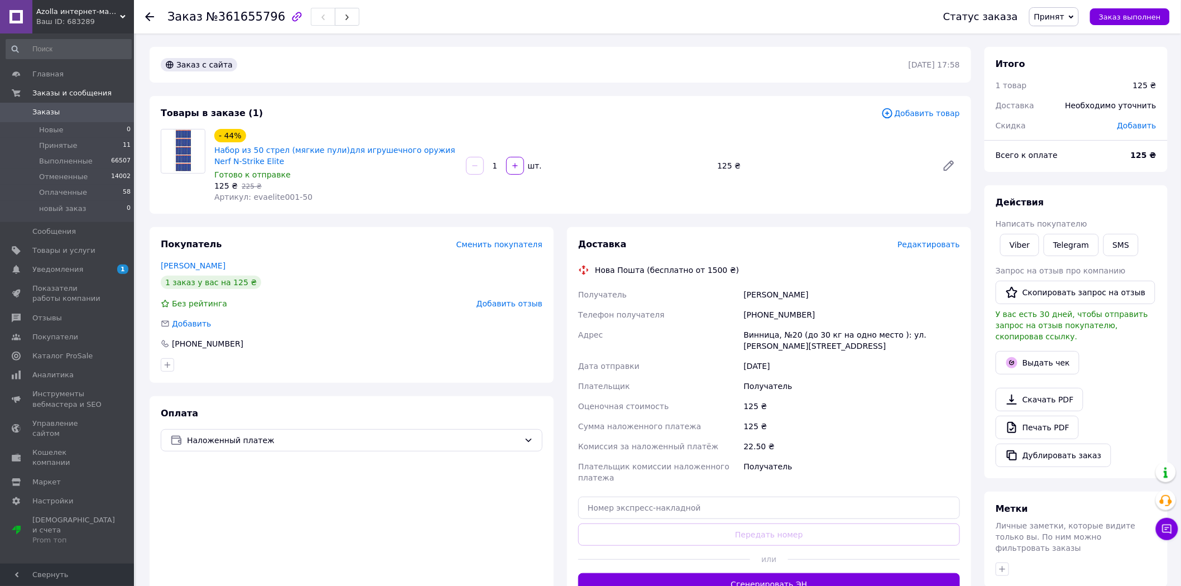
click at [236, 20] on span "№361655796" at bounding box center [245, 16] width 79 height 13
copy span "361655796"
click at [1119, 243] on button "SMS" at bounding box center [1122, 245] width 36 height 22
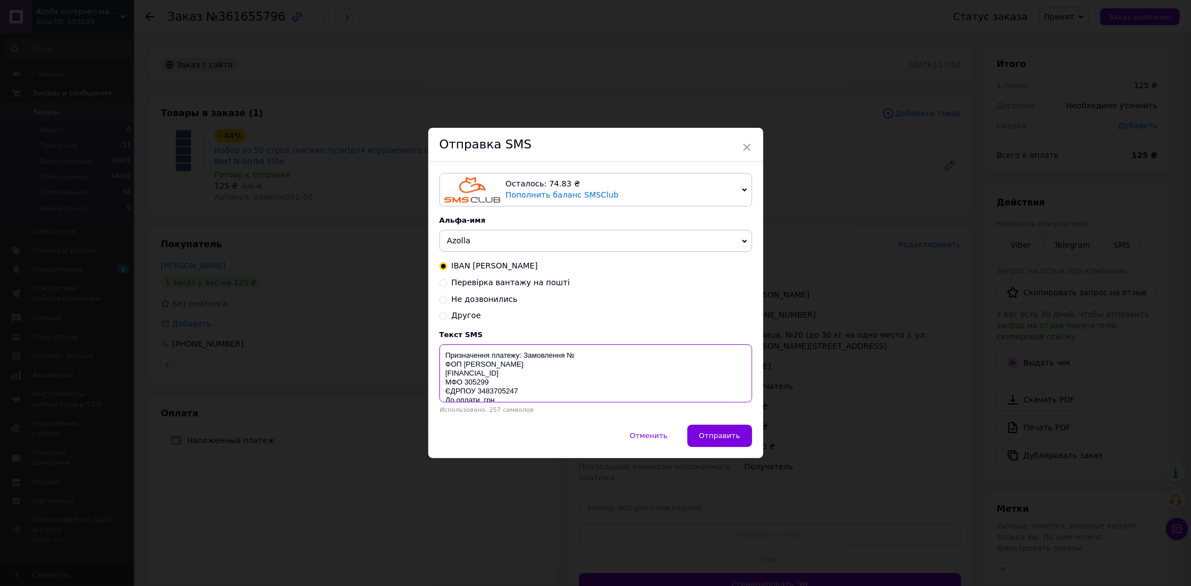
click at [589, 359] on textarea "Призначення платежу: Замовлення № ФОП Рожко Христина Ігорівна UA213052990000026…" at bounding box center [595, 373] width 313 height 58
paste textarea "361655796"
click at [478, 375] on textarea "Призначення платежу: Замовлення № 361655796 ФОП Рожко Христина Ігорівна UA21305…" at bounding box center [595, 373] width 313 height 58
drag, startPoint x: 443, startPoint y: 354, endPoint x: 611, endPoint y: 402, distance: 174.7
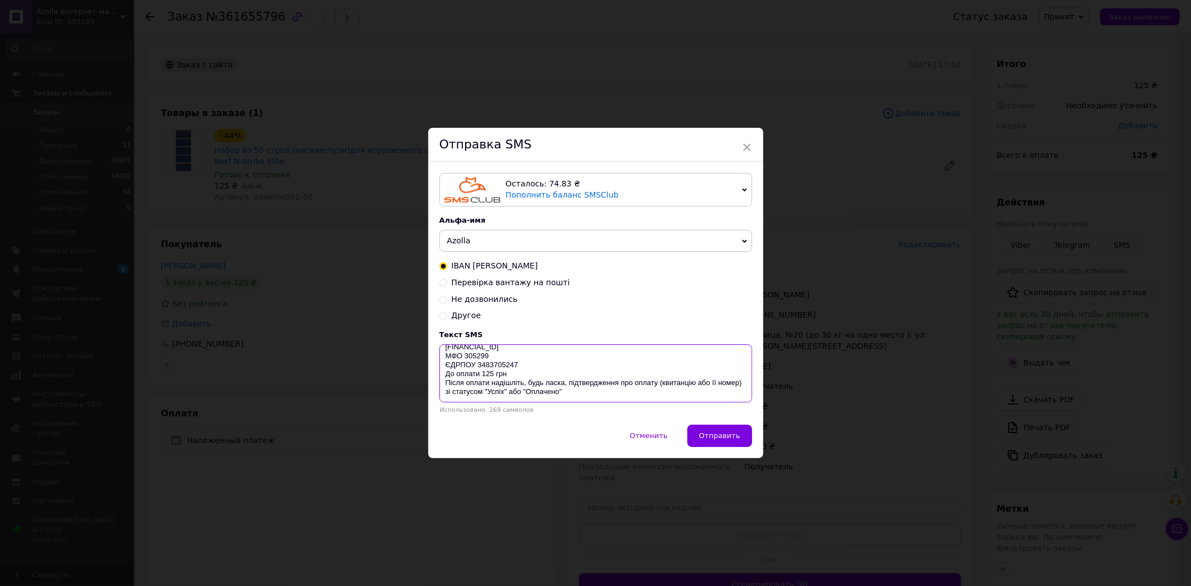
click at [611, 402] on textarea "Призначення платежу: Замовлення № 361655796 ФОП Рожко Христина Ігорівна UA21305…" at bounding box center [595, 373] width 313 height 58
type textarea "Призначення платежу: Замовлення № 361655796 ФОП Рожко Христина Ігорівна UA21305…"
click at [744, 144] on span "×" at bounding box center [747, 147] width 10 height 19
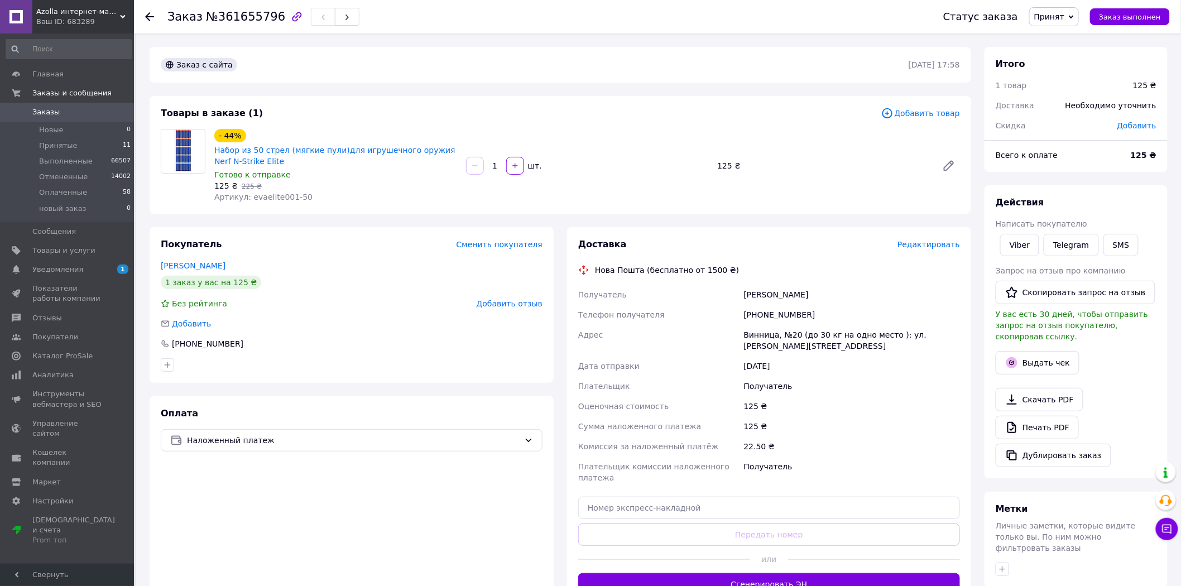
click at [147, 12] on icon at bounding box center [149, 16] width 9 height 9
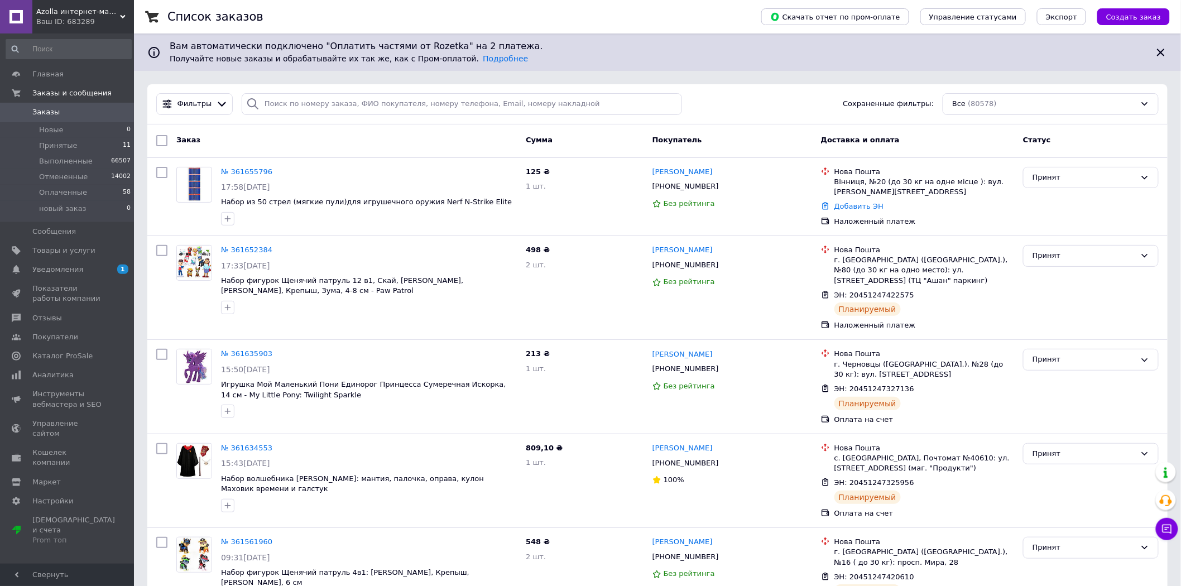
click at [44, 1] on div "Azolla интернет-магазин Ваш ID: 683289" at bounding box center [83, 16] width 102 height 33
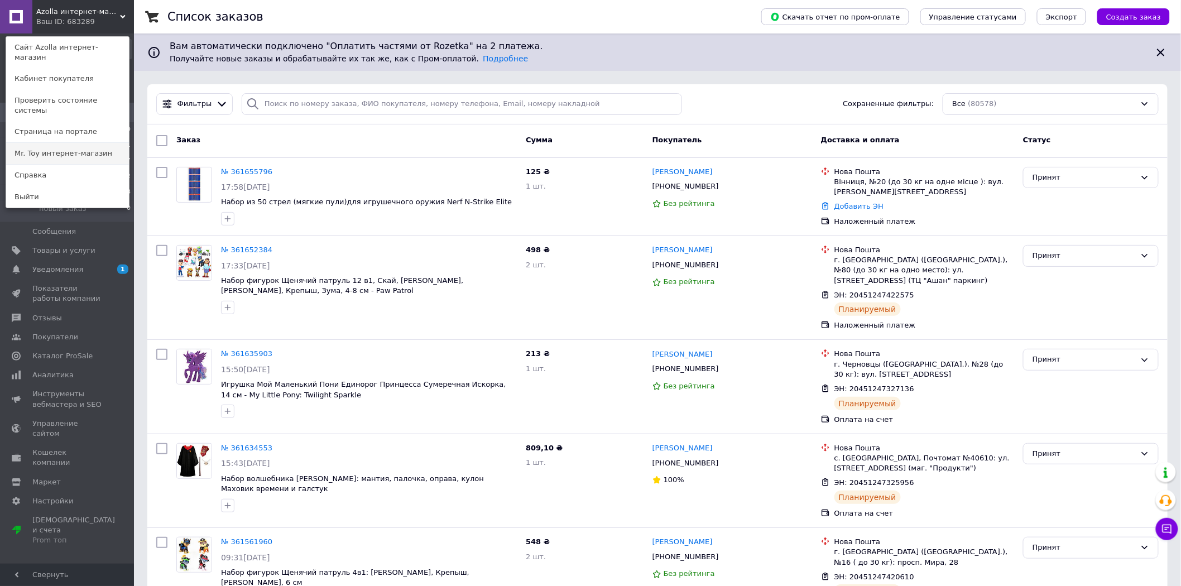
click at [49, 143] on link "Mr. Toy интернет-магазин" at bounding box center [67, 153] width 123 height 21
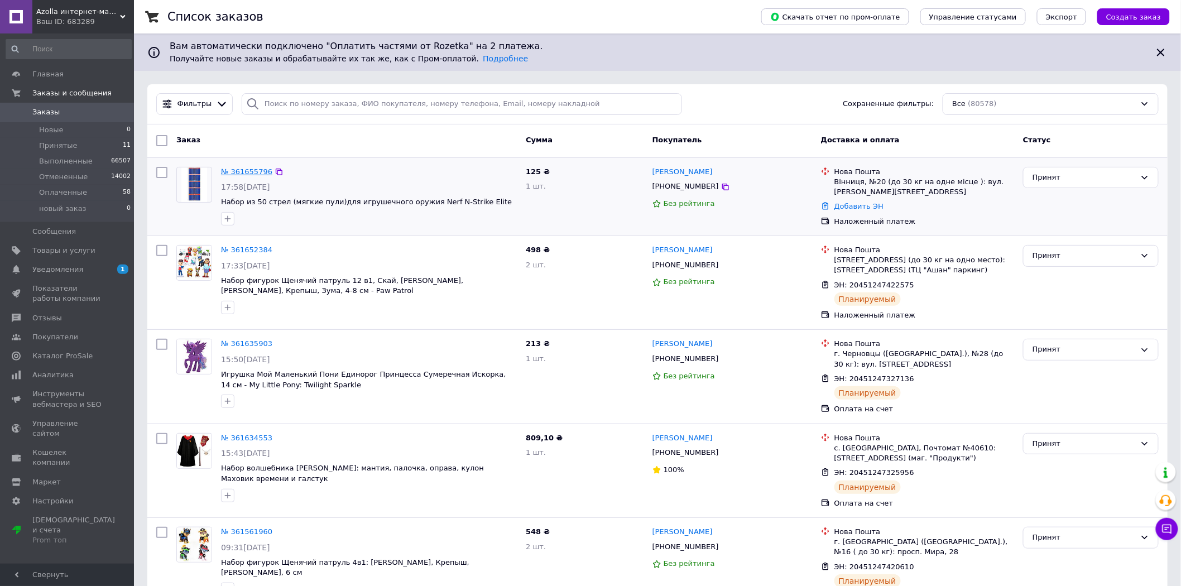
click at [239, 169] on link "№ 361655796" at bounding box center [246, 171] width 51 height 8
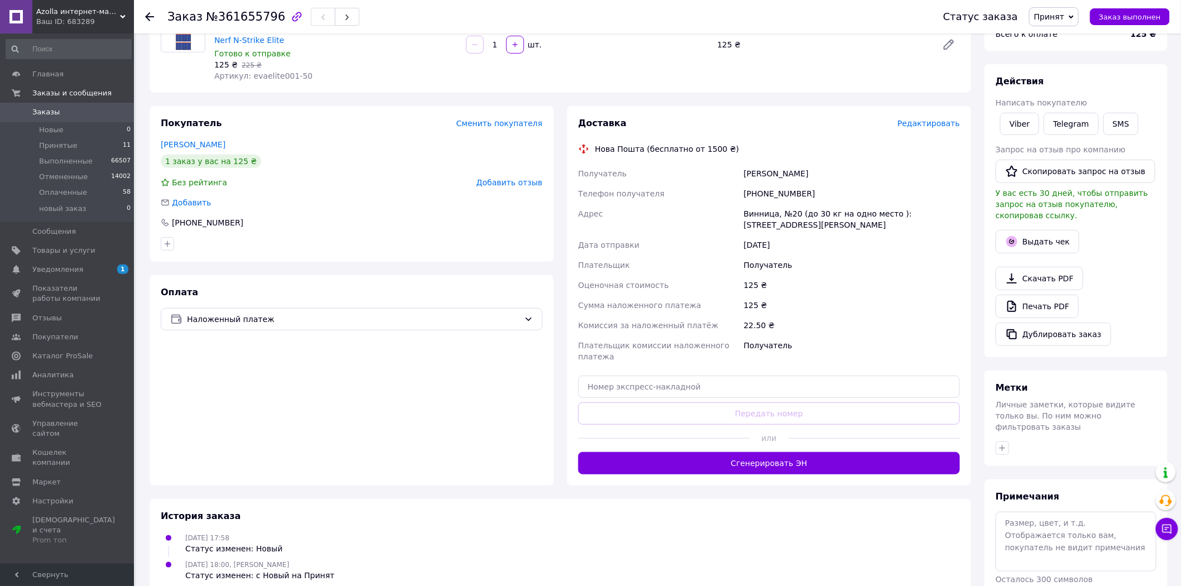
scroll to position [124, 0]
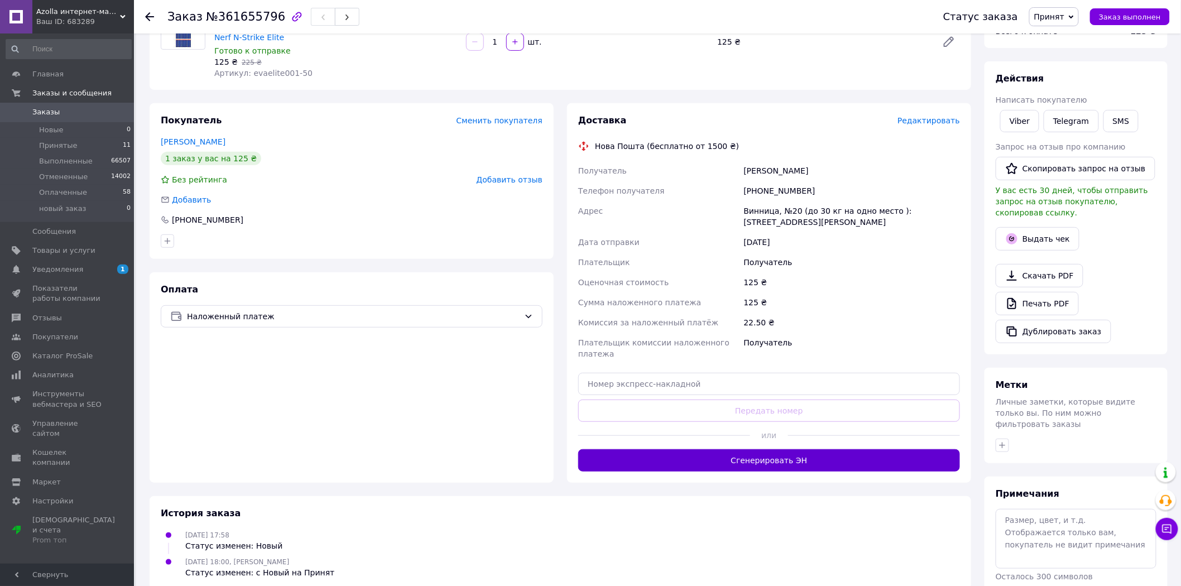
click at [758, 459] on button "Сгенерировать ЭН" at bounding box center [769, 460] width 382 height 22
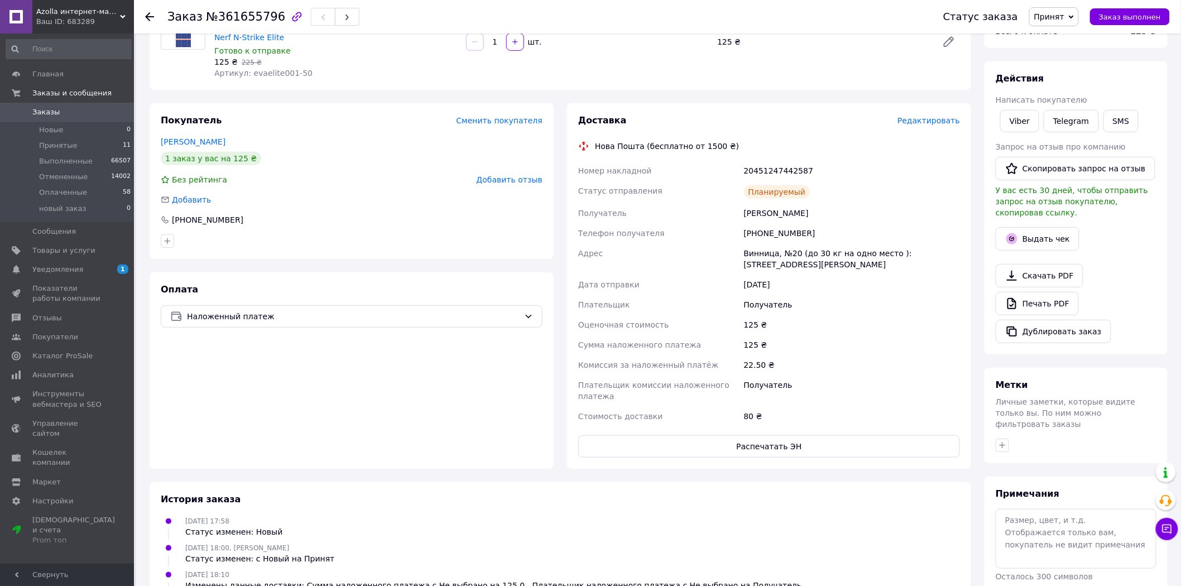
click at [152, 13] on icon at bounding box center [149, 16] width 9 height 9
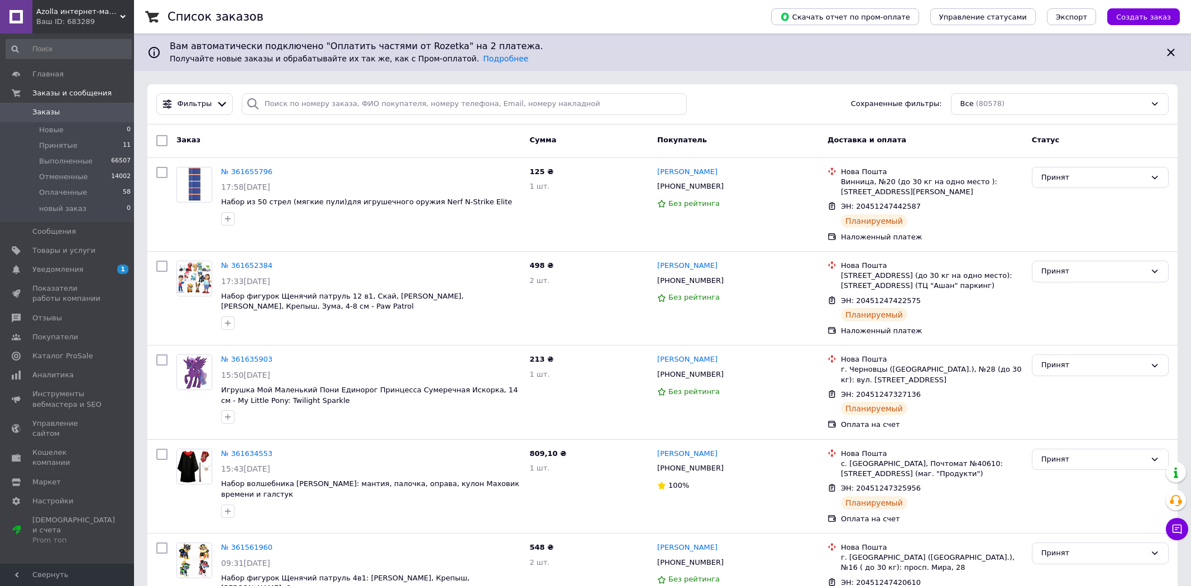
click at [64, 18] on div "Ваш ID: 683289" at bounding box center [85, 22] width 98 height 10
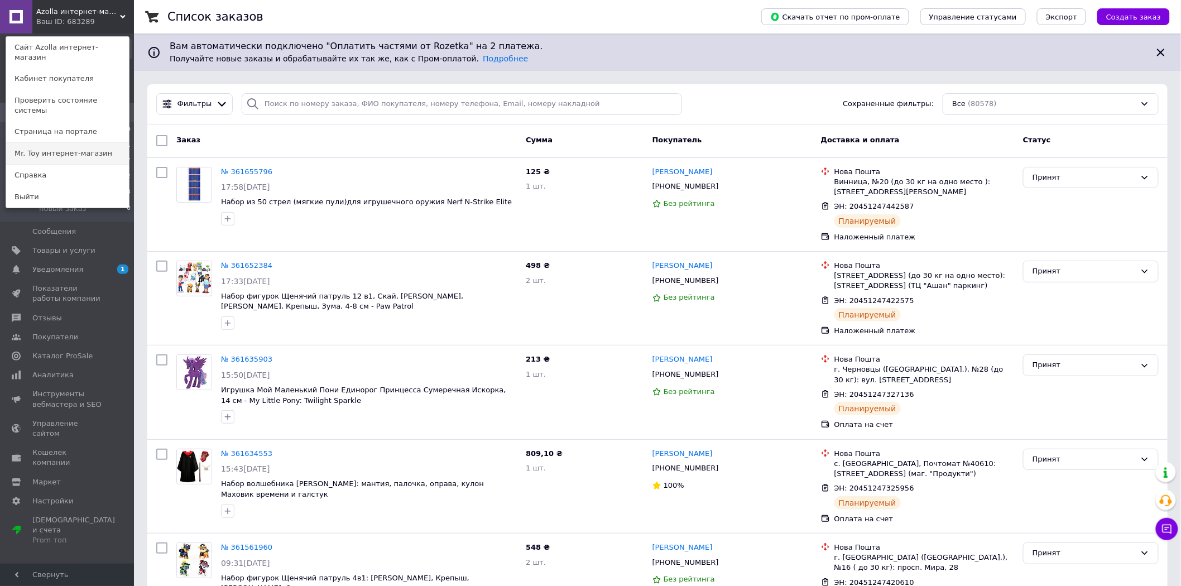
click at [54, 143] on link "Mr. Toy интернет-магазин" at bounding box center [67, 153] width 123 height 21
